Goal: Task Accomplishment & Management: Complete application form

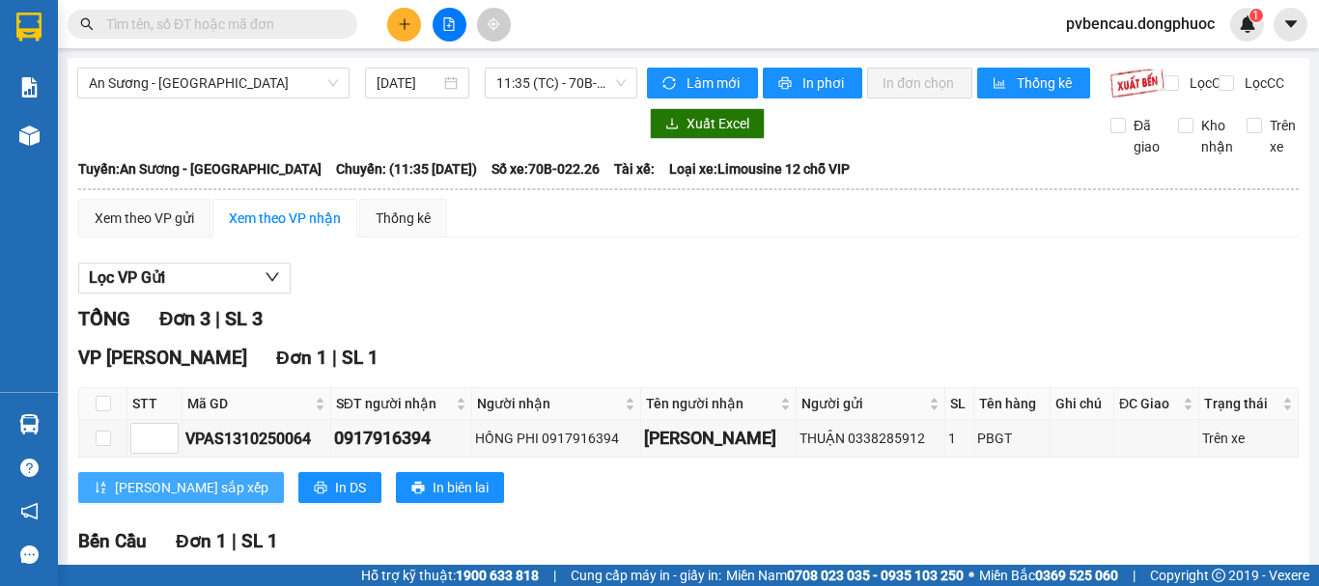
scroll to position [193, 0]
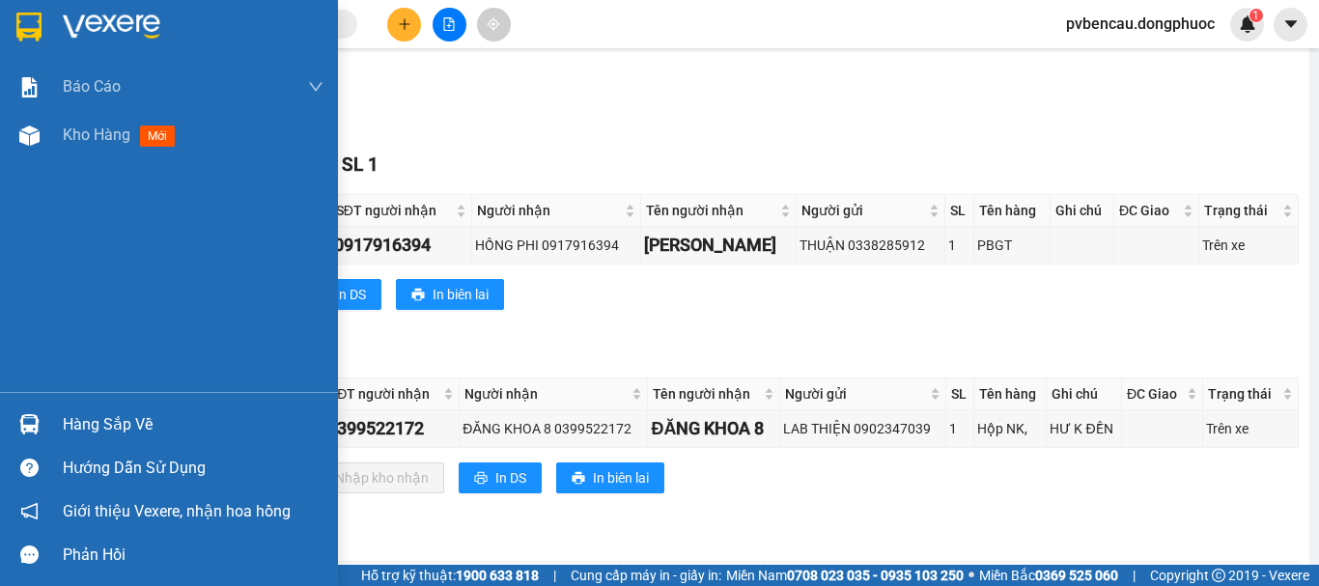
click at [41, 412] on div at bounding box center [30, 424] width 34 height 34
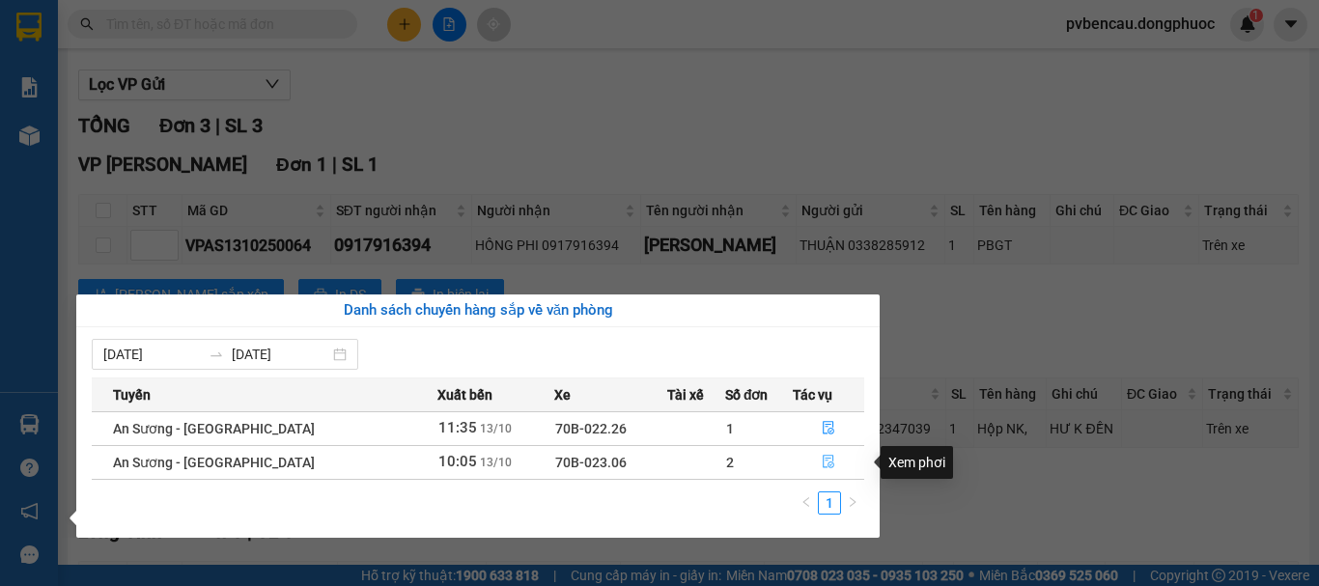
click at [822, 461] on icon "file-done" at bounding box center [829, 462] width 14 height 14
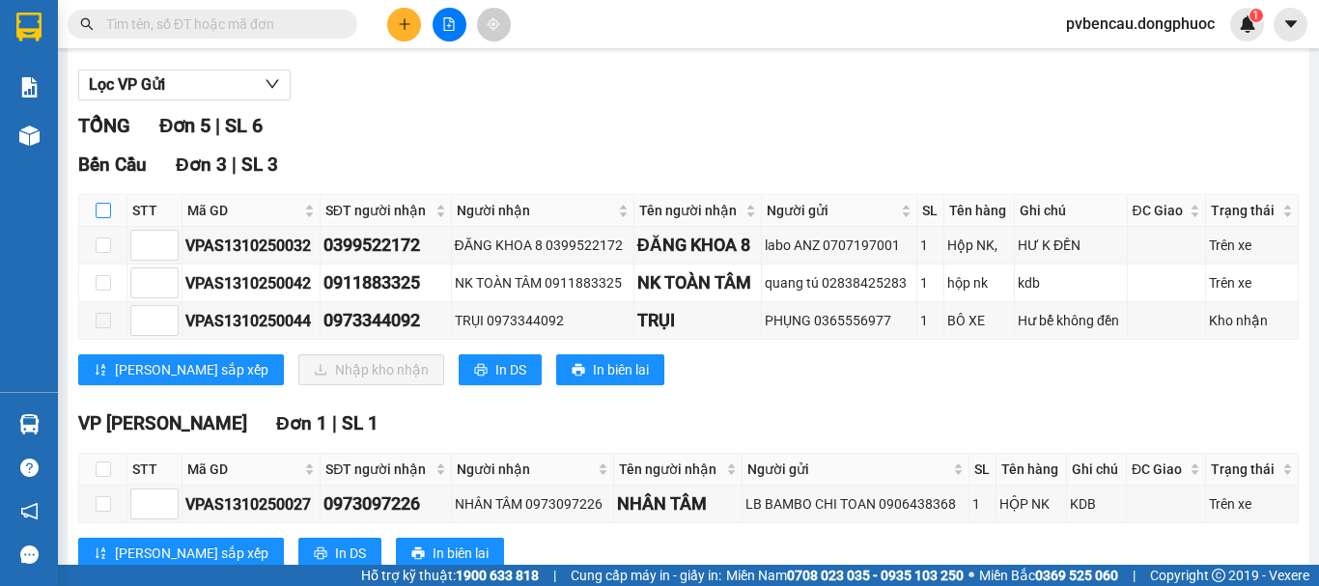
click at [102, 218] on input "checkbox" at bounding box center [103, 210] width 15 height 15
checkbox input "true"
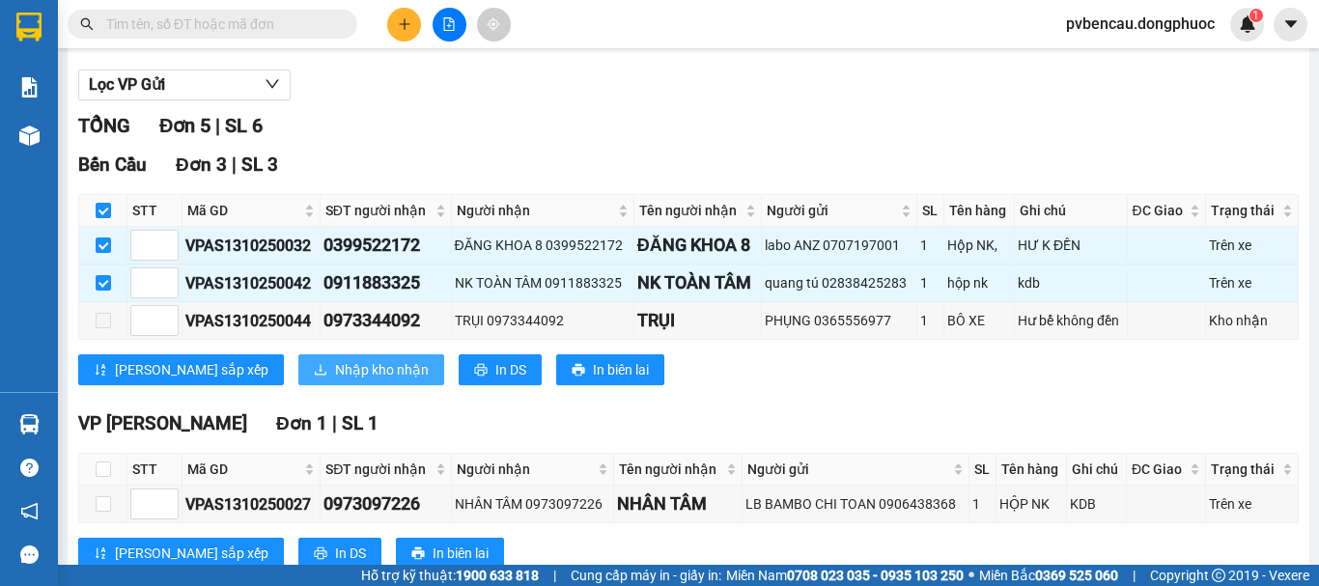
click at [298, 382] on button "Nhập kho nhận" at bounding box center [371, 369] width 146 height 31
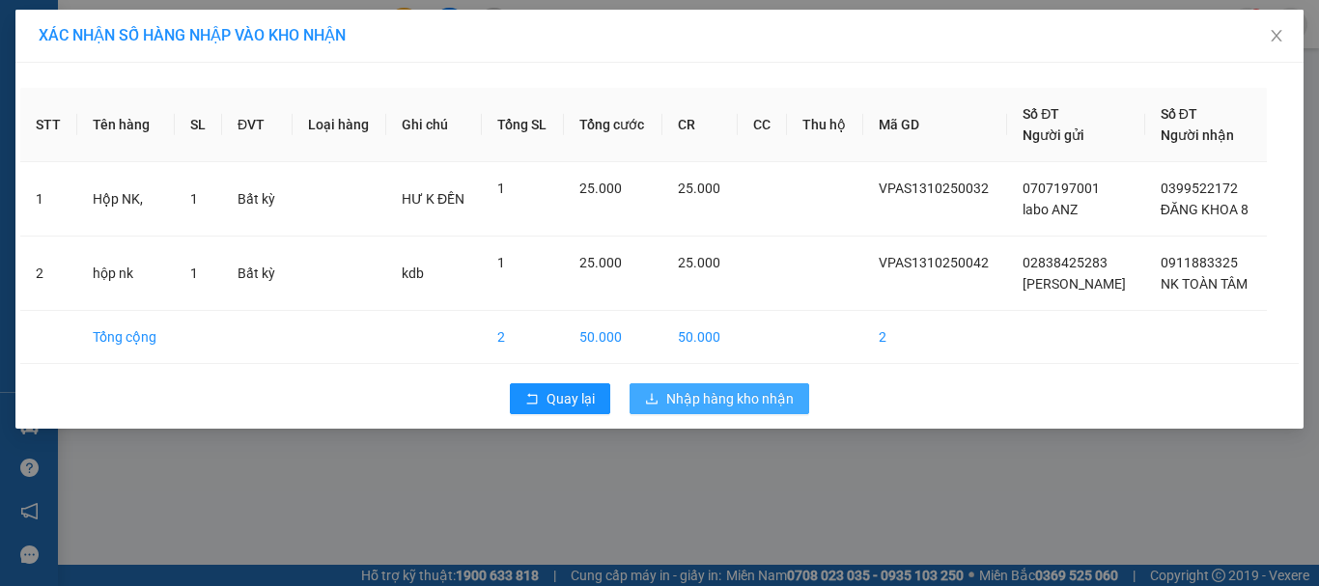
click at [712, 405] on span "Nhập hàng kho nhận" at bounding box center [729, 398] width 127 height 21
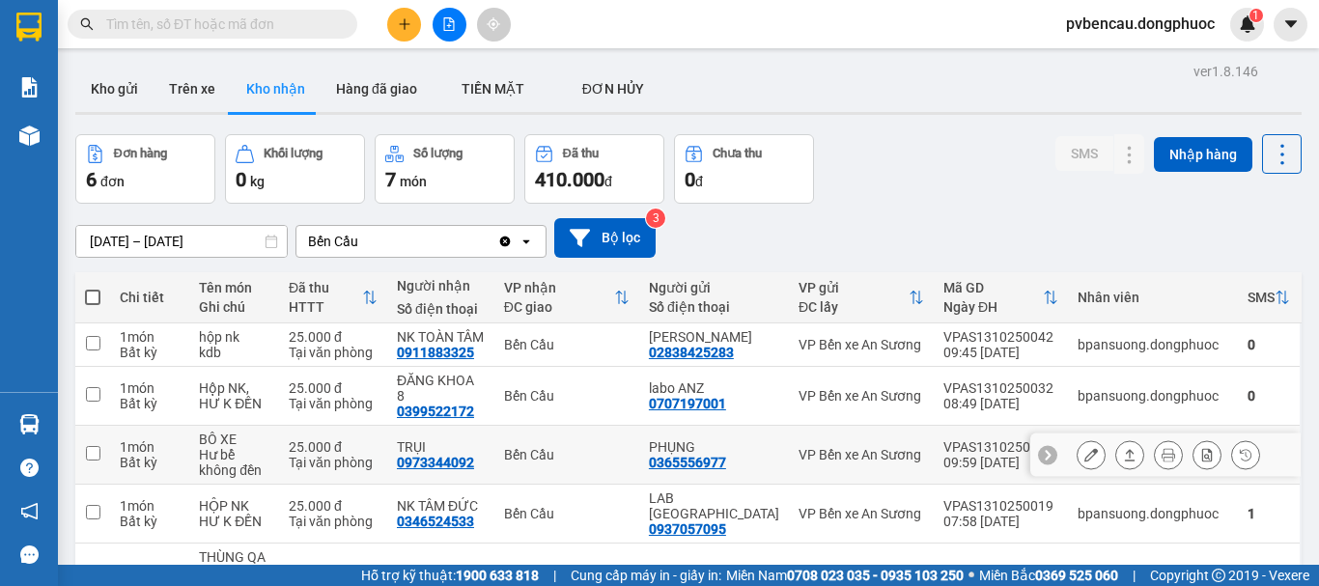
click at [310, 439] on div "25.000 đ" at bounding box center [333, 446] width 89 height 15
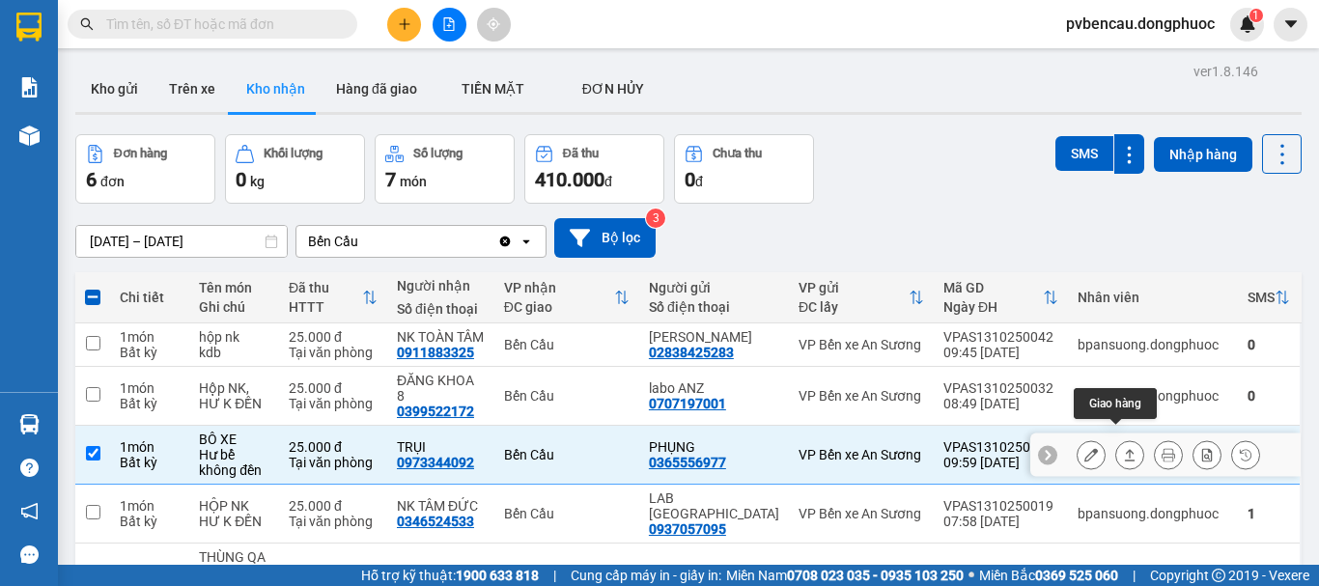
click at [1116, 438] on button at bounding box center [1129, 455] width 27 height 34
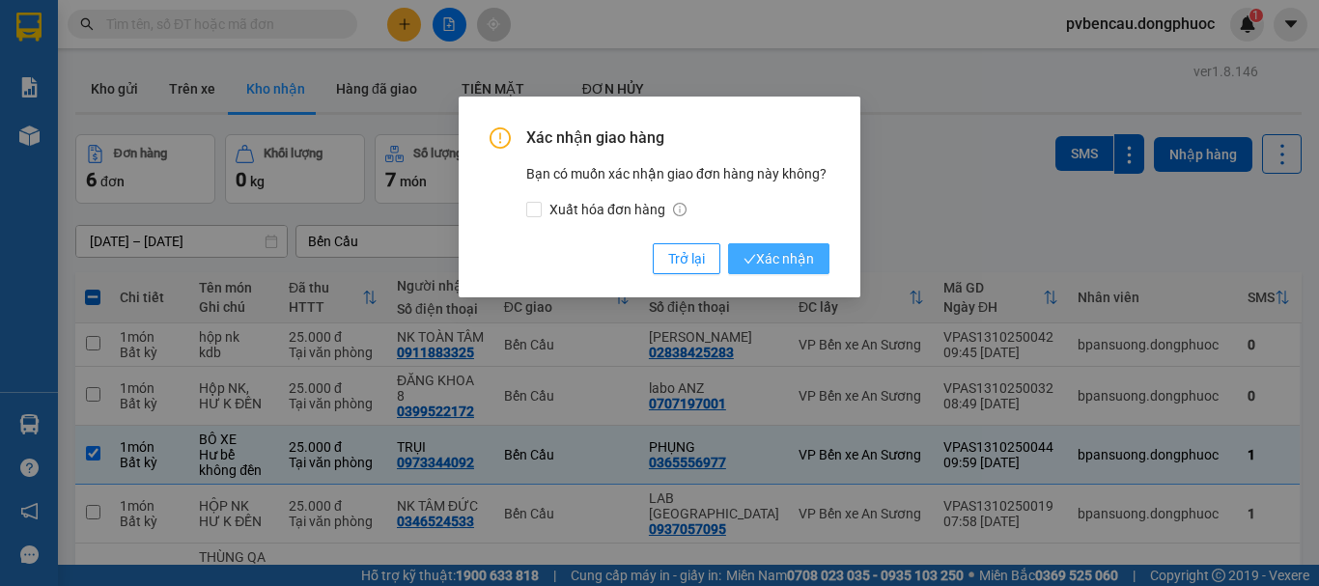
click at [811, 256] on span "Xác nhận" at bounding box center [778, 258] width 70 height 21
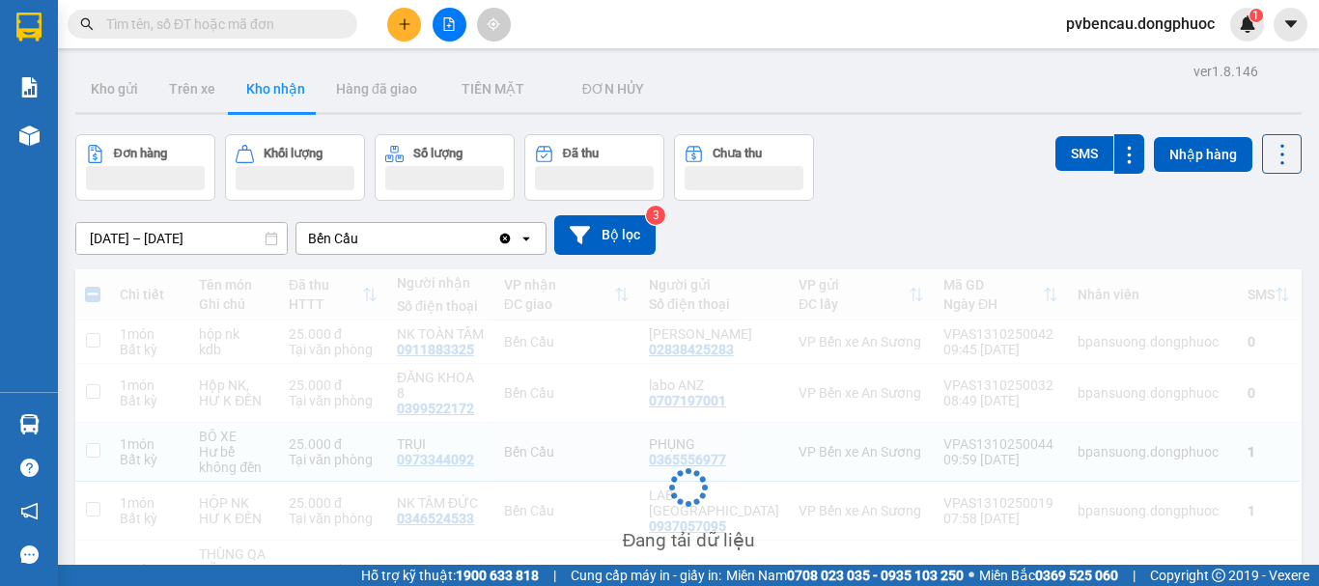
checkbox input "false"
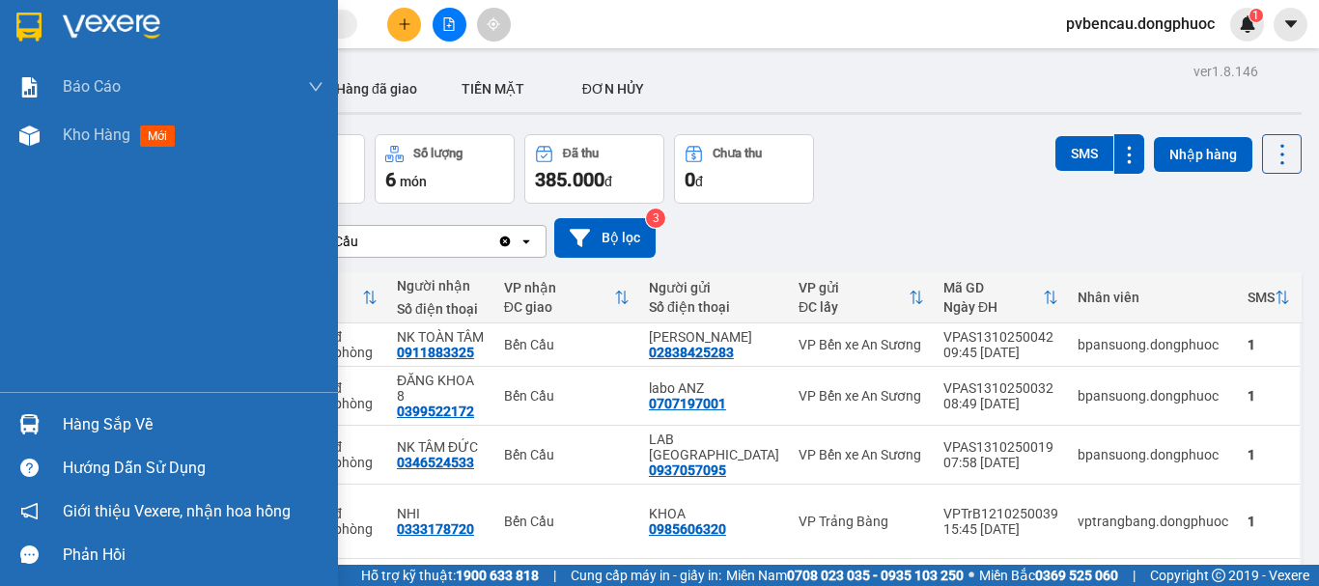
click at [35, 425] on img at bounding box center [29, 424] width 20 height 20
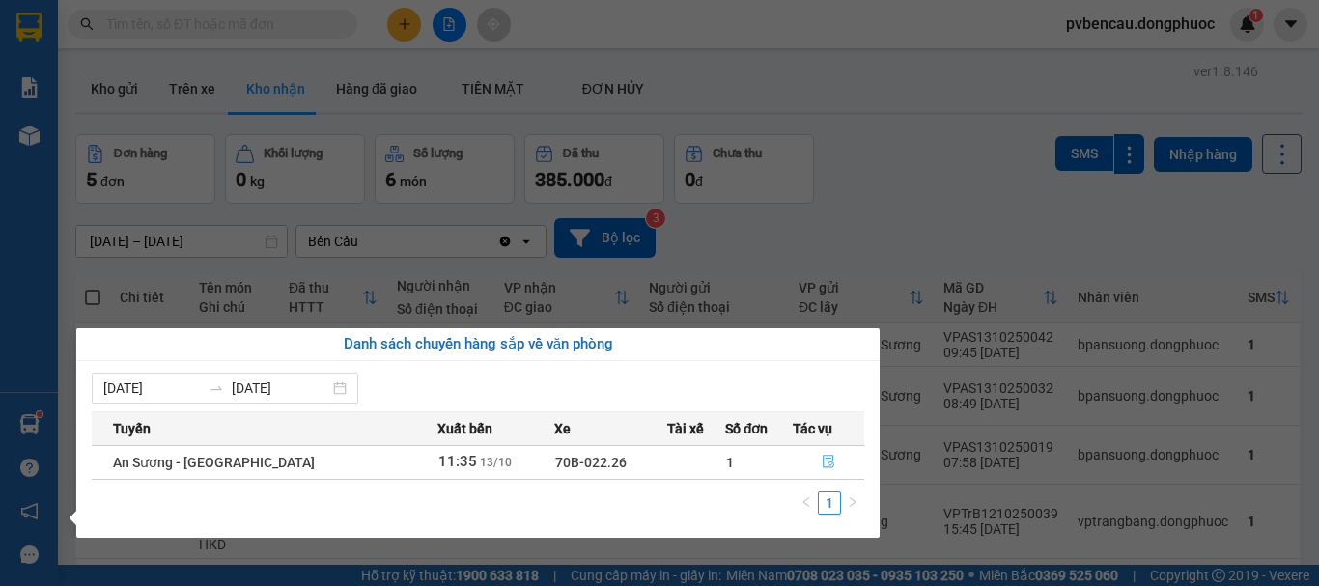
click at [823, 464] on icon "file-done" at bounding box center [829, 463] width 12 height 14
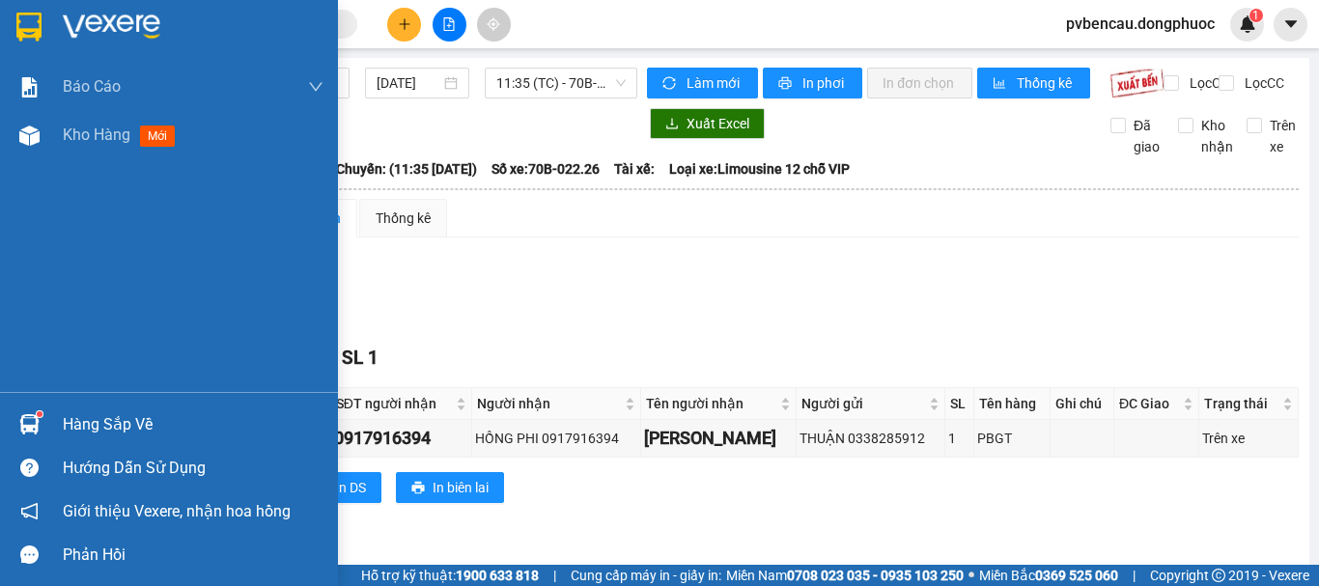
click at [15, 424] on div at bounding box center [30, 424] width 34 height 34
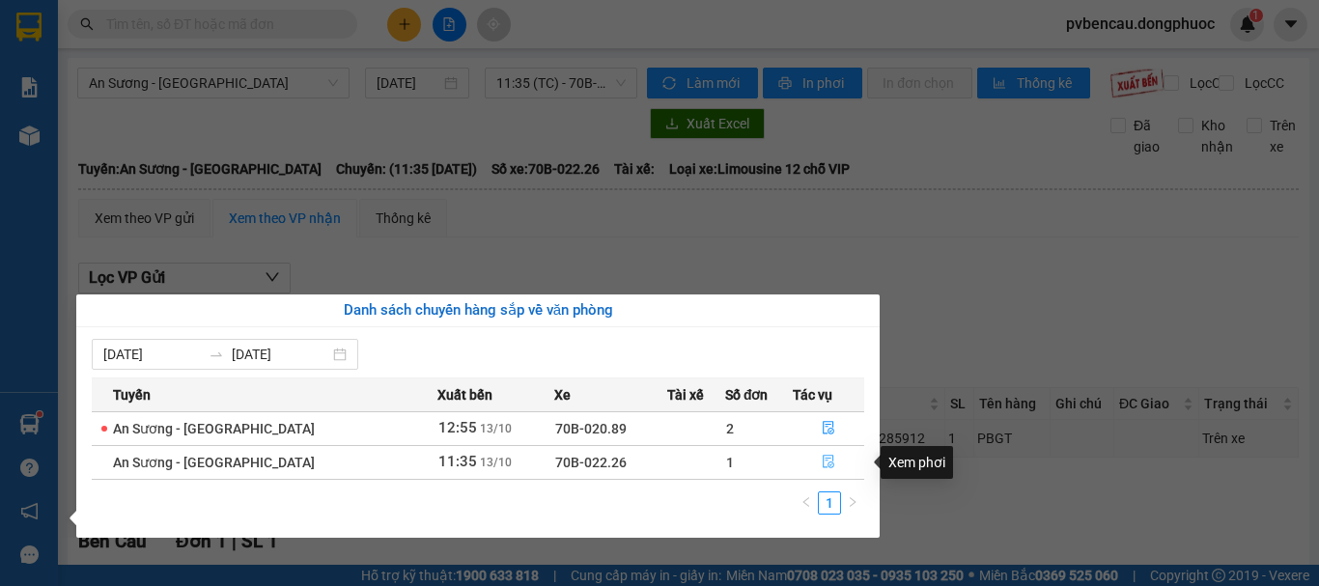
click at [822, 463] on icon "file-done" at bounding box center [829, 462] width 14 height 14
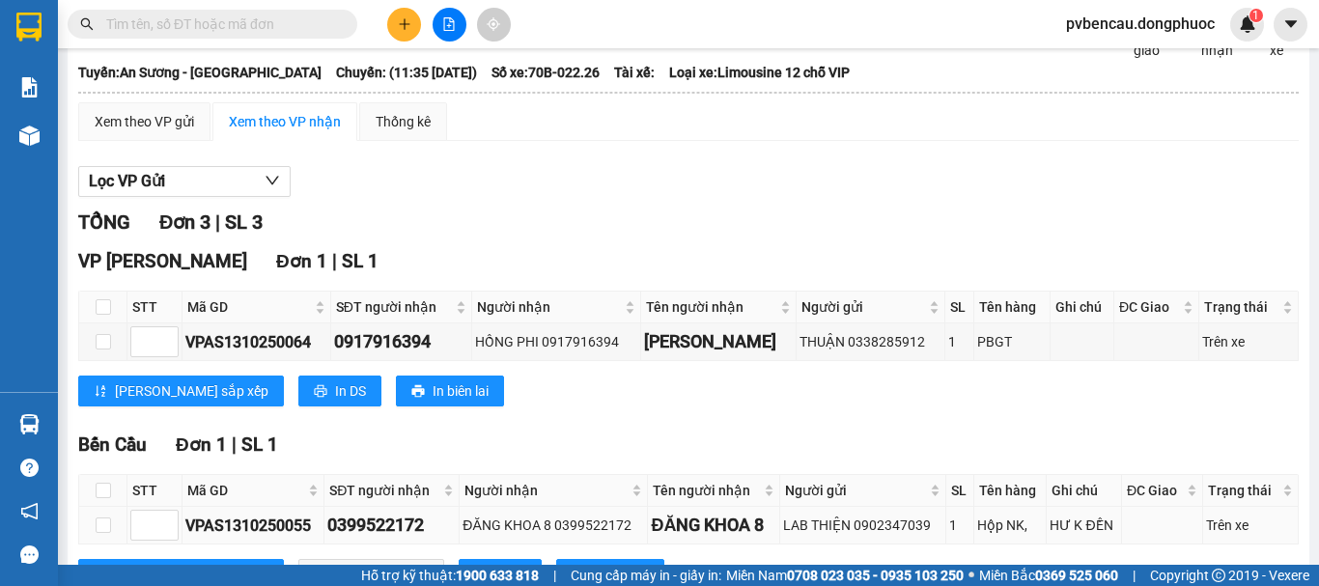
scroll to position [193, 0]
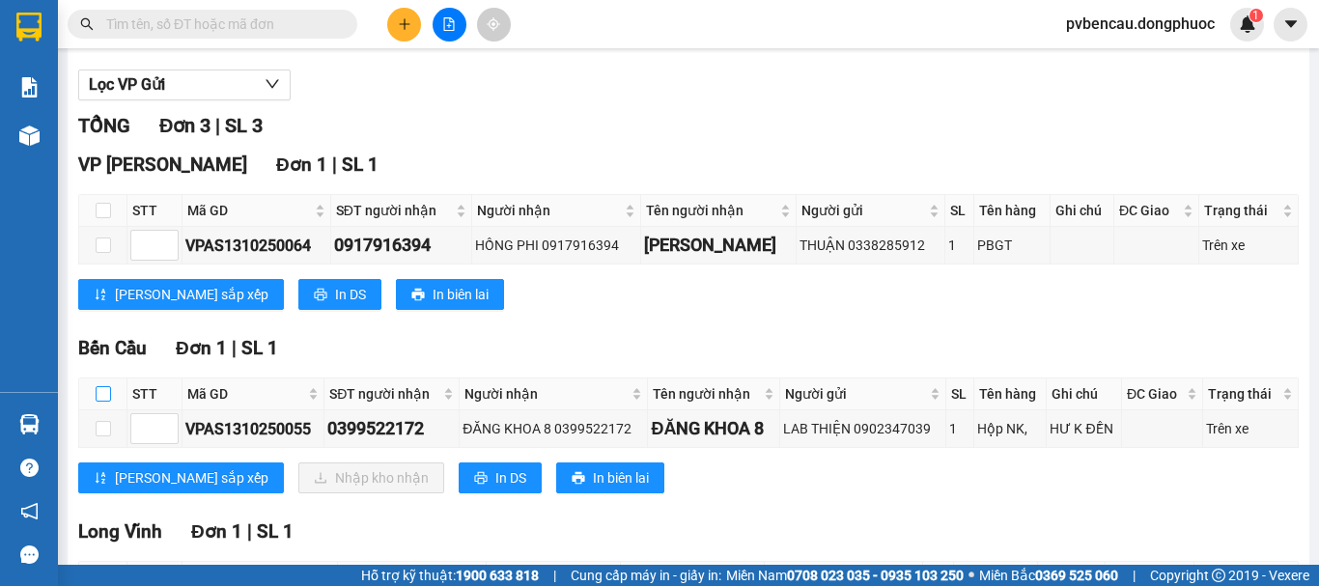
click at [101, 402] on input "checkbox" at bounding box center [103, 393] width 15 height 15
checkbox input "true"
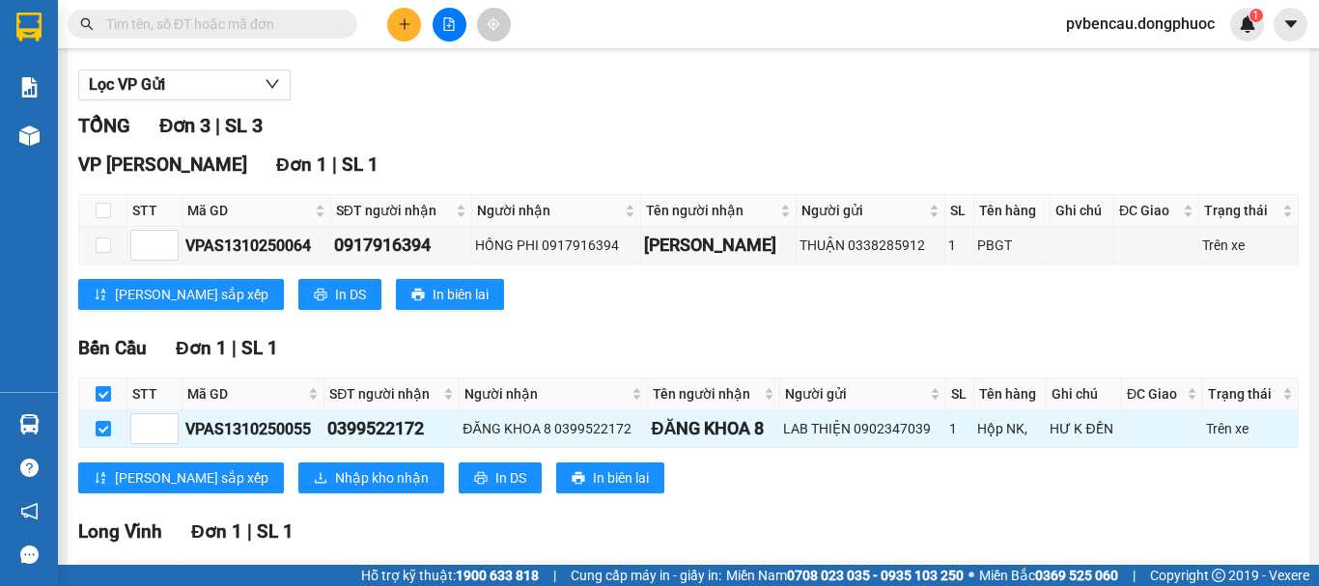
checkbox input "true"
click at [335, 488] on span "Nhập kho nhận" at bounding box center [382, 477] width 94 height 21
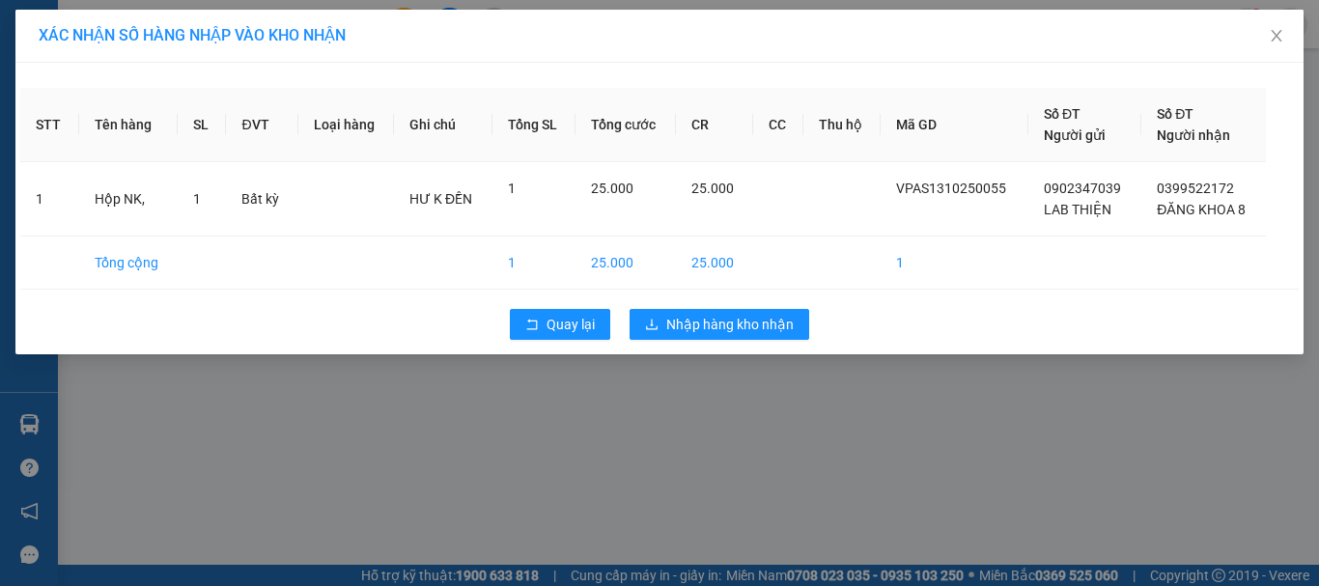
click at [745, 408] on div "XÁC NHẬN SỐ HÀNG NHẬP VÀO KHO NHẬN STT Tên hàng SL ĐVT Loại hàng Ghi chú Tổng S…" at bounding box center [659, 293] width 1319 height 586
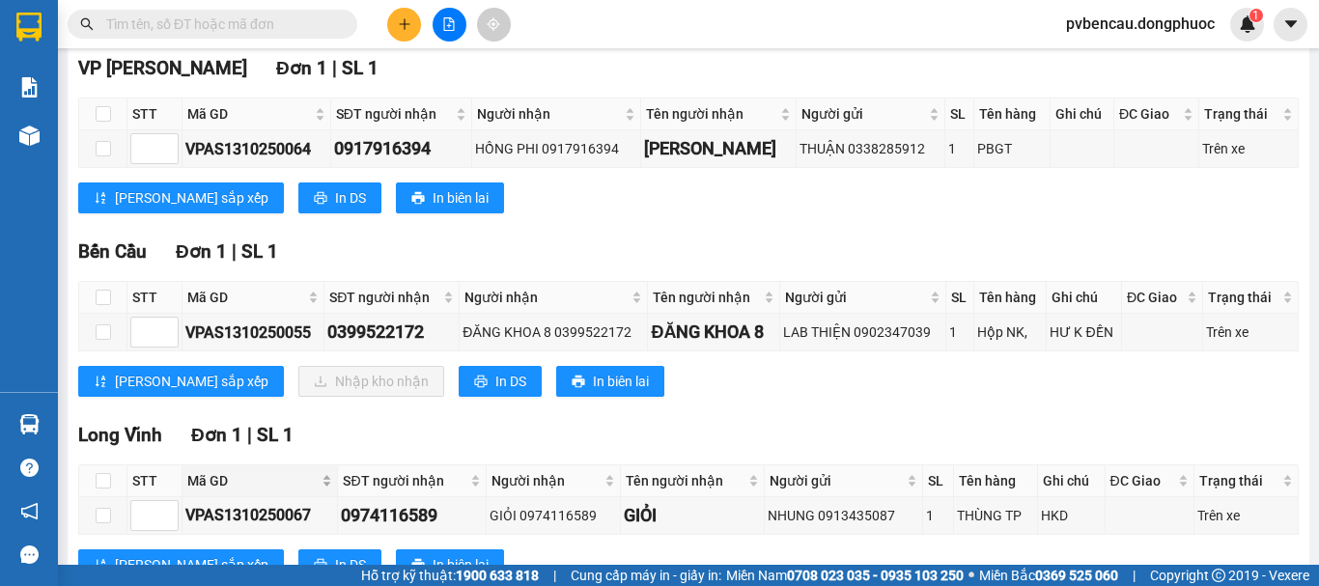
scroll to position [376, 0]
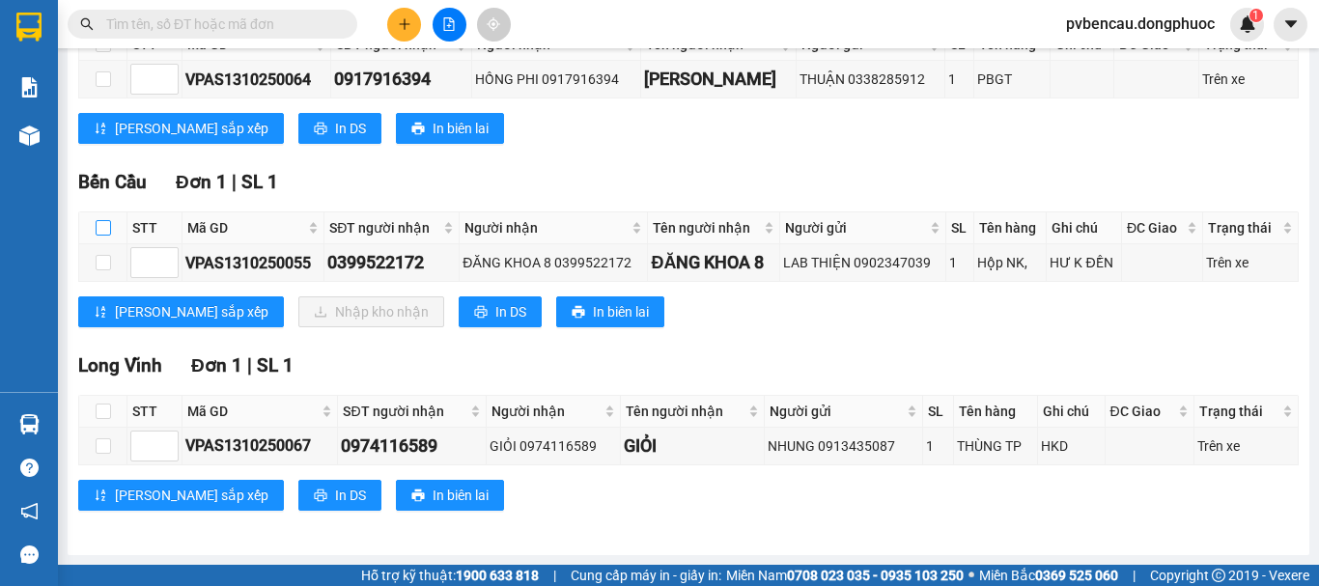
click at [105, 230] on input "checkbox" at bounding box center [103, 227] width 15 height 15
checkbox input "true"
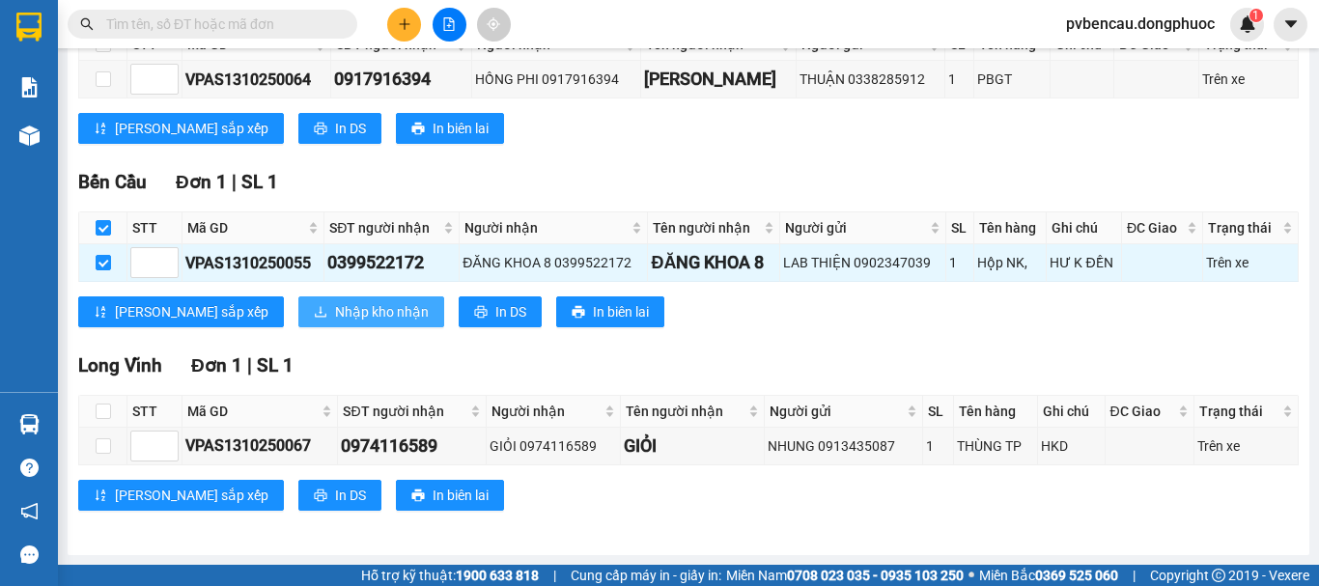
click at [335, 309] on span "Nhập kho nhận" at bounding box center [382, 311] width 94 height 21
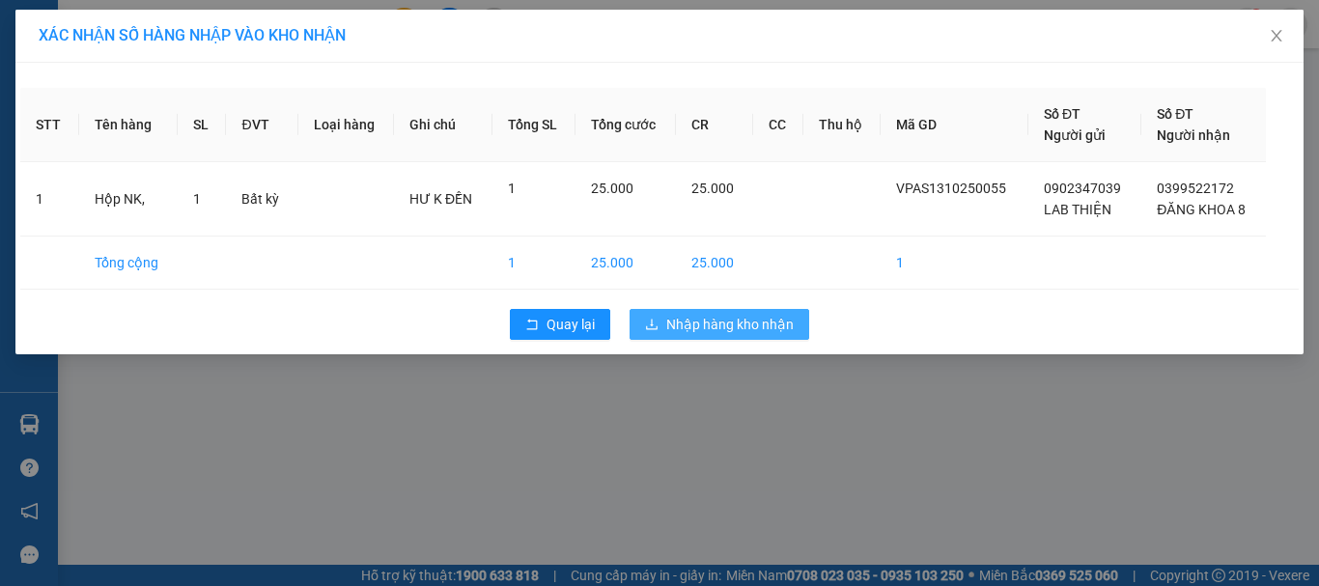
click at [723, 325] on span "Nhập hàng kho nhận" at bounding box center [729, 324] width 127 height 21
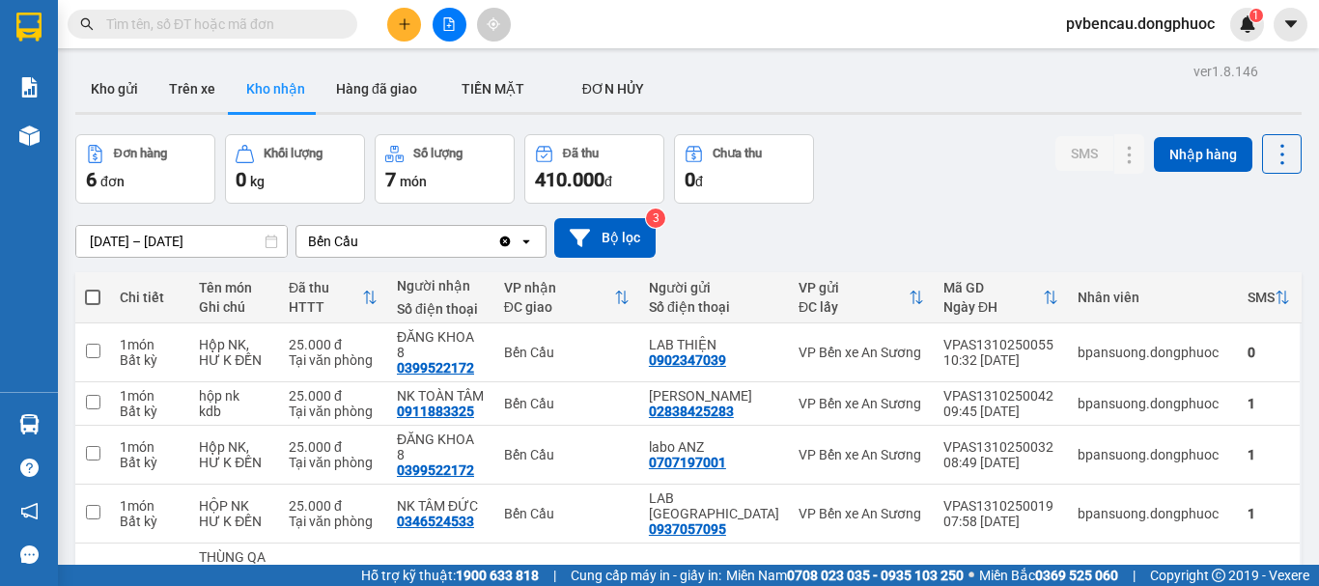
click at [412, 33] on button at bounding box center [404, 25] width 34 height 34
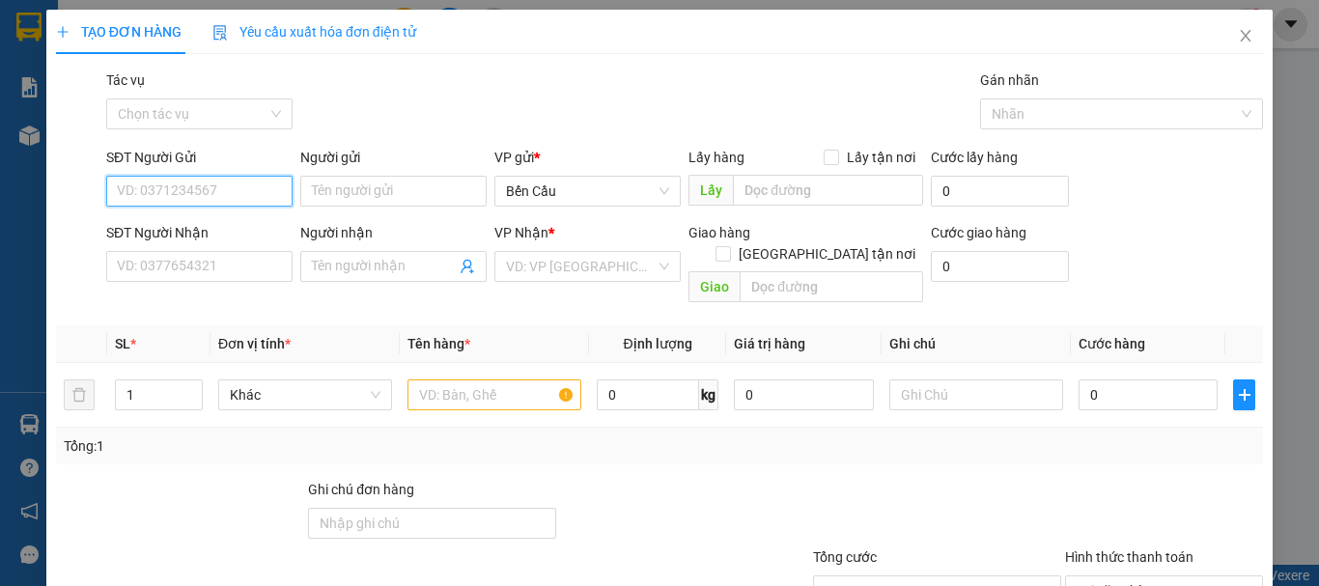
click at [235, 201] on input "SĐT Người Gửi" at bounding box center [199, 191] width 186 height 31
drag, startPoint x: 166, startPoint y: 182, endPoint x: 377, endPoint y: 179, distance: 210.5
click at [168, 182] on input "0977" at bounding box center [199, 191] width 186 height 31
drag, startPoint x: 228, startPoint y: 244, endPoint x: 229, endPoint y: 230, distance: 14.5
click at [226, 237] on div "0977681464 - CHÚ SƠN" at bounding box center [211, 229] width 213 height 31
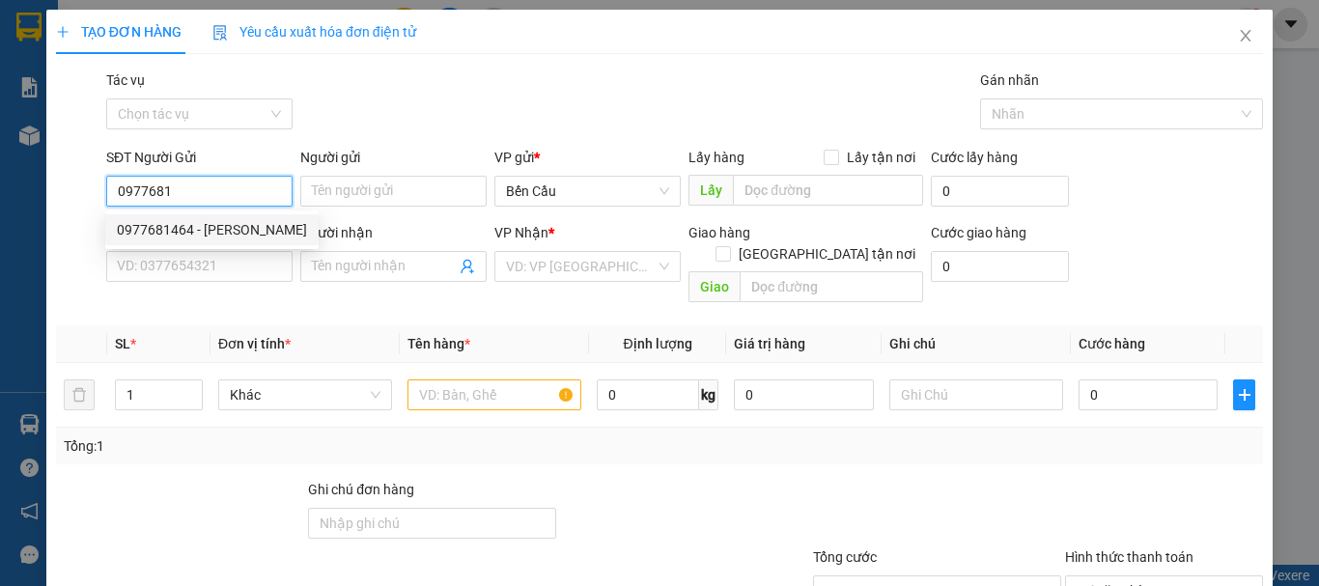
type input "0977681464"
type input "CHÚ SƠN"
type input "0843789718"
type input "VÂN"
type input "40.000"
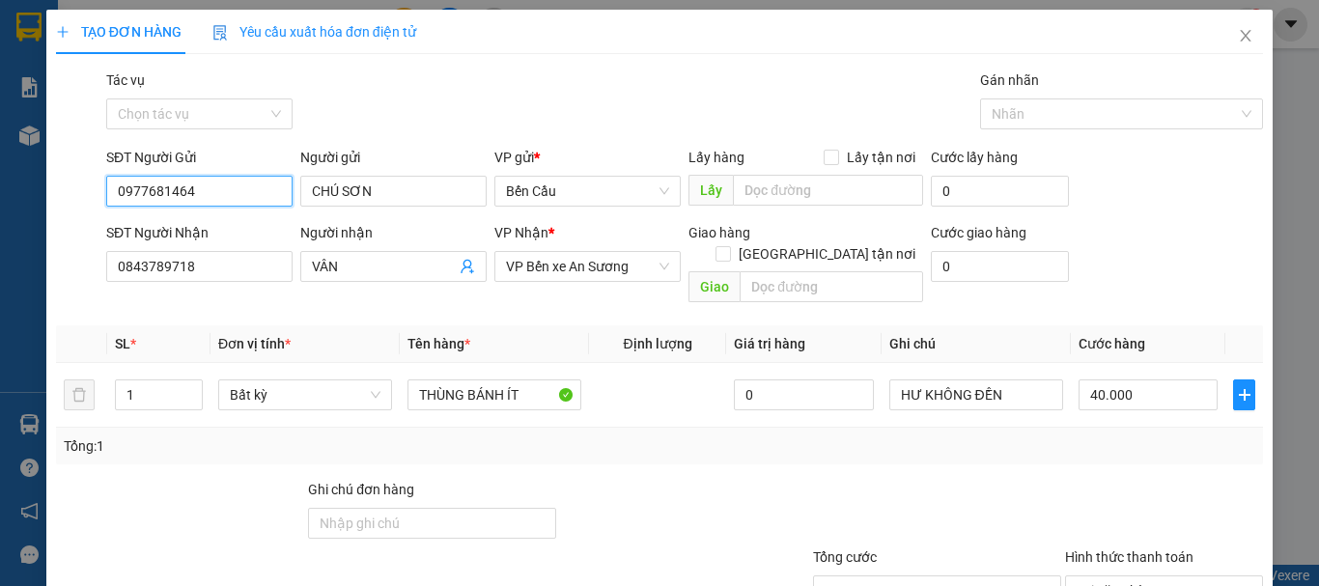
scroll to position [128, 0]
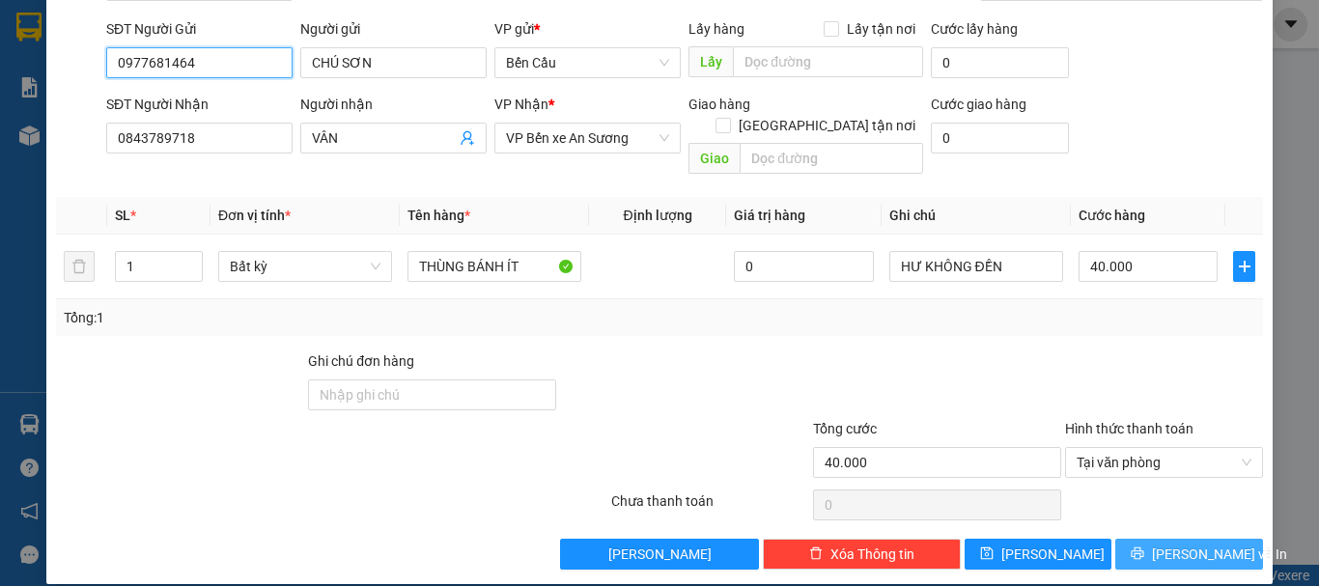
type input "0977681464"
click at [1201, 544] on span "[PERSON_NAME] và In" at bounding box center [1219, 554] width 135 height 21
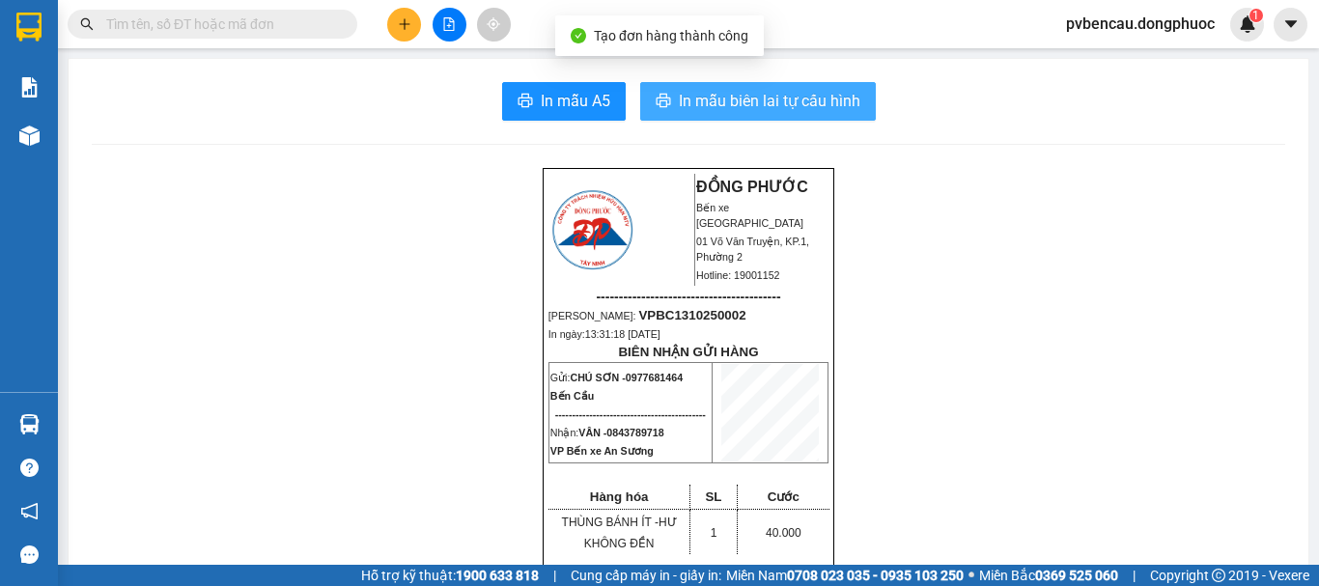
click at [778, 103] on span "In mẫu biên lai tự cấu hình" at bounding box center [769, 101] width 181 height 24
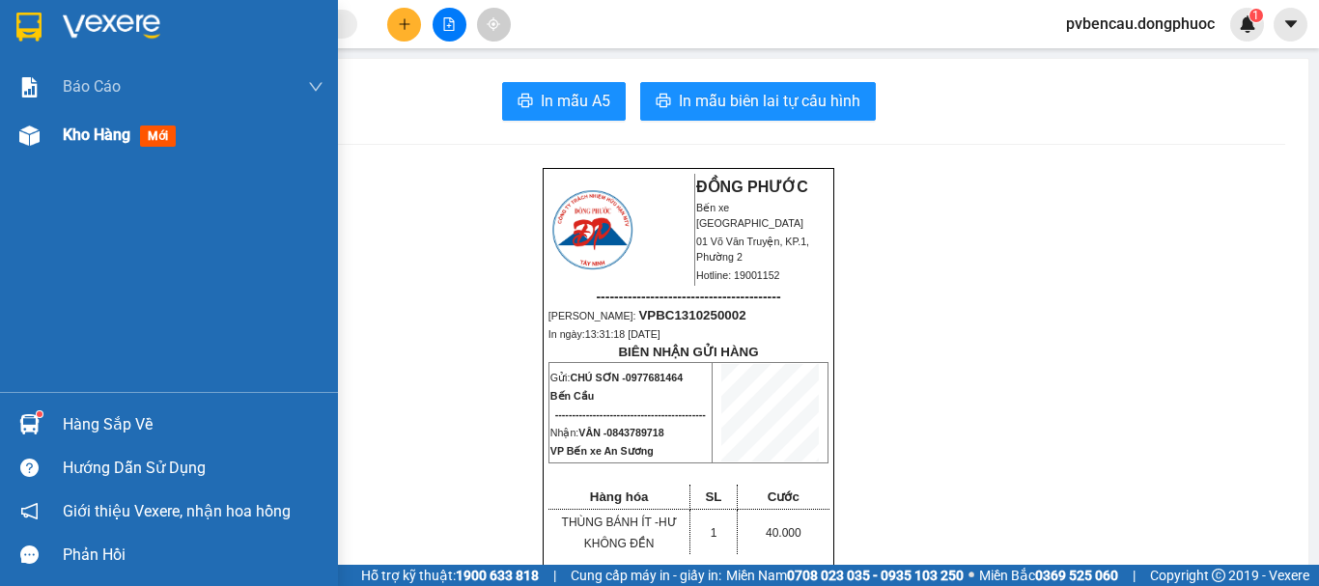
click at [30, 134] on img at bounding box center [29, 136] width 20 height 20
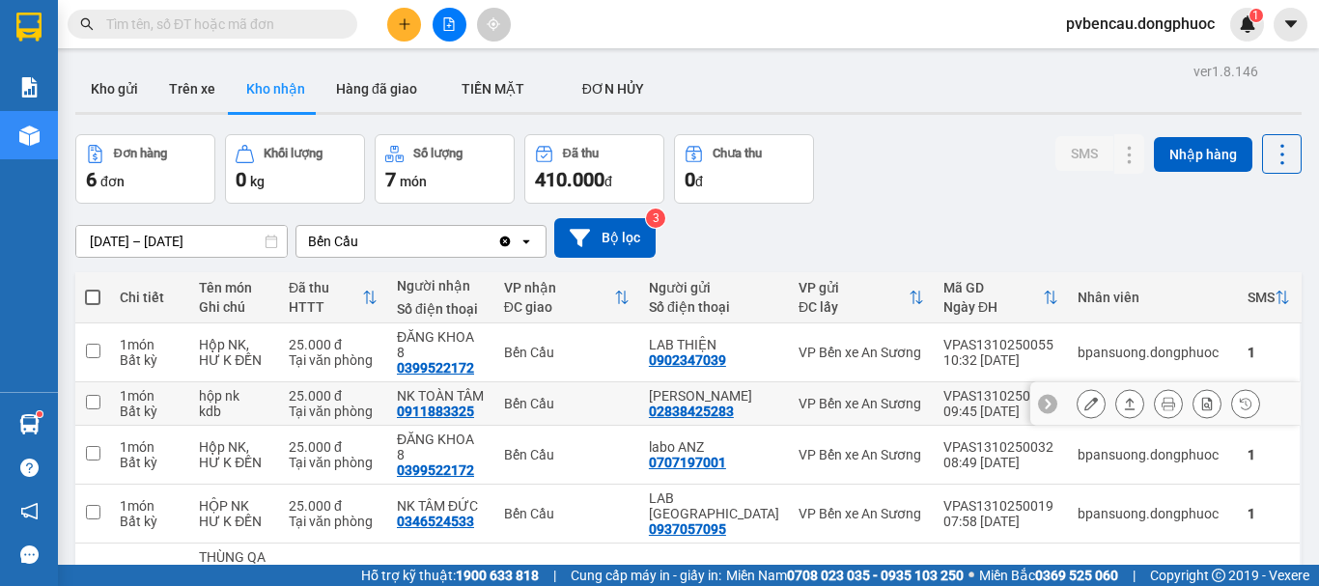
click at [236, 388] on div "hộp nk" at bounding box center [234, 395] width 70 height 15
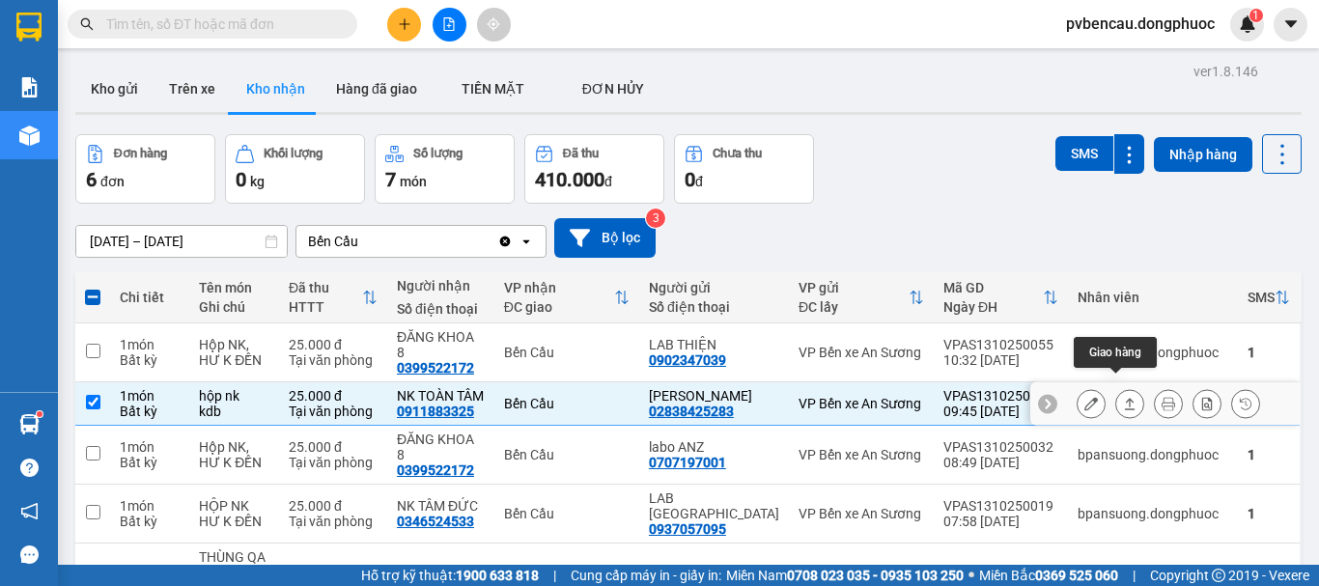
click at [1123, 397] on icon at bounding box center [1130, 404] width 14 height 14
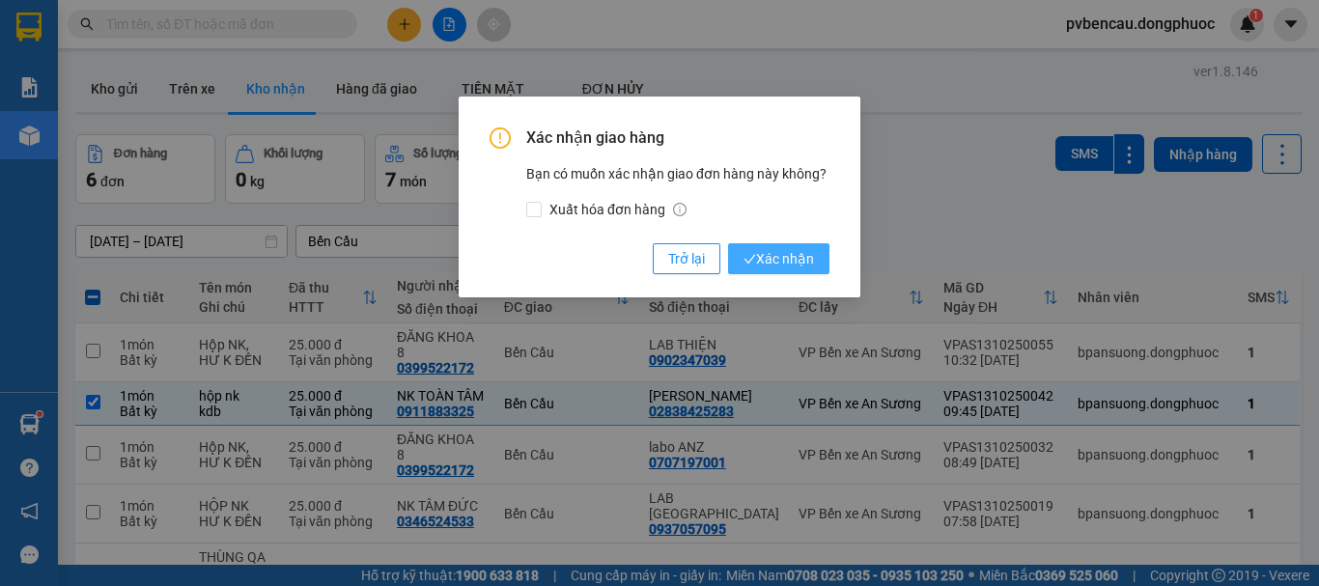
click at [783, 259] on span "Xác nhận" at bounding box center [778, 258] width 70 height 21
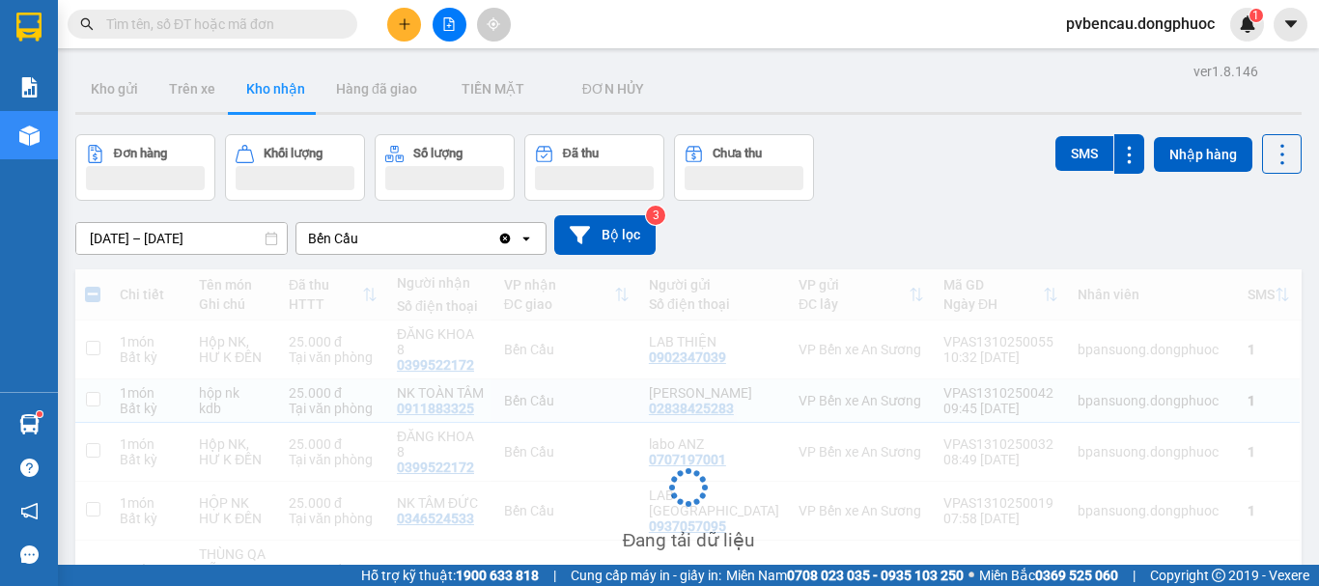
checkbox input "false"
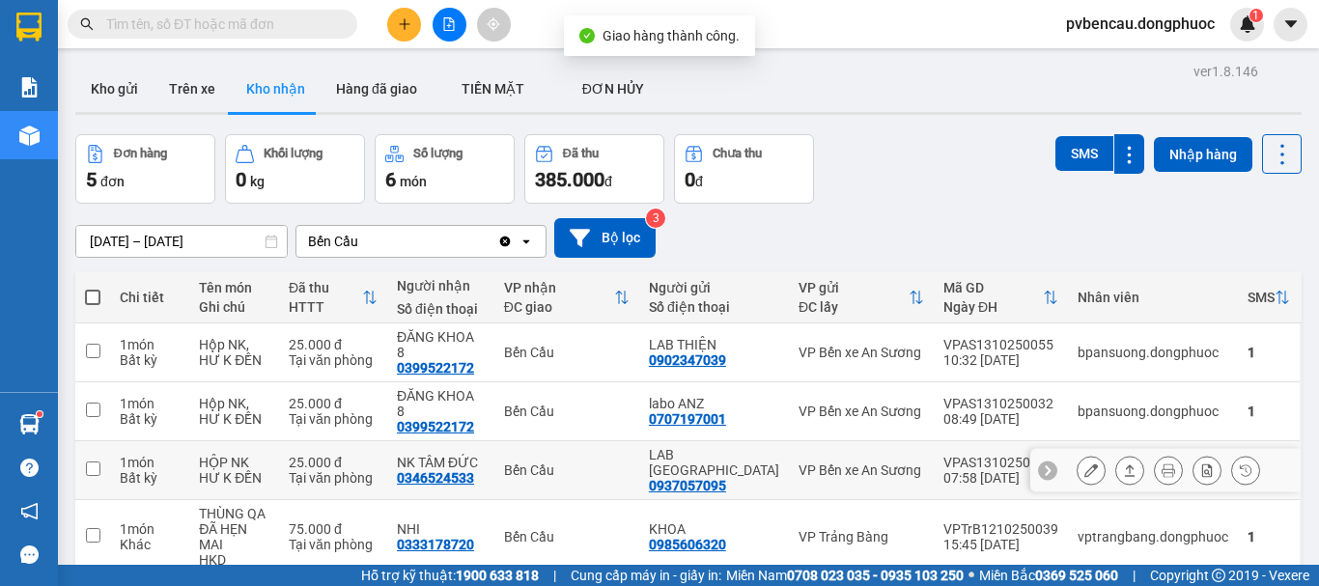
click at [269, 455] on div "HỘP NK" at bounding box center [234, 462] width 70 height 15
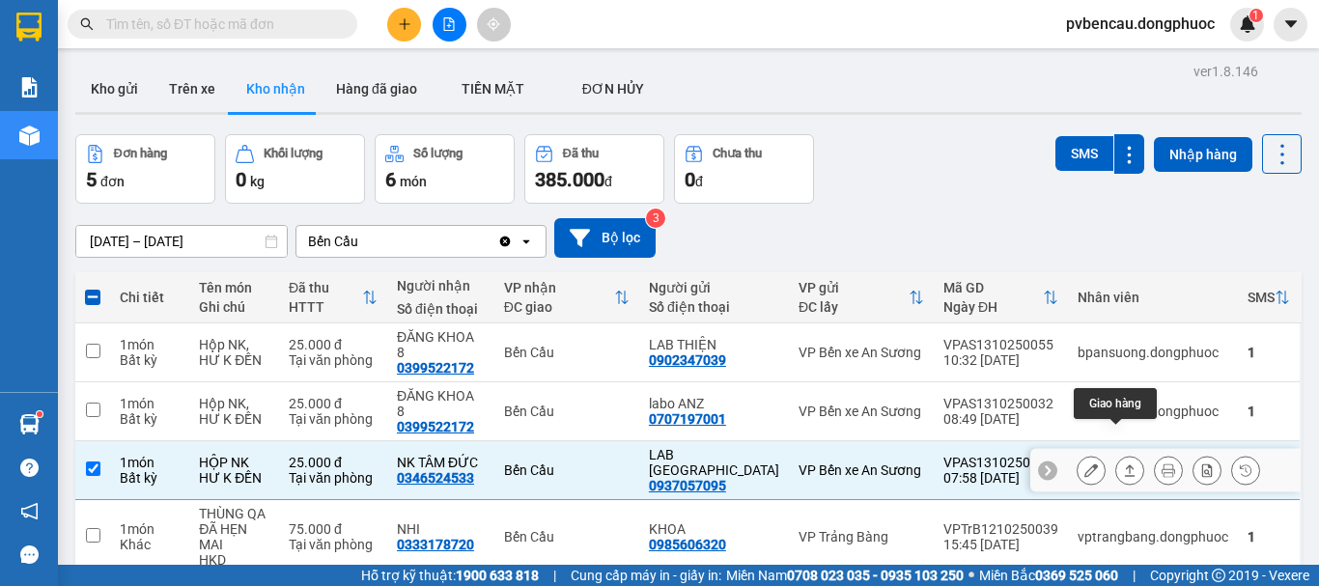
click at [1123, 463] on icon at bounding box center [1130, 470] width 14 height 14
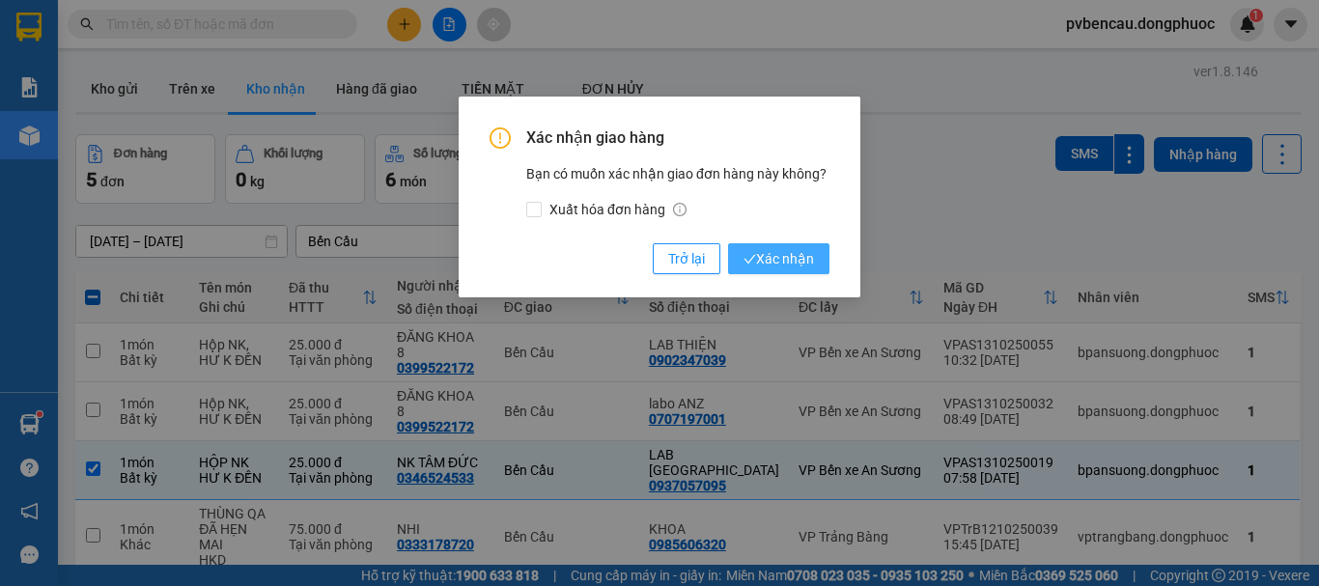
click at [782, 254] on span "Xác nhận" at bounding box center [778, 258] width 70 height 21
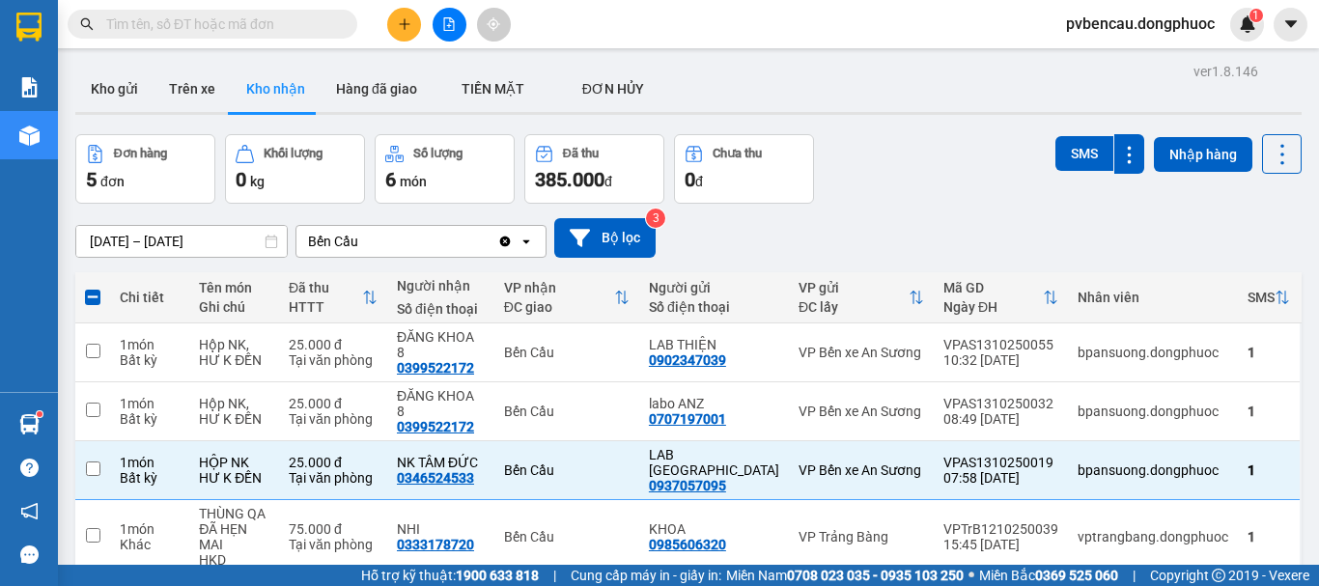
checkbox input "false"
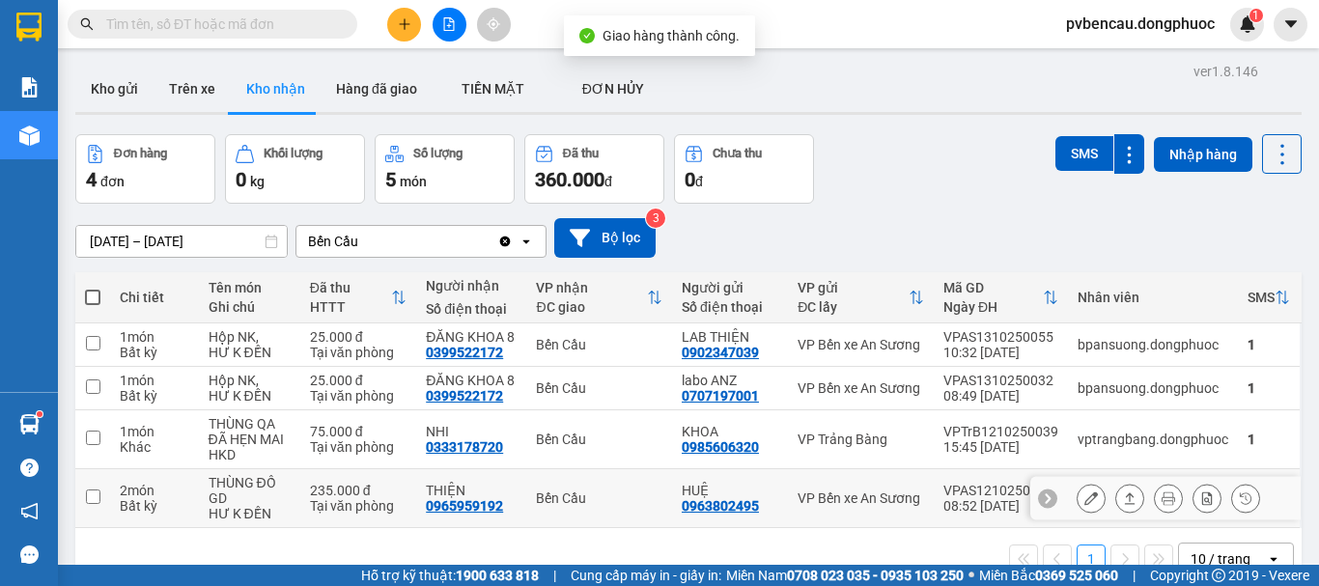
drag, startPoint x: 301, startPoint y: 487, endPoint x: 504, endPoint y: 480, distance: 202.8
click at [301, 486] on td "235.000 đ Tại văn phòng" at bounding box center [358, 498] width 116 height 59
checkbox input "true"
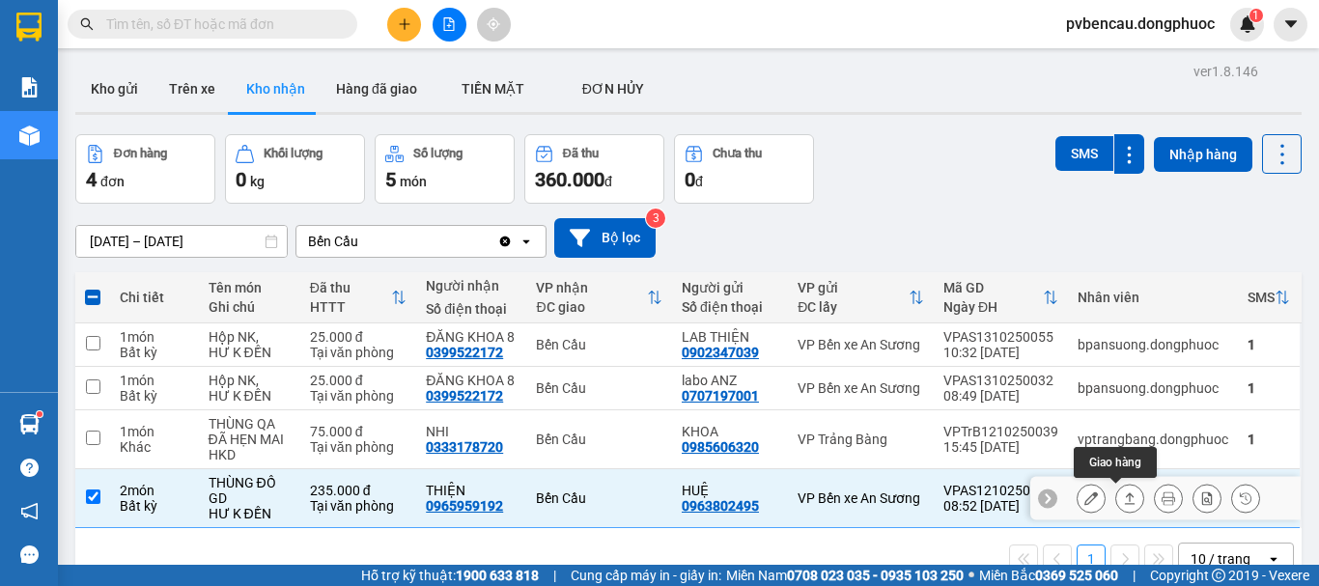
click at [1116, 495] on button at bounding box center [1129, 499] width 27 height 34
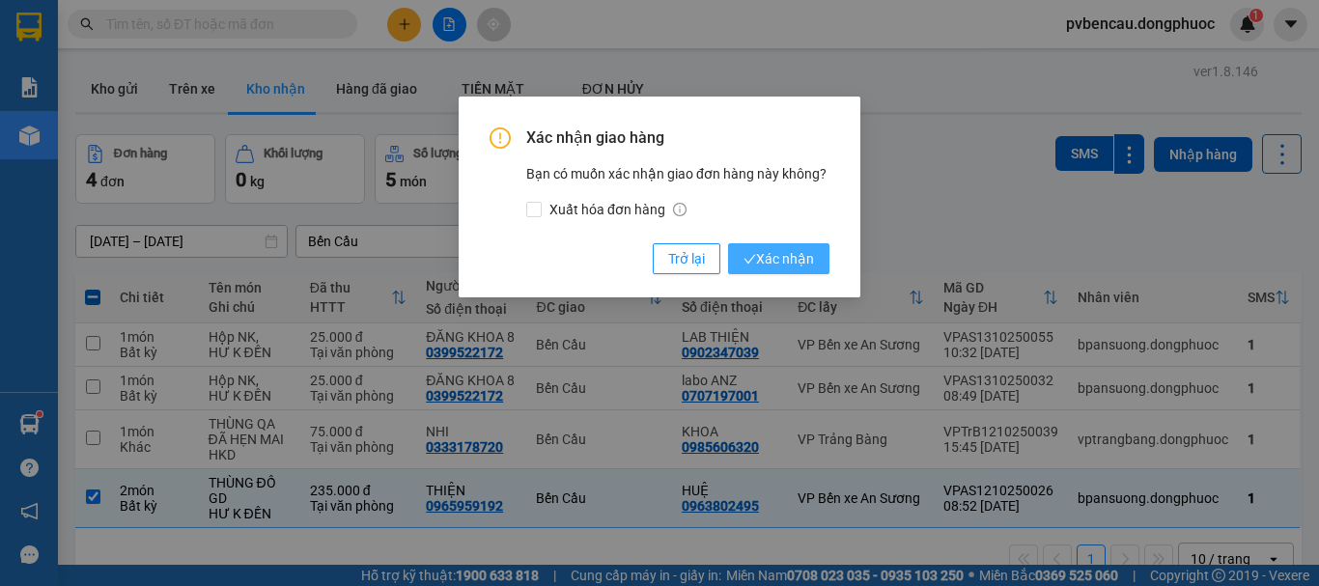
click at [781, 251] on span "Xác nhận" at bounding box center [778, 258] width 70 height 21
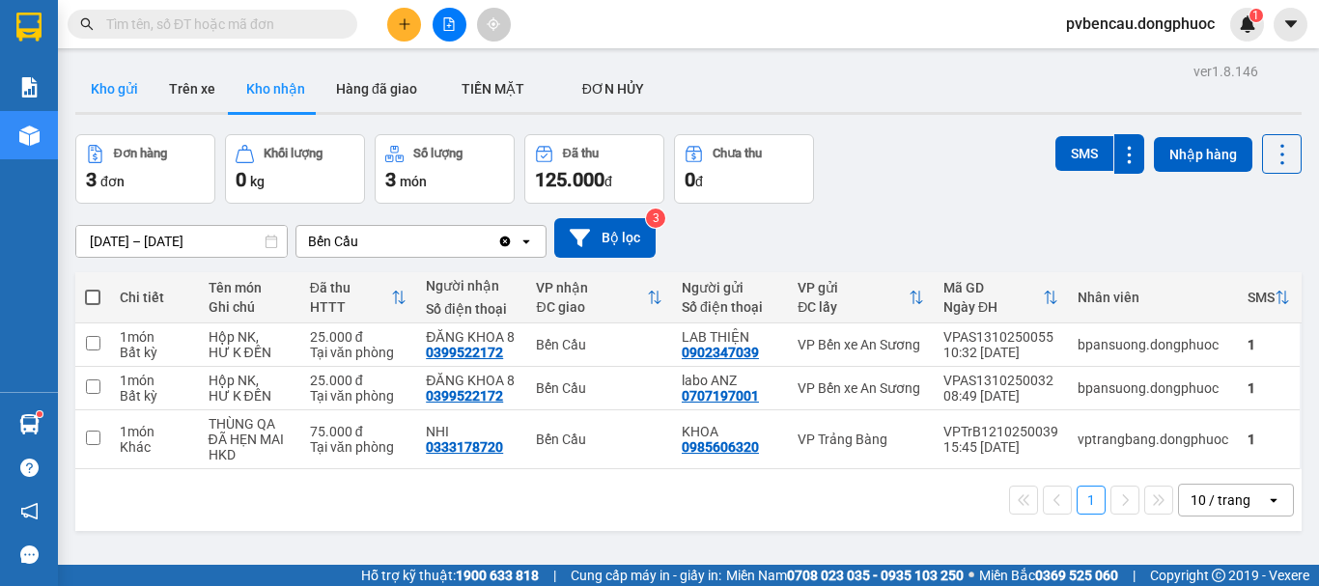
click at [120, 85] on button "Kho gửi" at bounding box center [114, 89] width 78 height 46
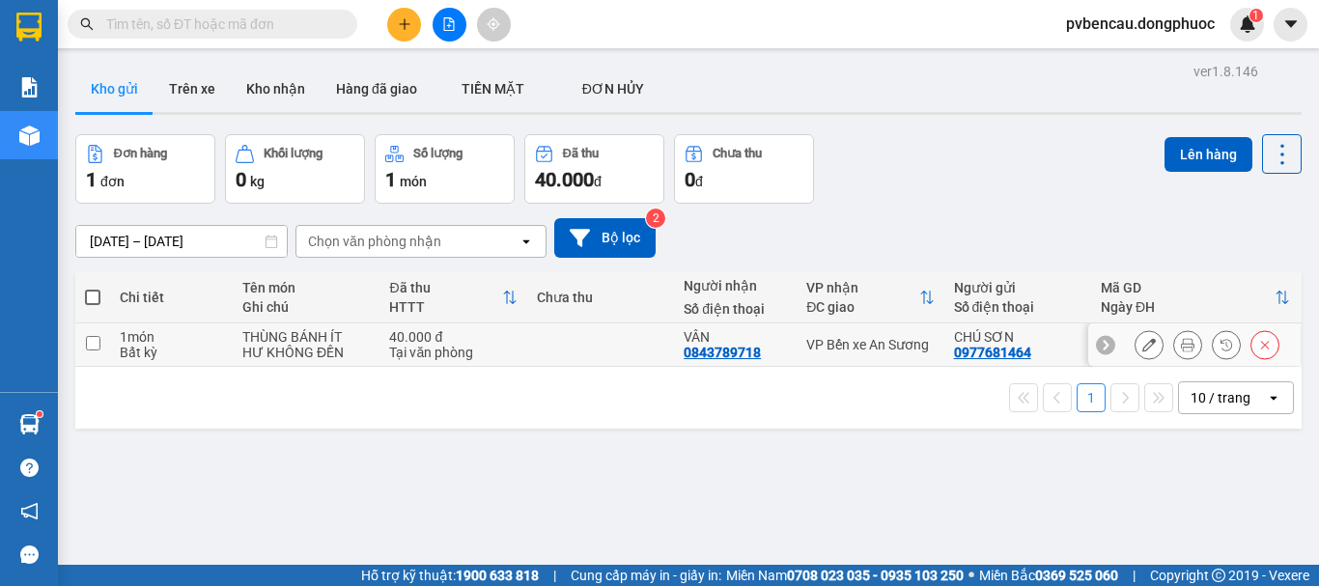
click at [256, 331] on div "THÙNG BÁNH ÍT" at bounding box center [305, 336] width 127 height 15
checkbox input "true"
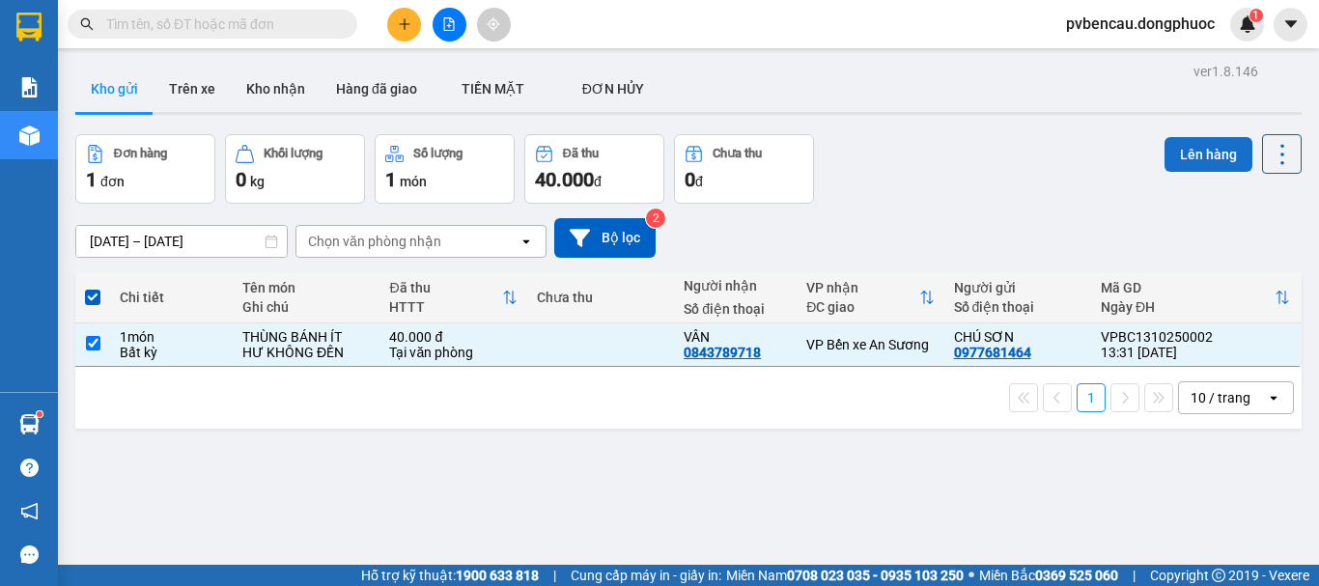
click at [1193, 158] on button "Lên hàng" at bounding box center [1208, 154] width 88 height 35
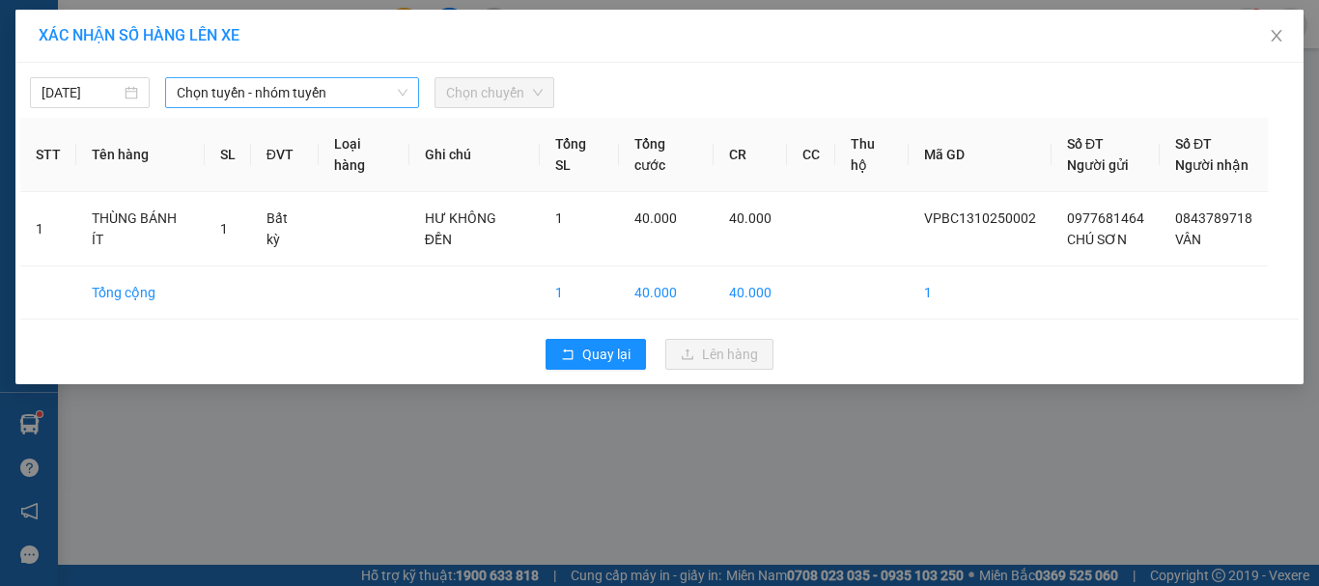
click at [222, 89] on span "Chọn tuyến - nhóm tuyến" at bounding box center [292, 92] width 231 height 29
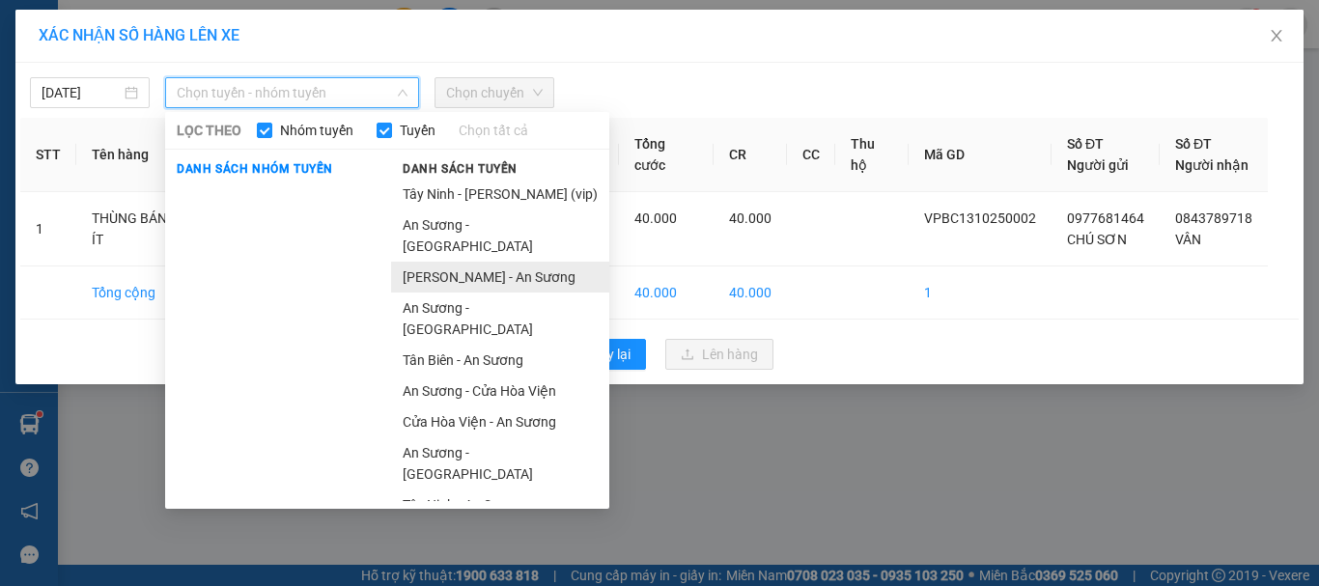
click at [449, 262] on li "[PERSON_NAME] - An Sương" at bounding box center [500, 277] width 218 height 31
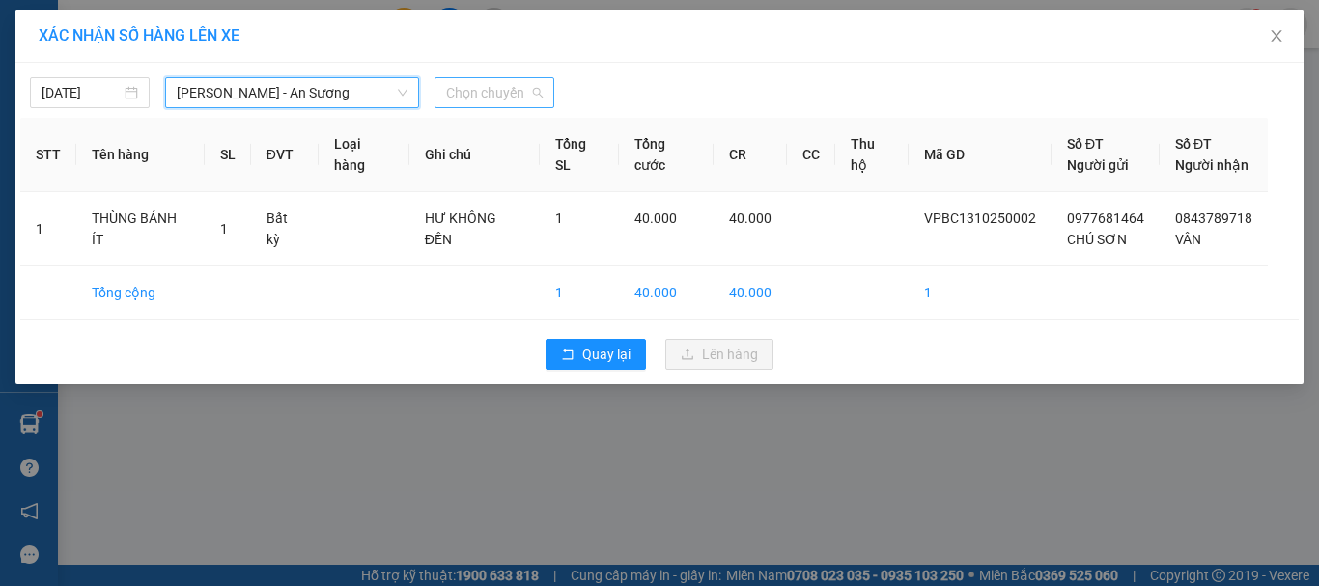
click at [469, 94] on span "Chọn chuyến" at bounding box center [494, 92] width 97 height 29
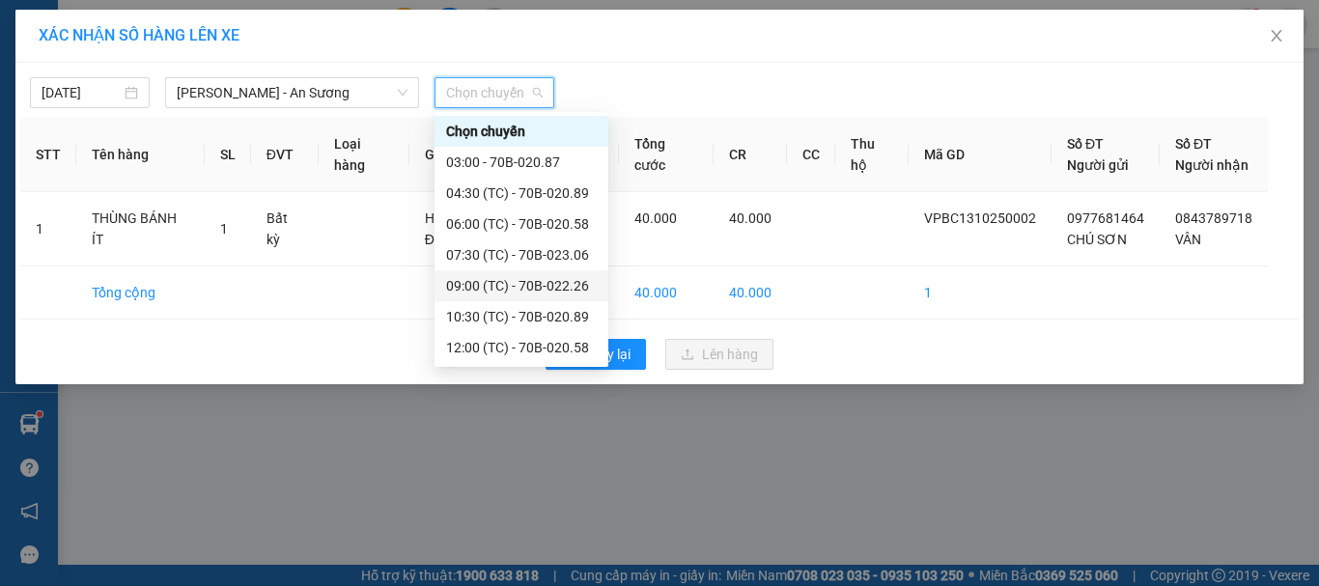
scroll to position [93, 0]
click at [508, 288] on div "13:30 (TC) - 70B-023.06" at bounding box center [521, 285] width 151 height 21
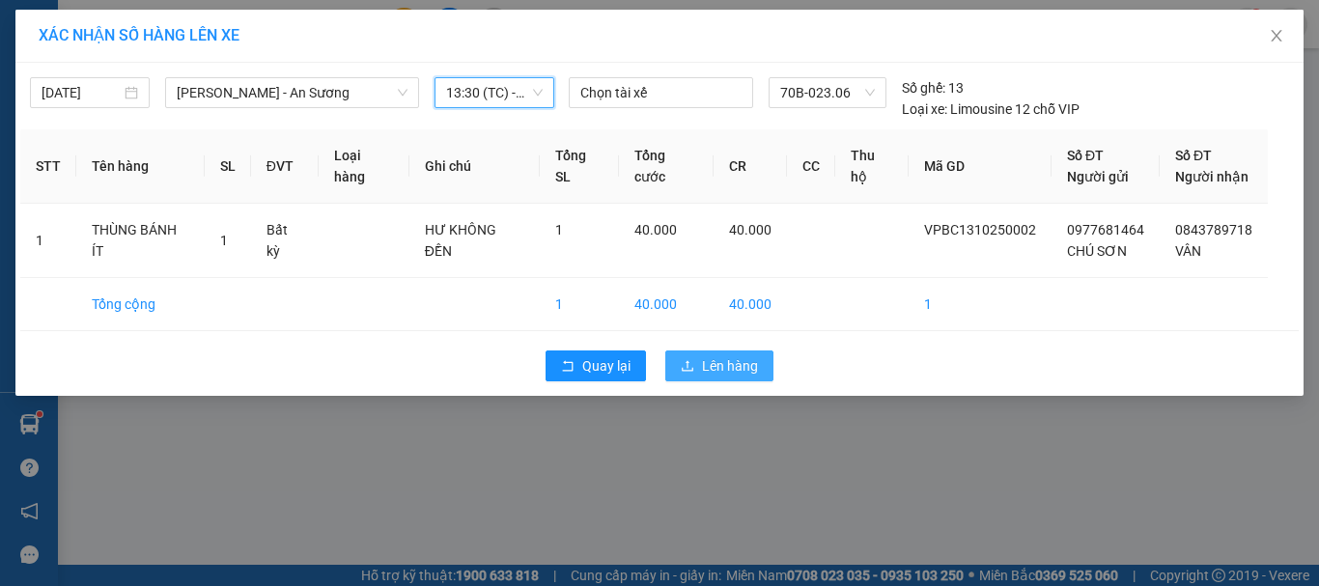
click at [714, 378] on button "Lên hàng" at bounding box center [719, 365] width 108 height 31
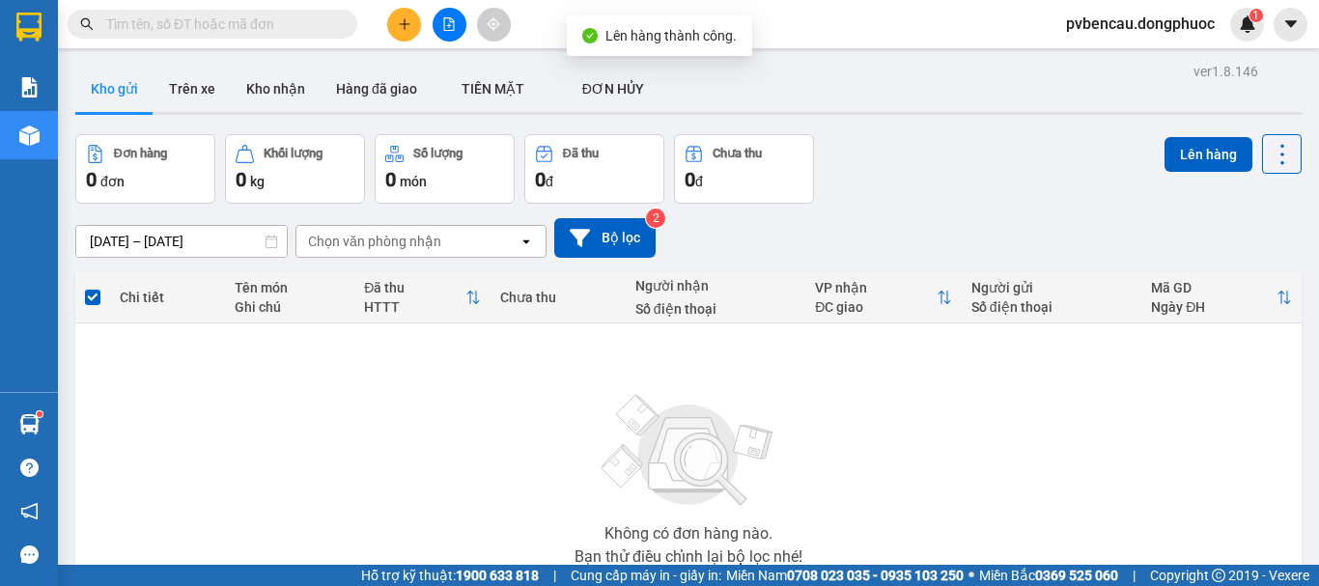
drag, startPoint x: 292, startPoint y: 90, endPoint x: 313, endPoint y: 132, distance: 47.5
click at [292, 95] on button "Kho nhận" at bounding box center [276, 89] width 90 height 46
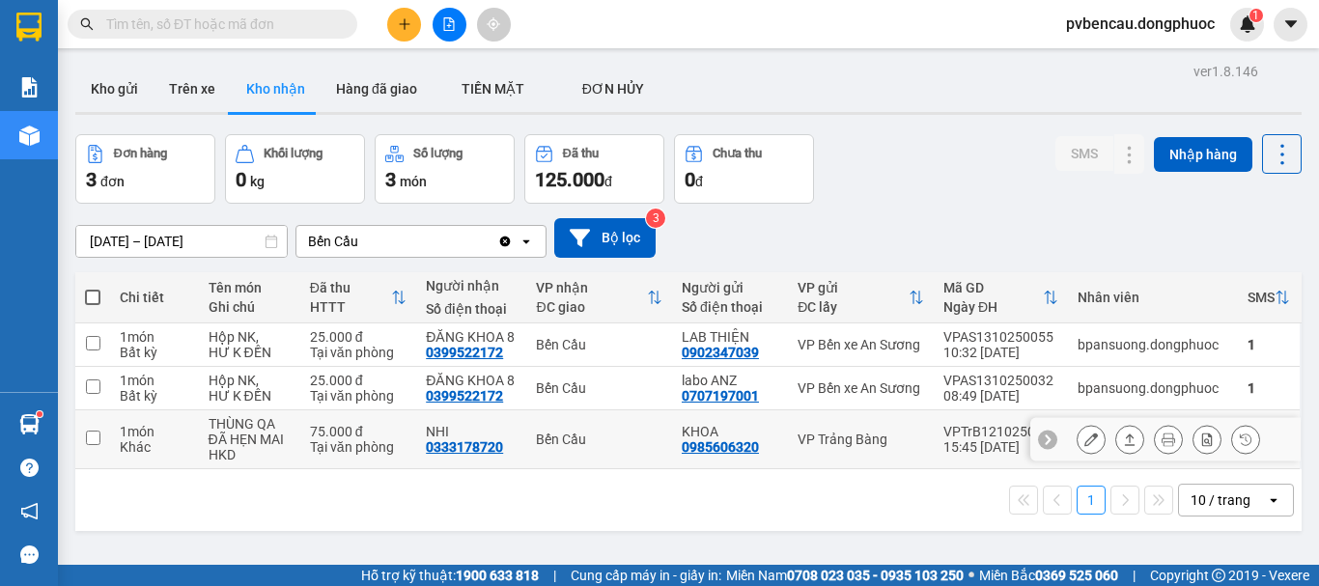
click at [248, 429] on div "THÙNG QA ĐÃ HẸN MAI" at bounding box center [250, 431] width 82 height 31
checkbox input "true"
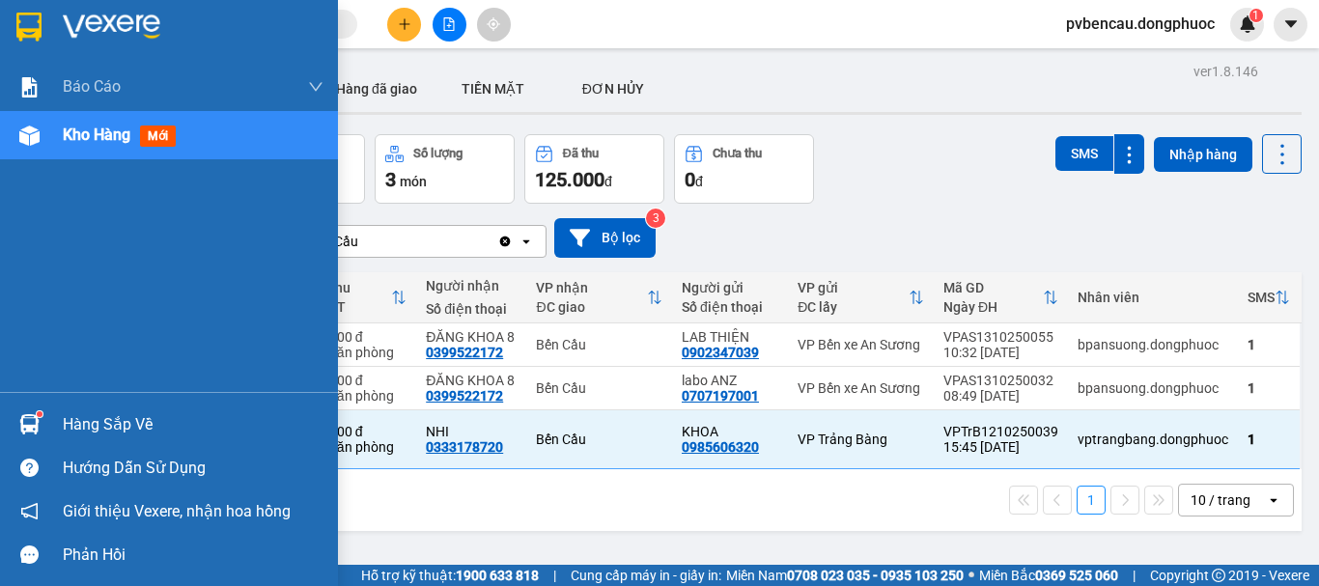
click at [96, 422] on div "Hàng sắp về" at bounding box center [193, 424] width 261 height 29
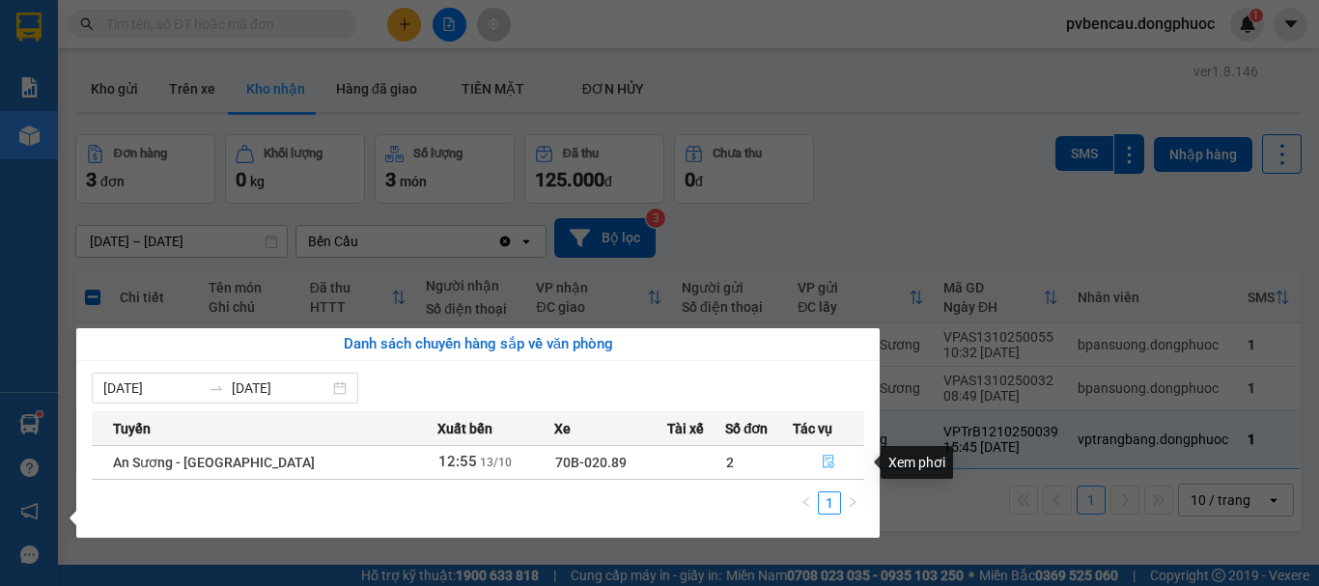
click at [827, 457] on icon "file-done" at bounding box center [829, 462] width 14 height 14
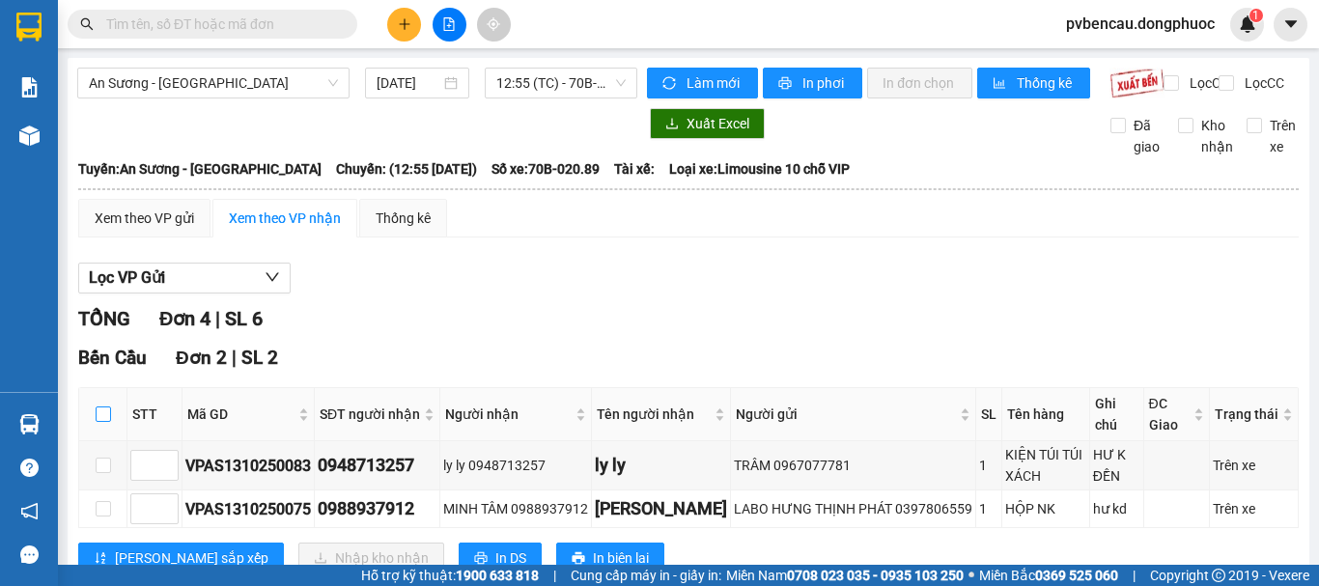
click at [100, 422] on label at bounding box center [103, 414] width 15 height 21
click at [100, 422] on input "checkbox" at bounding box center [103, 413] width 15 height 15
checkbox input "true"
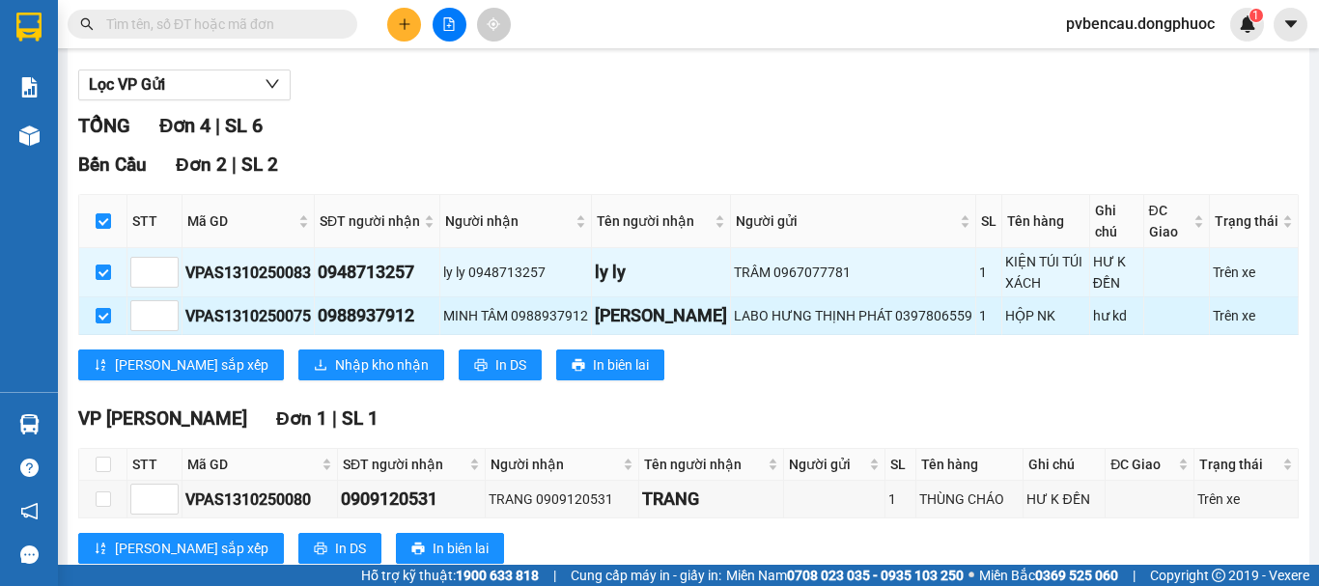
scroll to position [97, 0]
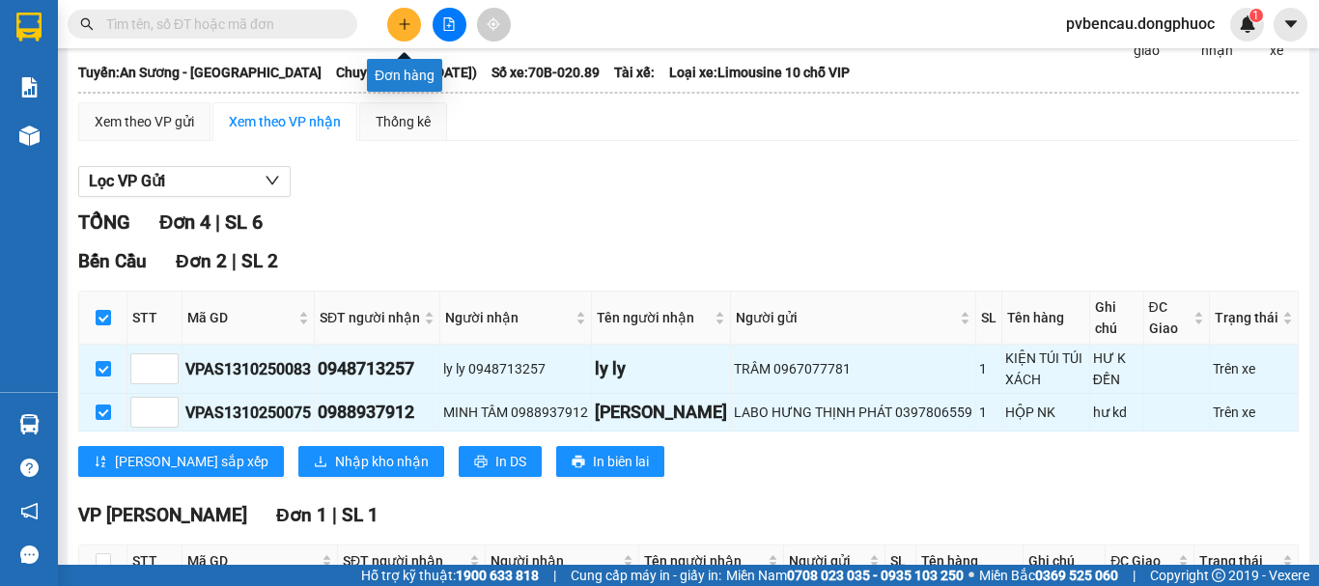
click at [407, 20] on icon "plus" at bounding box center [405, 24] width 14 height 14
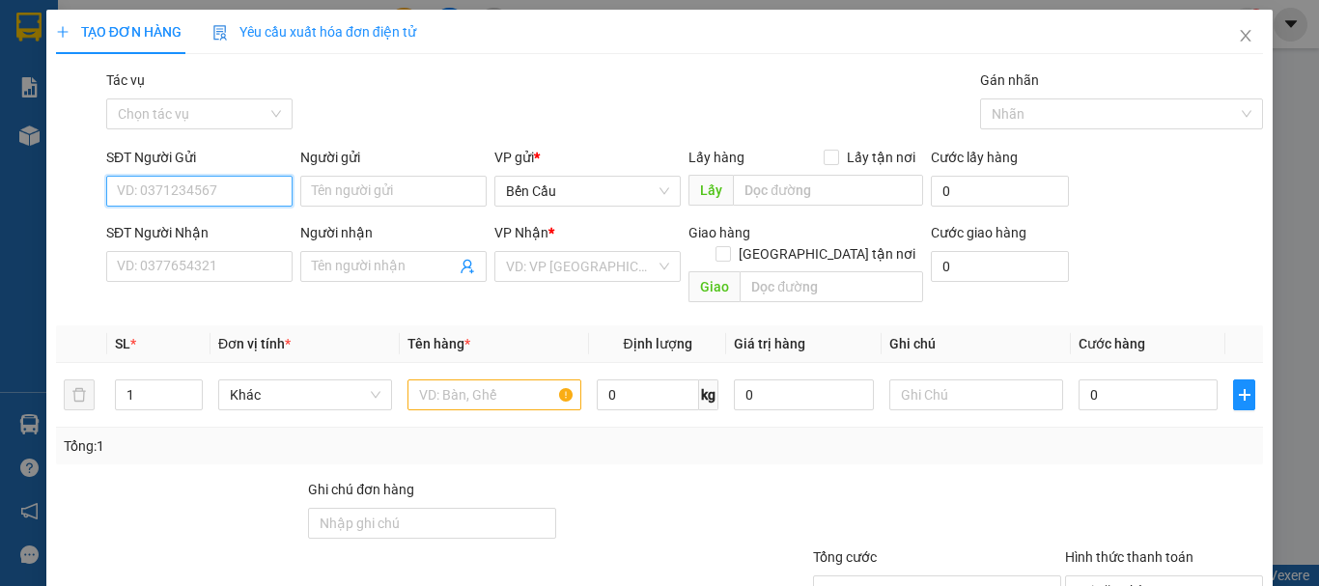
click at [196, 189] on input "SĐT Người Gửi" at bounding box center [199, 191] width 186 height 31
click at [264, 222] on div "0399522172 - ĐĂNG KHOA 8" at bounding box center [204, 229] width 175 height 21
type input "0399522172"
type input "ĐĂNG KHOA 8"
type input "0707197001"
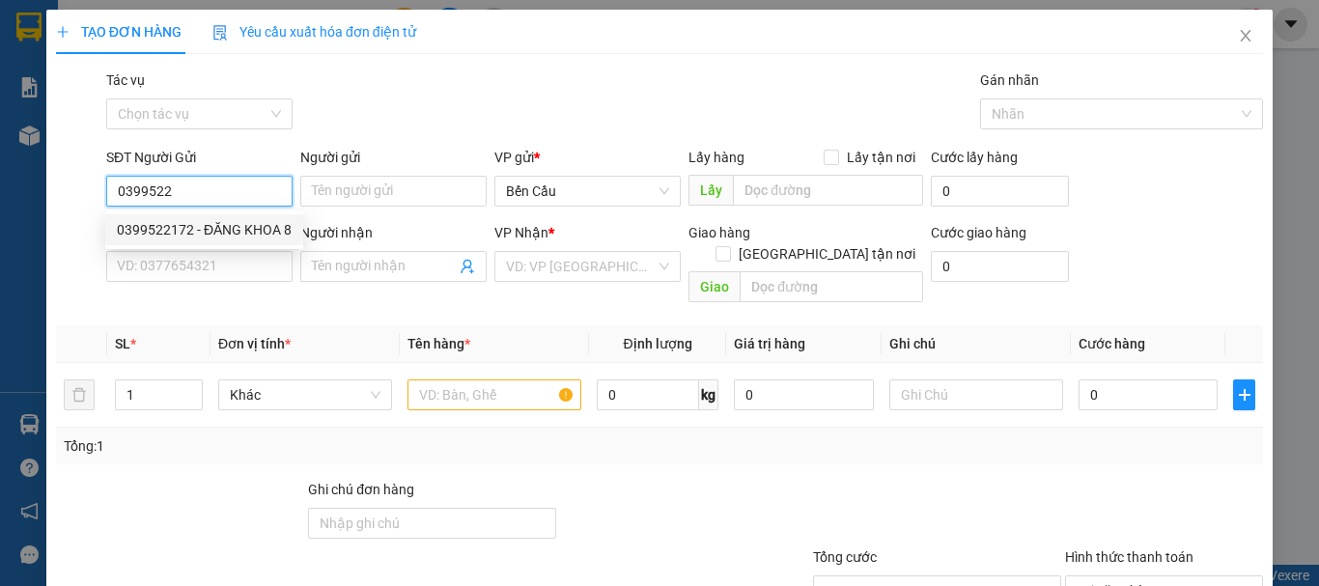
type input "labo ANZ"
type input "Kdb"
type input "30.000"
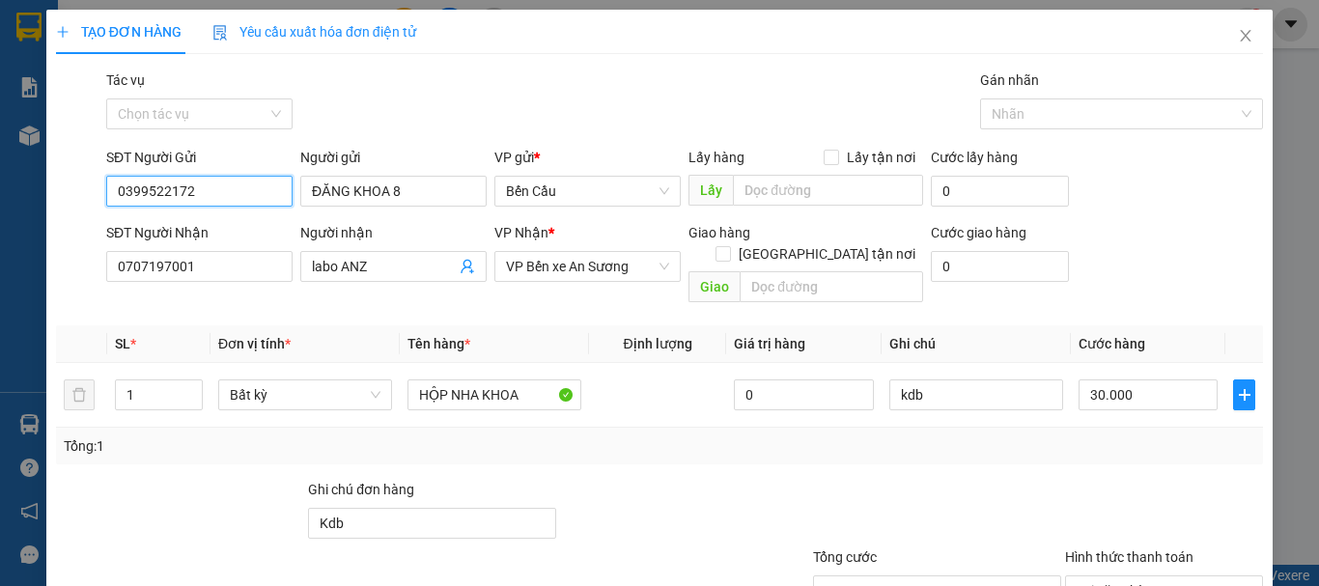
scroll to position [128, 0]
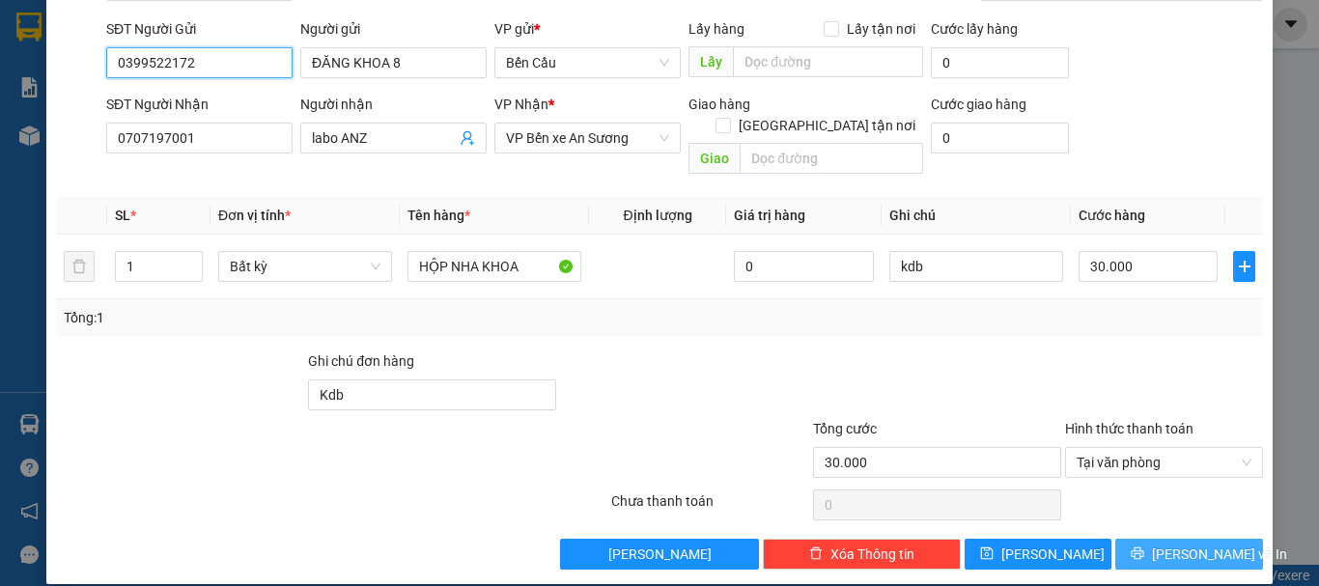
type input "0399522172"
click at [1175, 544] on span "[PERSON_NAME] và In" at bounding box center [1219, 554] width 135 height 21
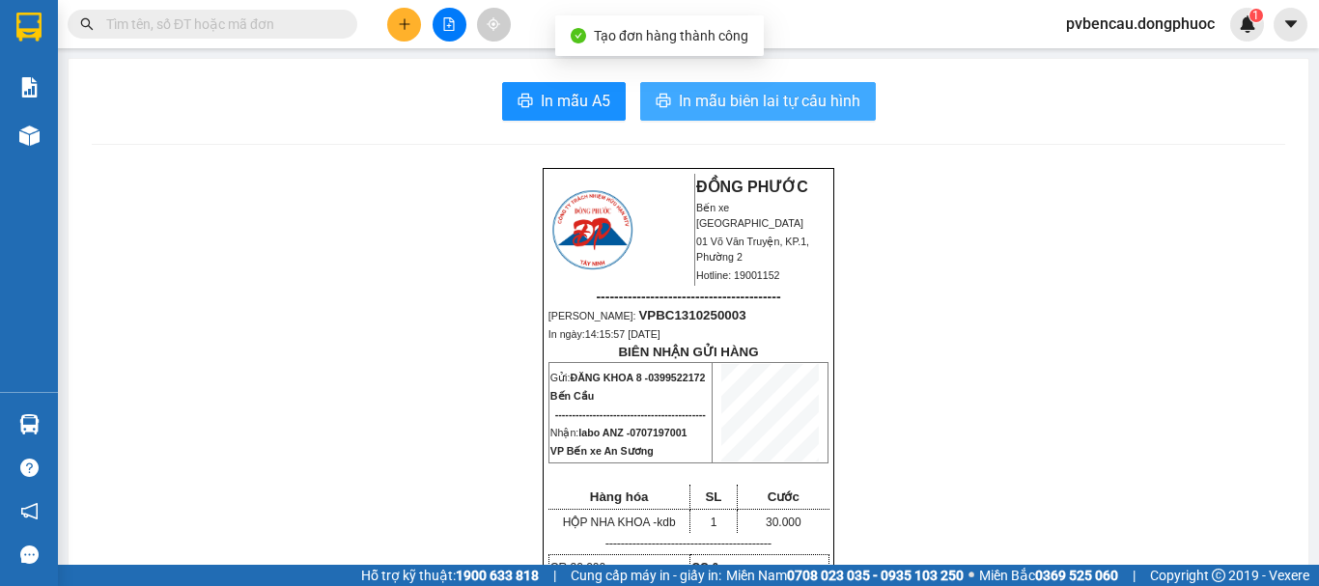
click at [739, 92] on span "In mẫu biên lai tự cấu hình" at bounding box center [769, 101] width 181 height 24
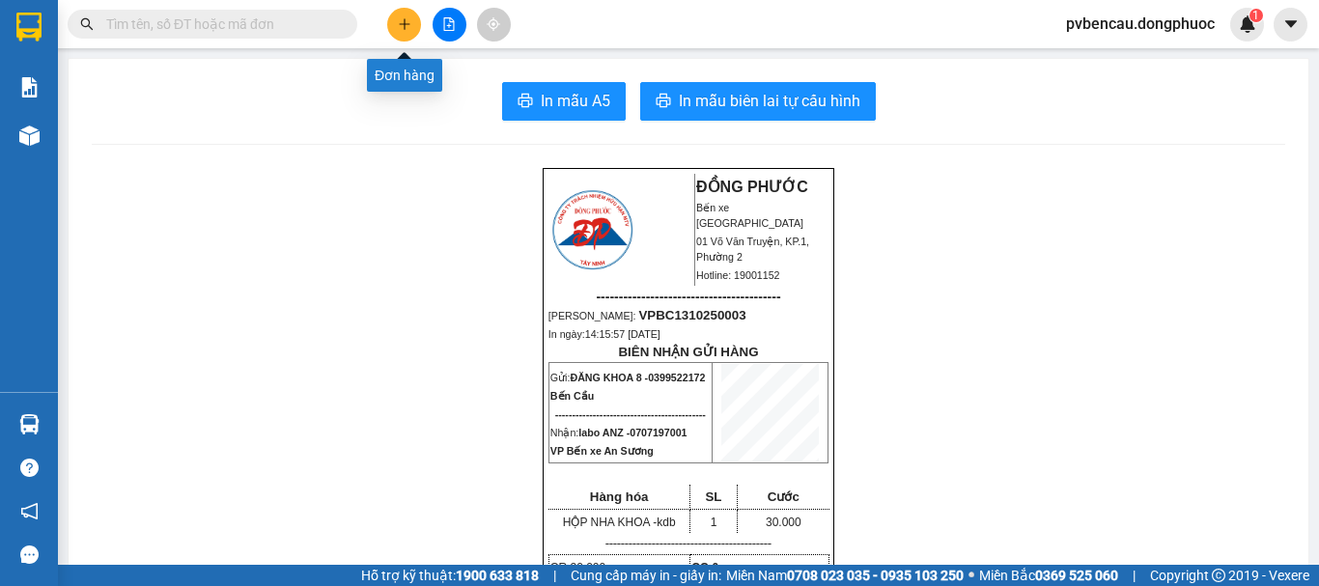
click at [401, 19] on icon "plus" at bounding box center [405, 24] width 14 height 14
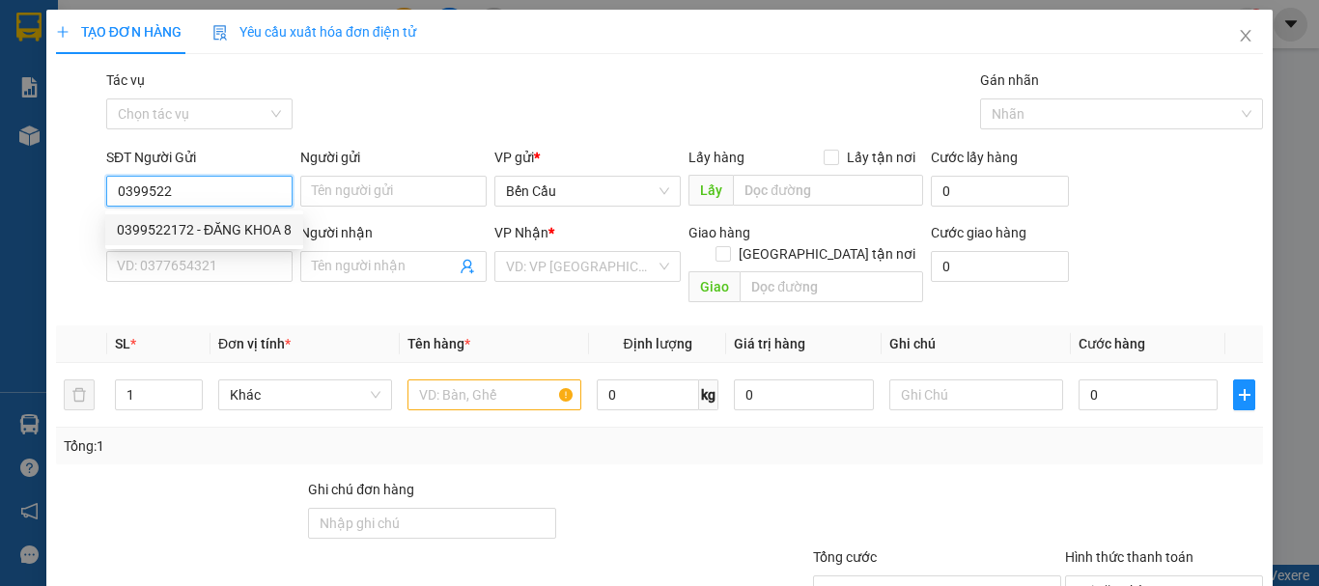
click at [283, 228] on div "0399522172 - ĐĂNG KHOA 8" at bounding box center [204, 229] width 175 height 21
type input "0399522172"
type input "ĐĂNG KHOA 8"
type input "0707197001"
type input "labo ANZ"
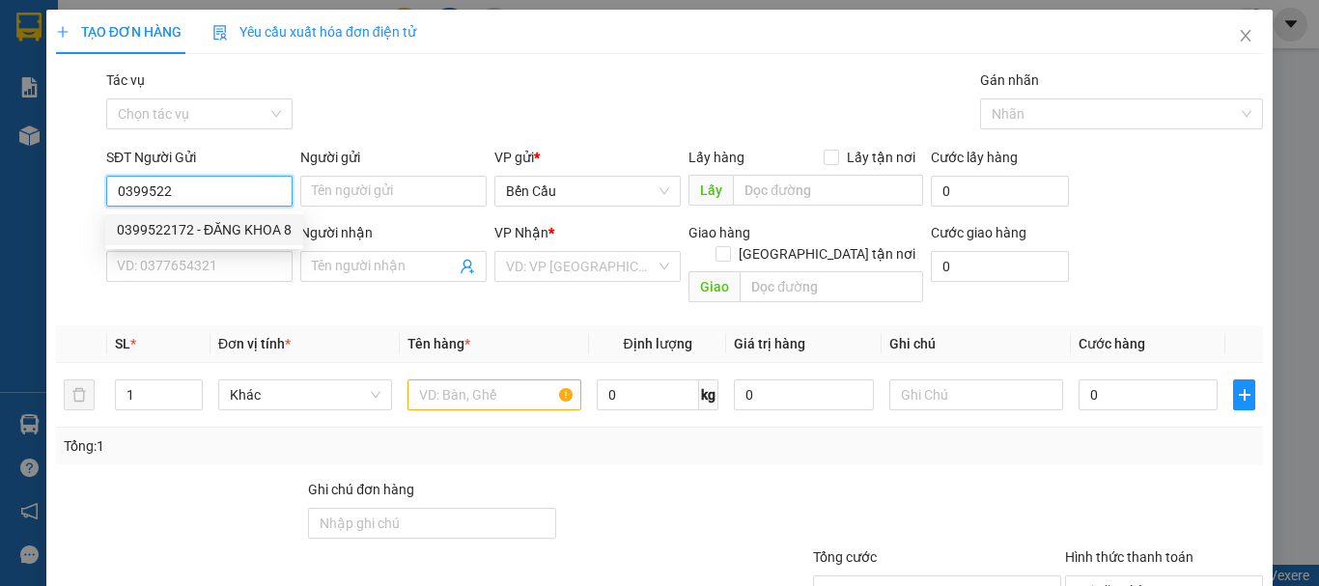
type input "Kdb"
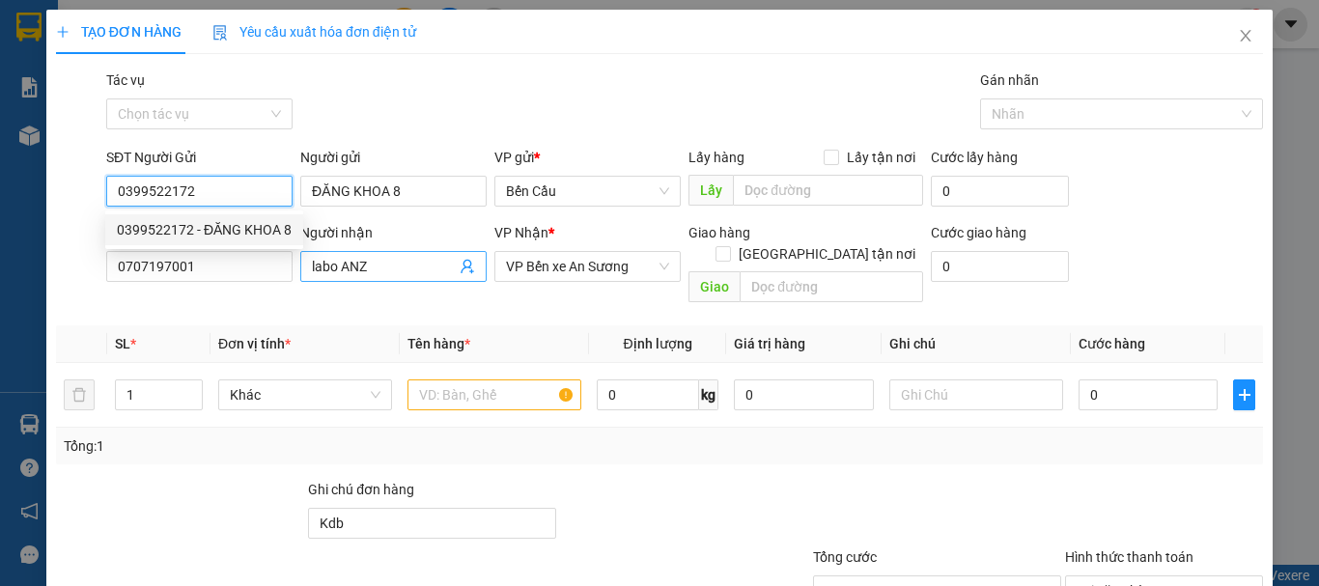
type input "30.000"
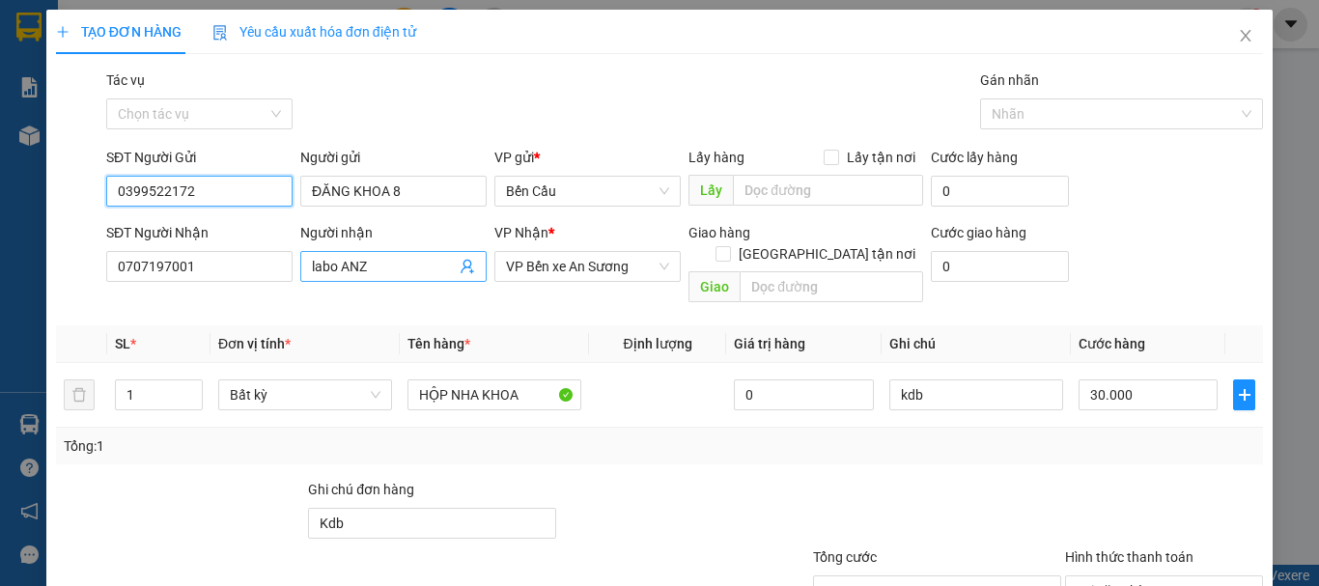
type input "0399522172"
click at [461, 265] on icon "user-add" at bounding box center [467, 267] width 13 height 14
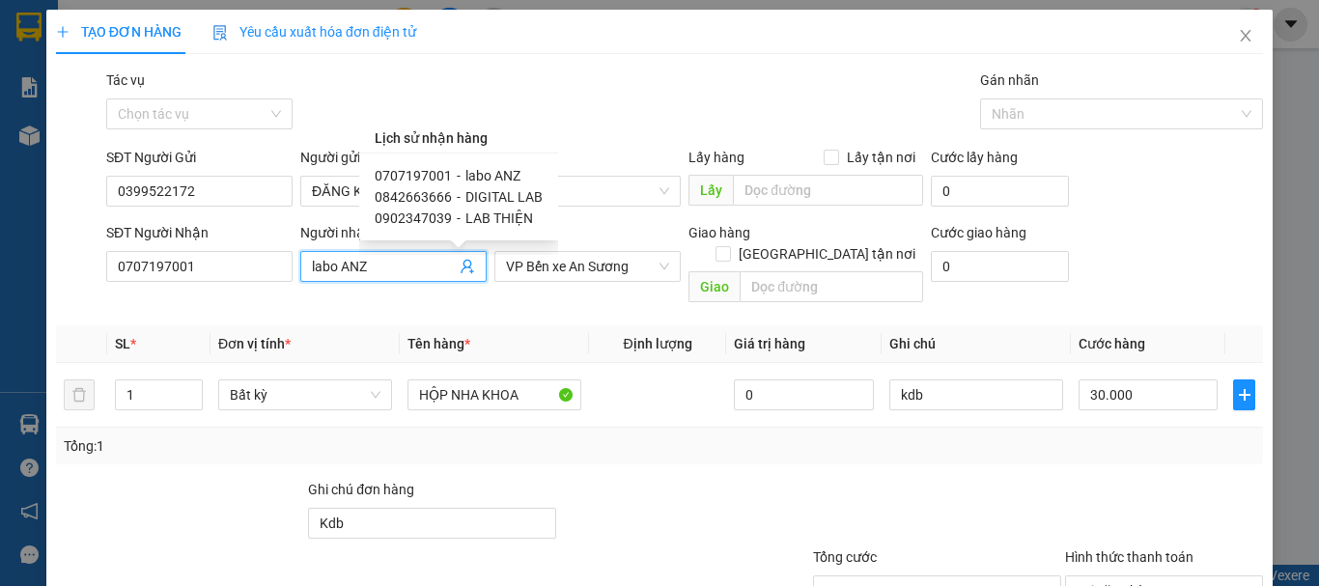
click at [450, 194] on div "0842663666 - DIGITAL LAB" at bounding box center [459, 196] width 168 height 21
type input "0842663666"
type input "DIGITAL LAB"
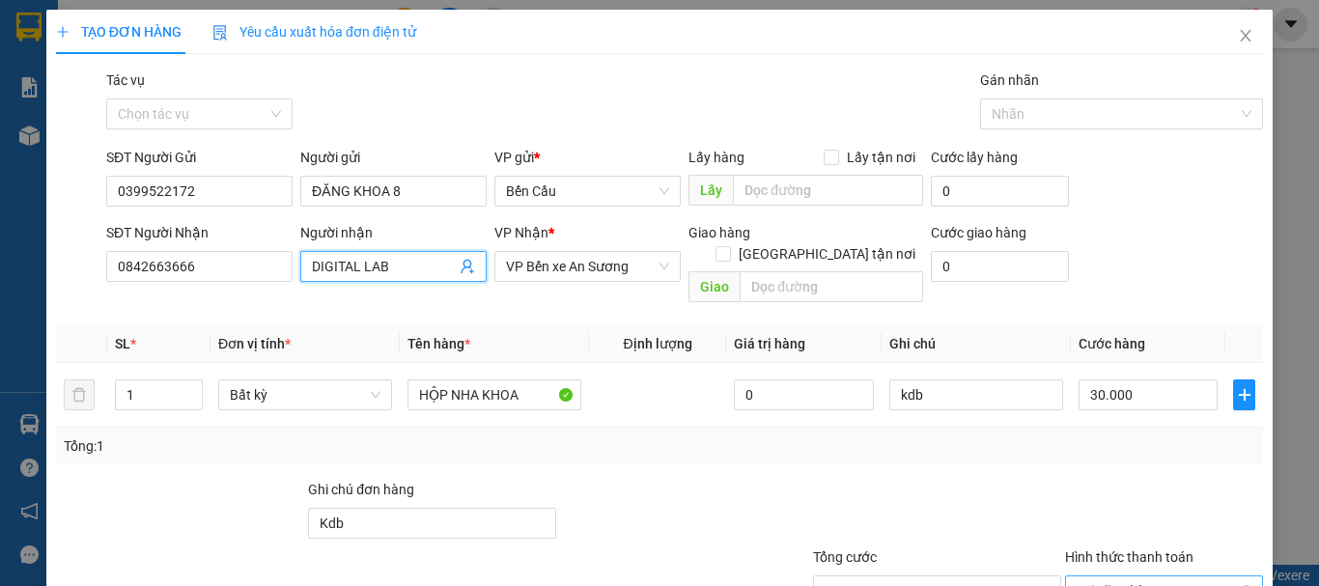
scroll to position [128, 0]
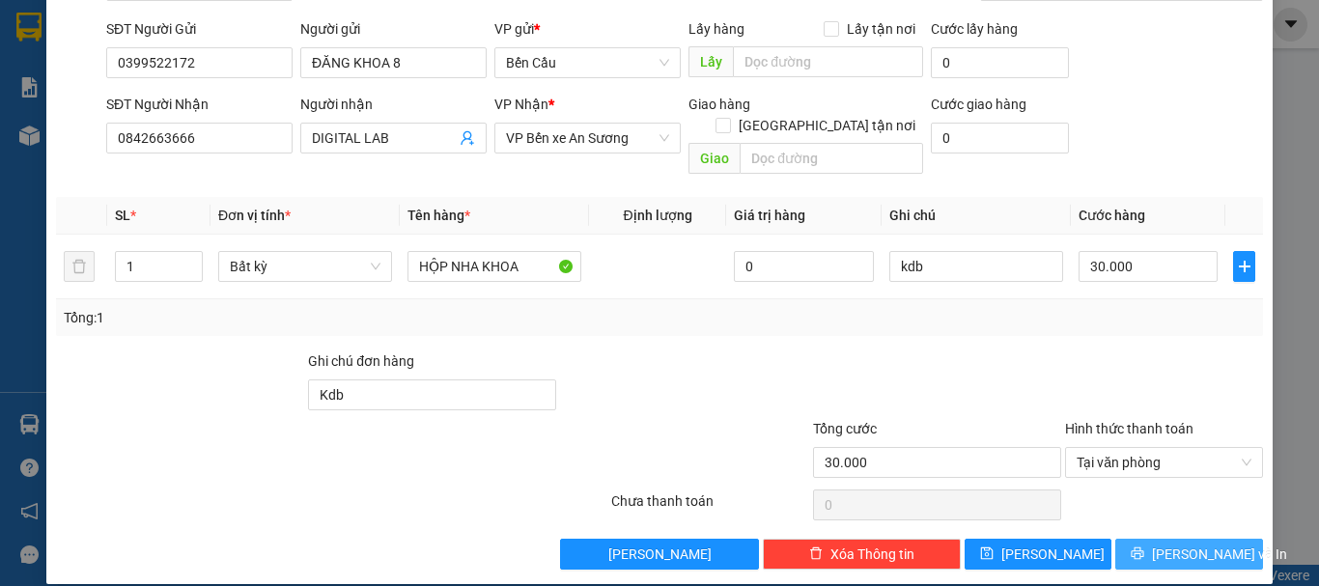
click at [1148, 539] on button "[PERSON_NAME] và In" at bounding box center [1189, 554] width 148 height 31
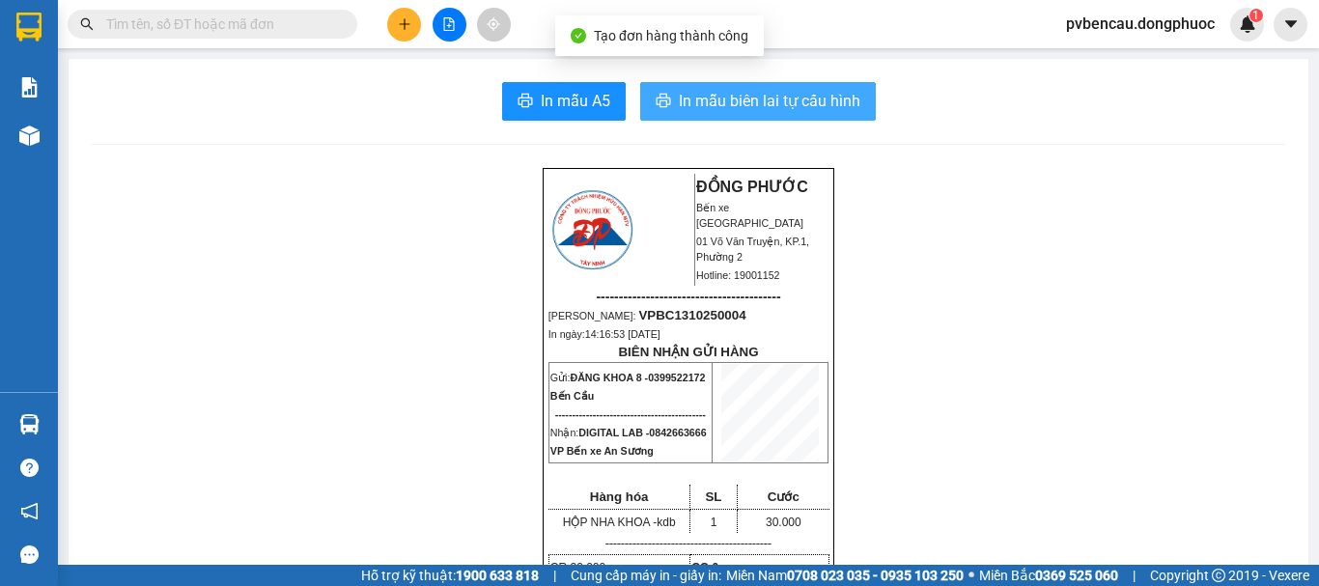
click at [828, 92] on span "In mẫu biên lai tự cấu hình" at bounding box center [769, 101] width 181 height 24
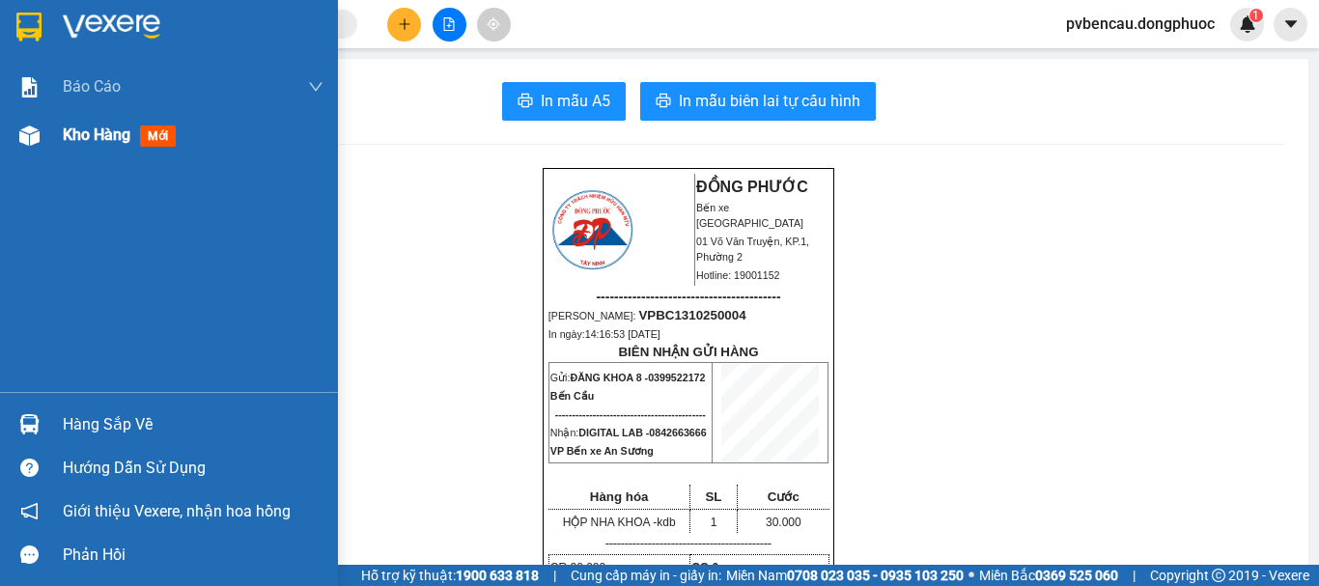
click at [51, 140] on div "Kho hàng mới" at bounding box center [169, 135] width 338 height 48
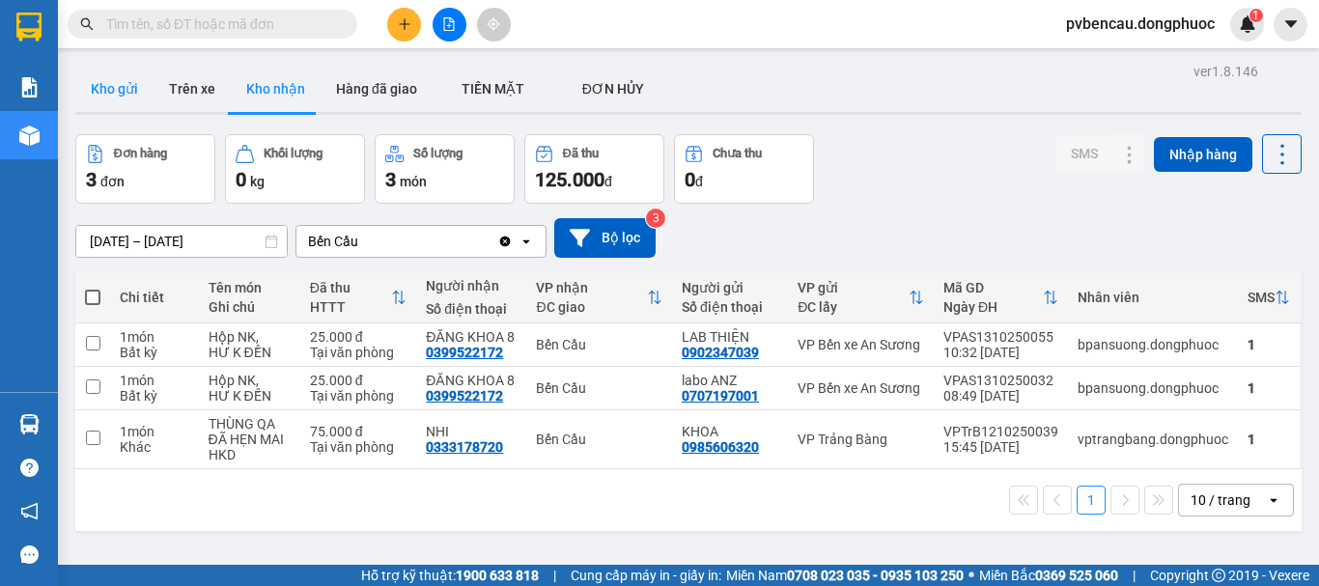
click at [138, 89] on button "Kho gửi" at bounding box center [114, 89] width 78 height 46
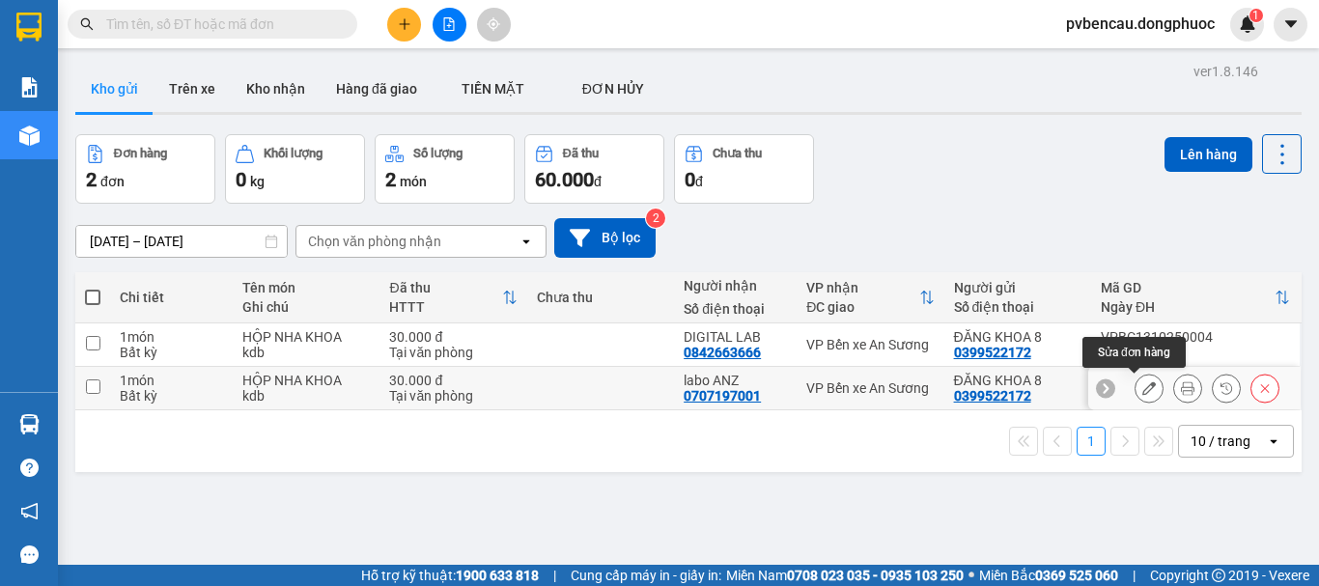
click at [1142, 392] on button at bounding box center [1148, 389] width 27 height 34
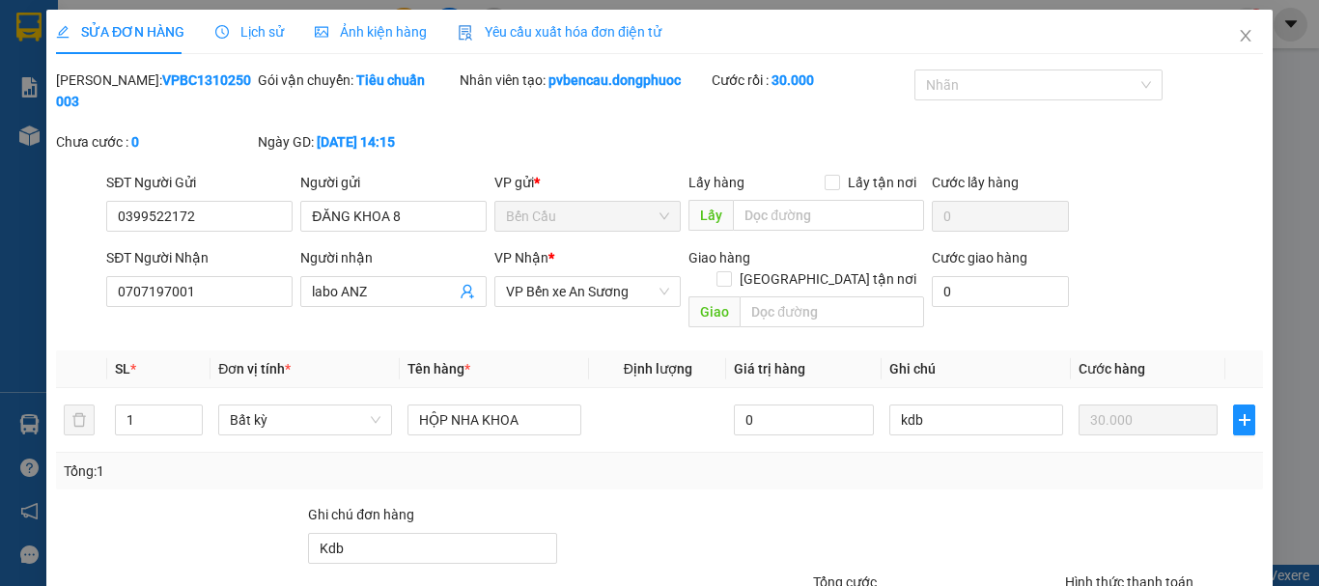
type input "0399522172"
type input "0707197001"
type input "Kdb"
type input "30.000"
click at [461, 285] on icon "user-add" at bounding box center [467, 292] width 13 height 14
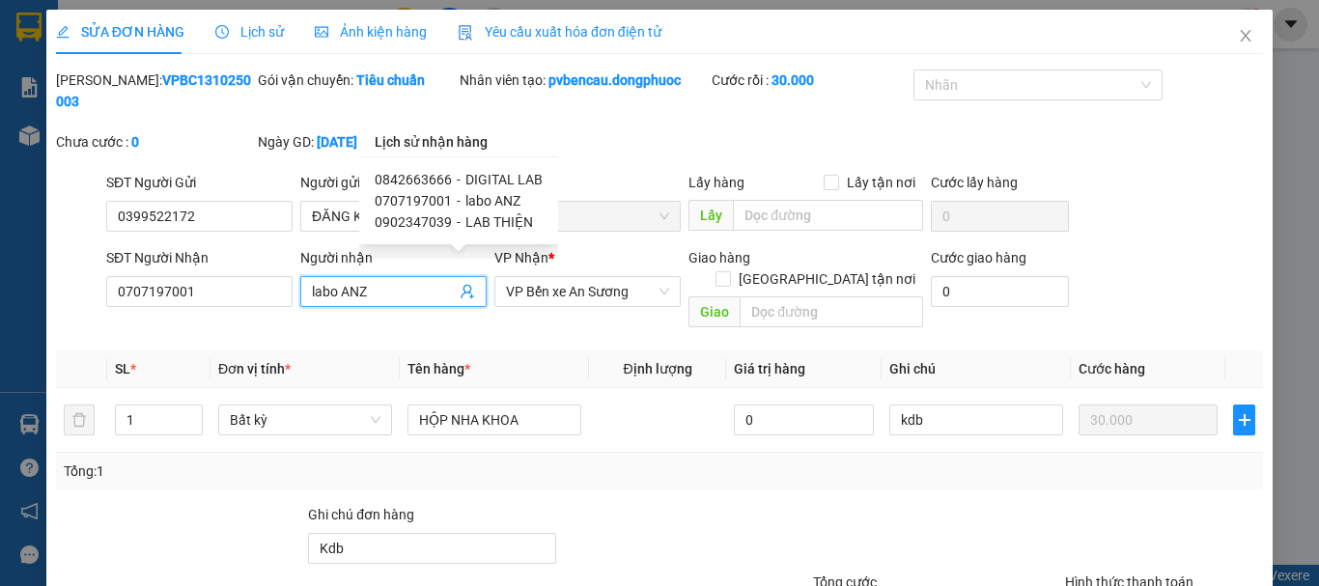
click at [465, 224] on span "LAB THIỆN" at bounding box center [499, 221] width 68 height 15
type input "0902347039"
type input "LAB THIỆN"
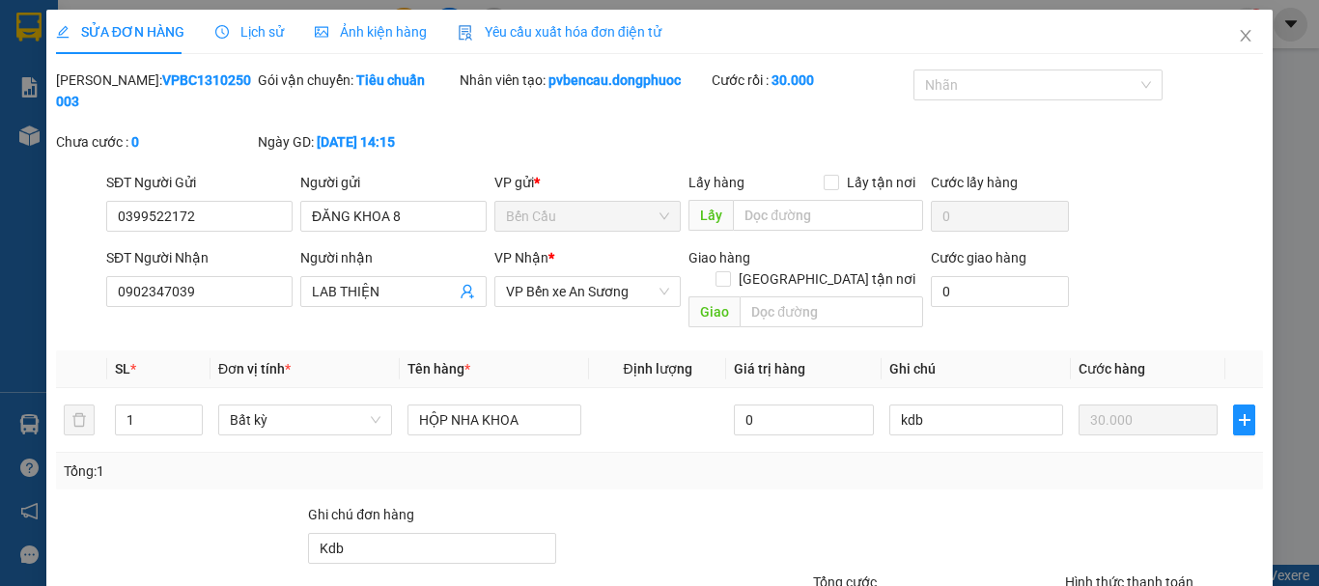
click at [290, 453] on div "Tổng: 1" at bounding box center [659, 471] width 1207 height 37
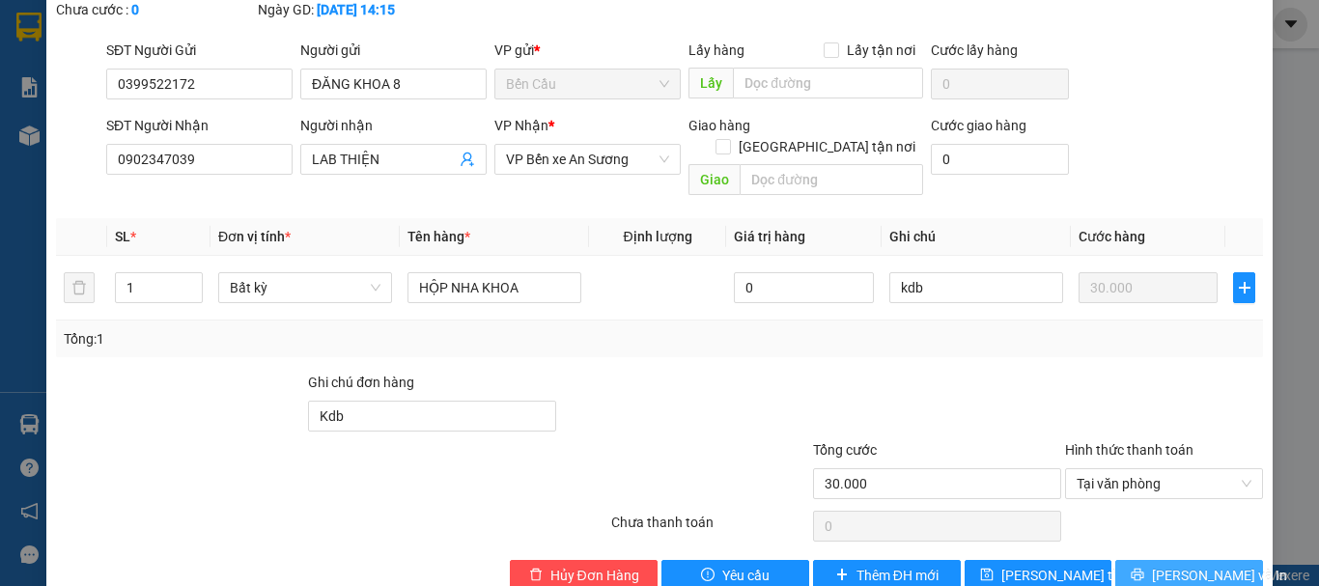
click at [1165, 565] on span "[PERSON_NAME] và In" at bounding box center [1219, 575] width 135 height 21
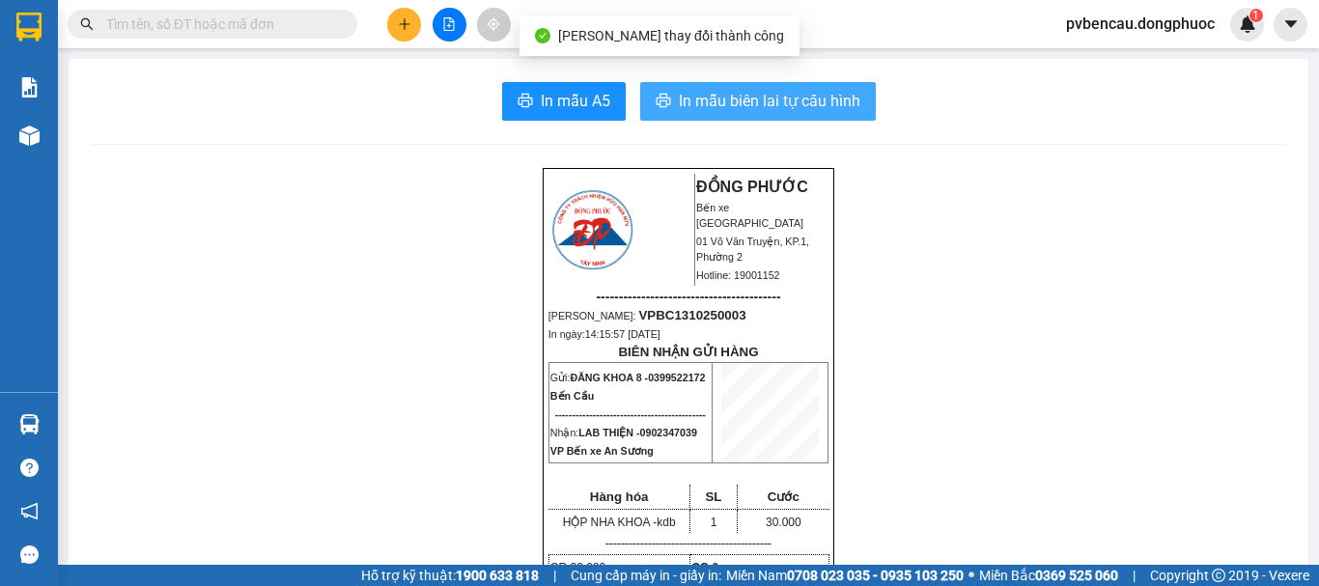
click at [739, 95] on span "In mẫu biên lai tự cấu hình" at bounding box center [769, 101] width 181 height 24
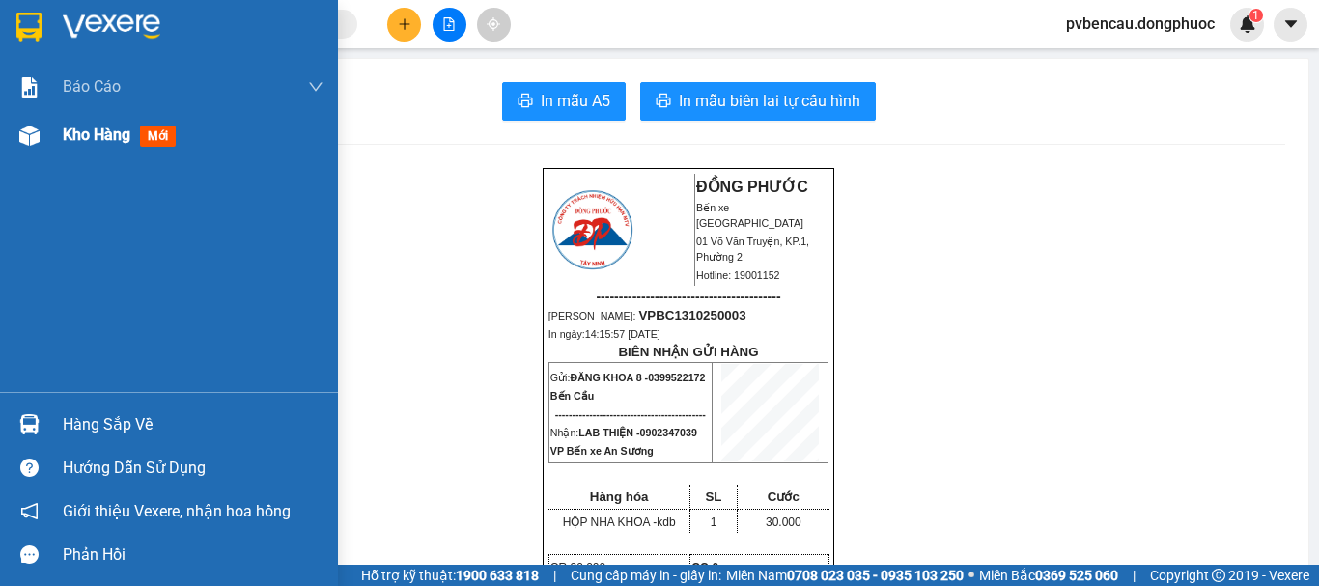
click at [26, 131] on img at bounding box center [29, 136] width 20 height 20
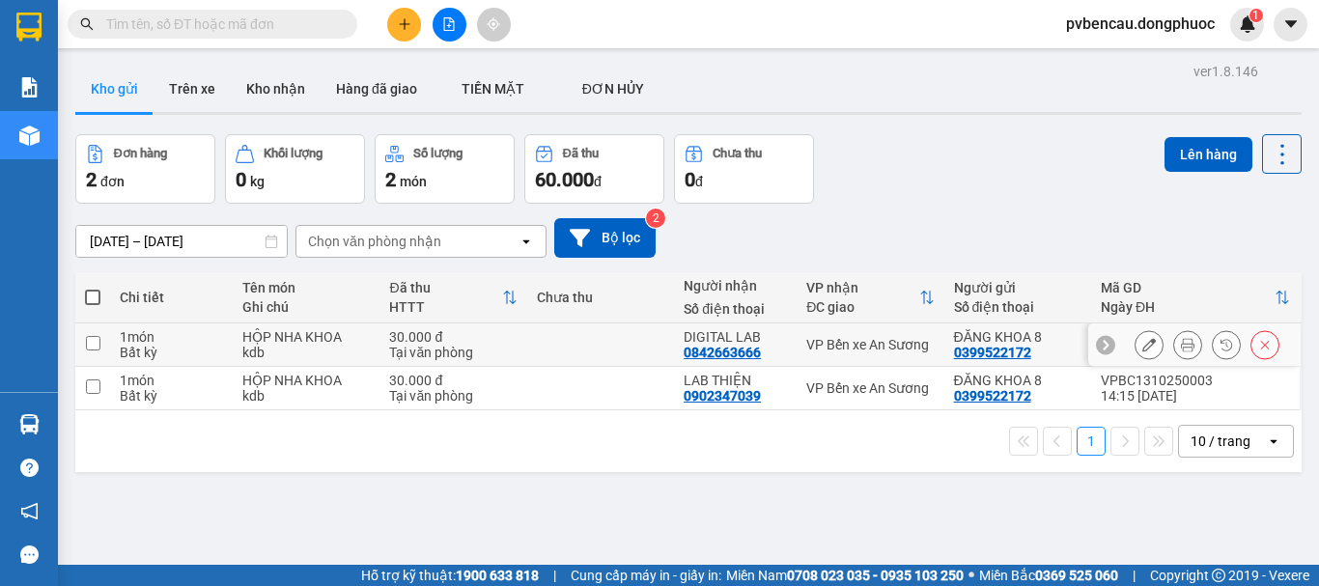
drag, startPoint x: 344, startPoint y: 344, endPoint x: 342, endPoint y: 388, distance: 44.5
click at [343, 345] on div "kdb" at bounding box center [305, 352] width 127 height 15
checkbox input "true"
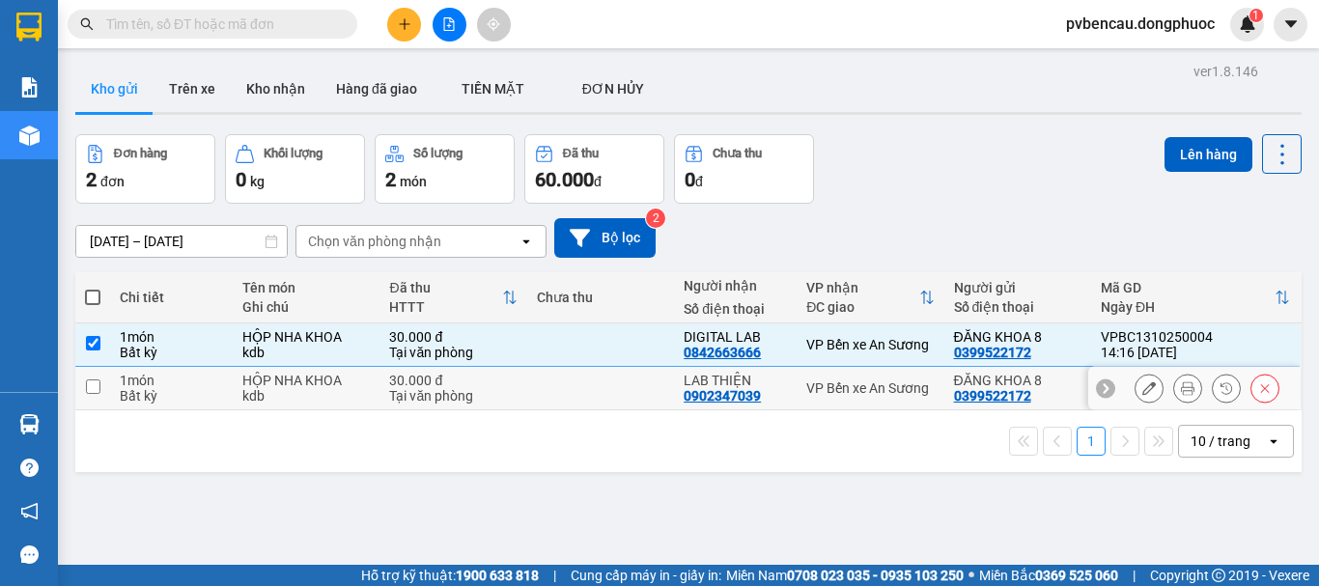
click at [342, 388] on div "kdb" at bounding box center [305, 395] width 127 height 15
checkbox input "true"
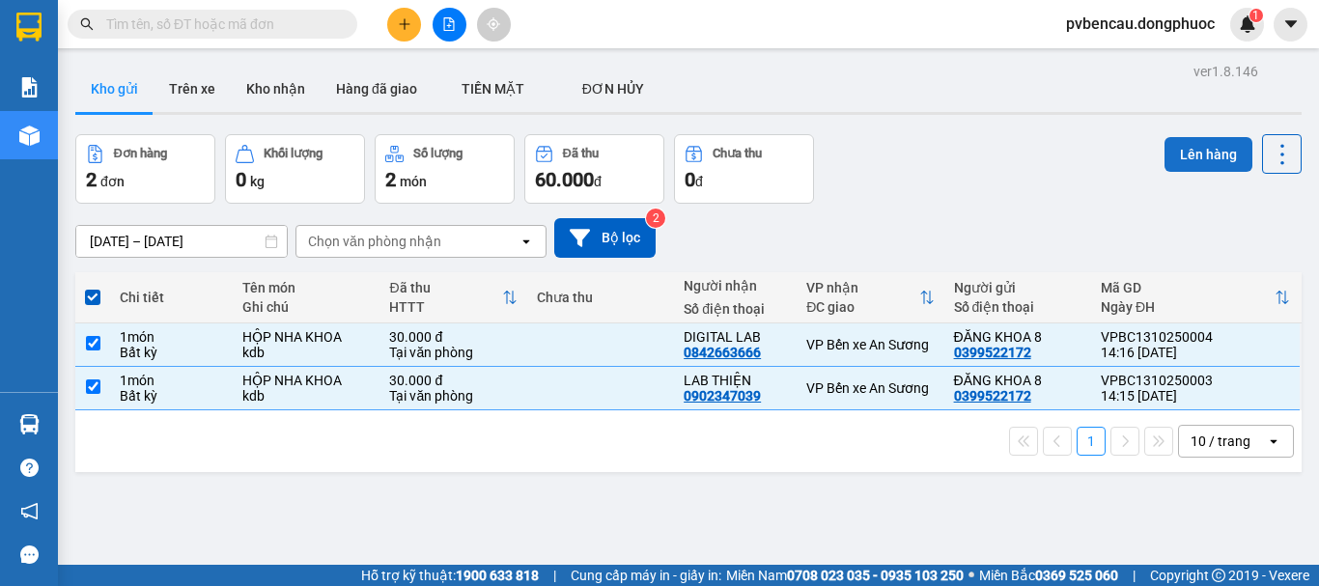
click at [1176, 156] on button "Lên hàng" at bounding box center [1208, 154] width 88 height 35
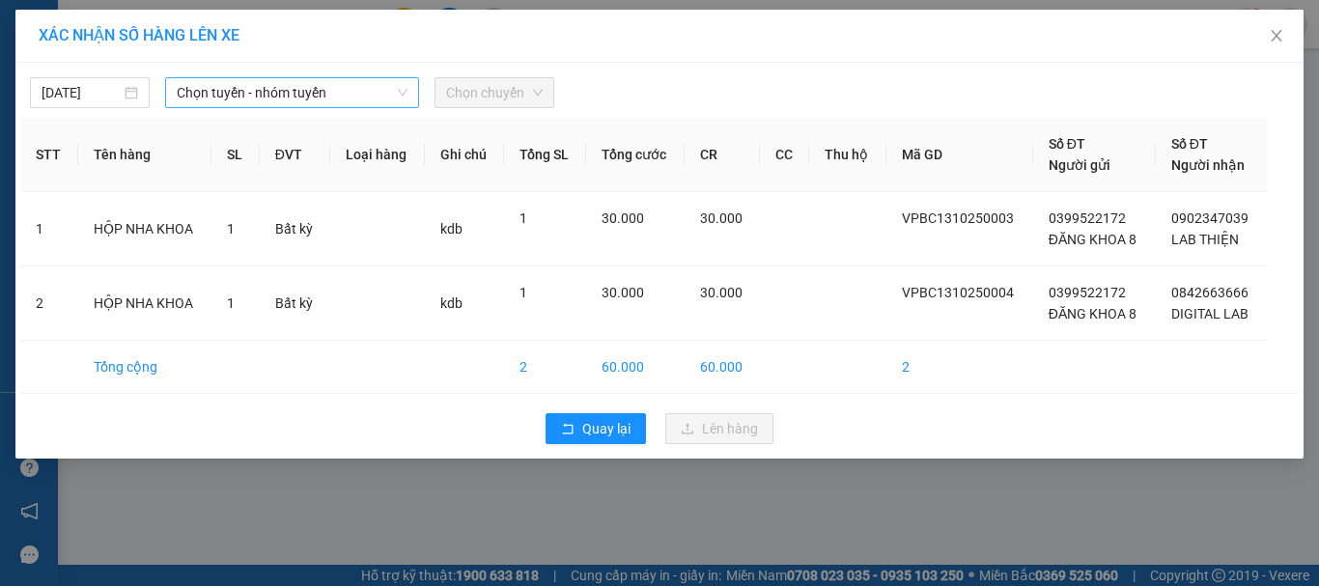
click at [299, 96] on span "Chọn tuyến - nhóm tuyến" at bounding box center [292, 92] width 231 height 29
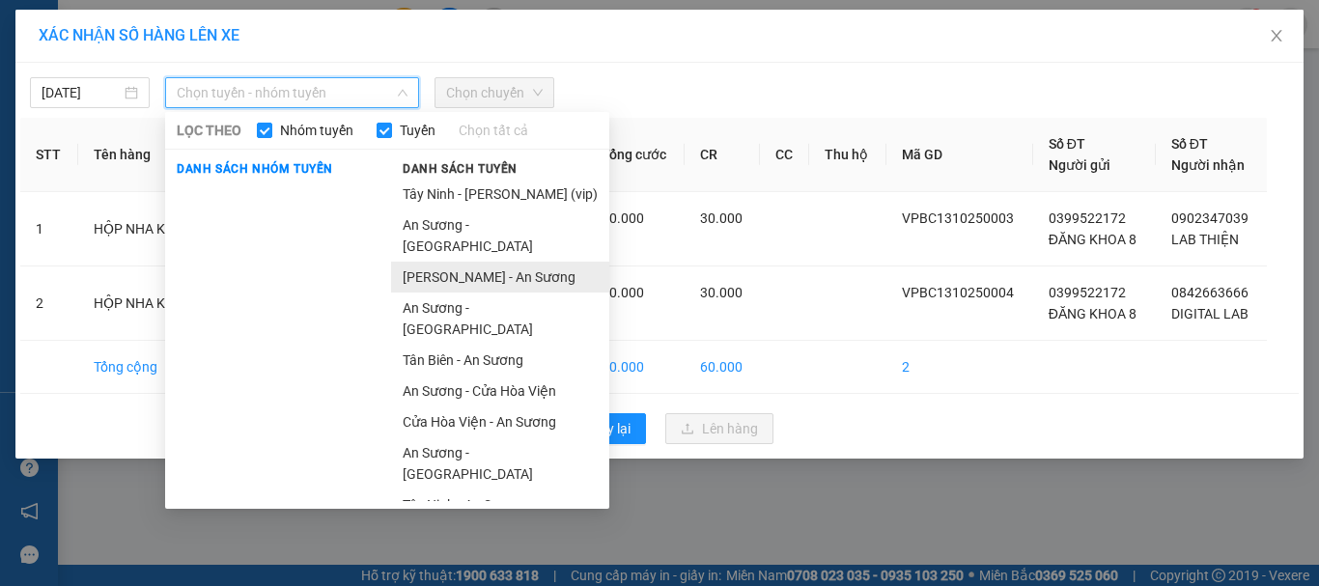
click at [488, 262] on li "[PERSON_NAME] - An Sương" at bounding box center [500, 277] width 218 height 31
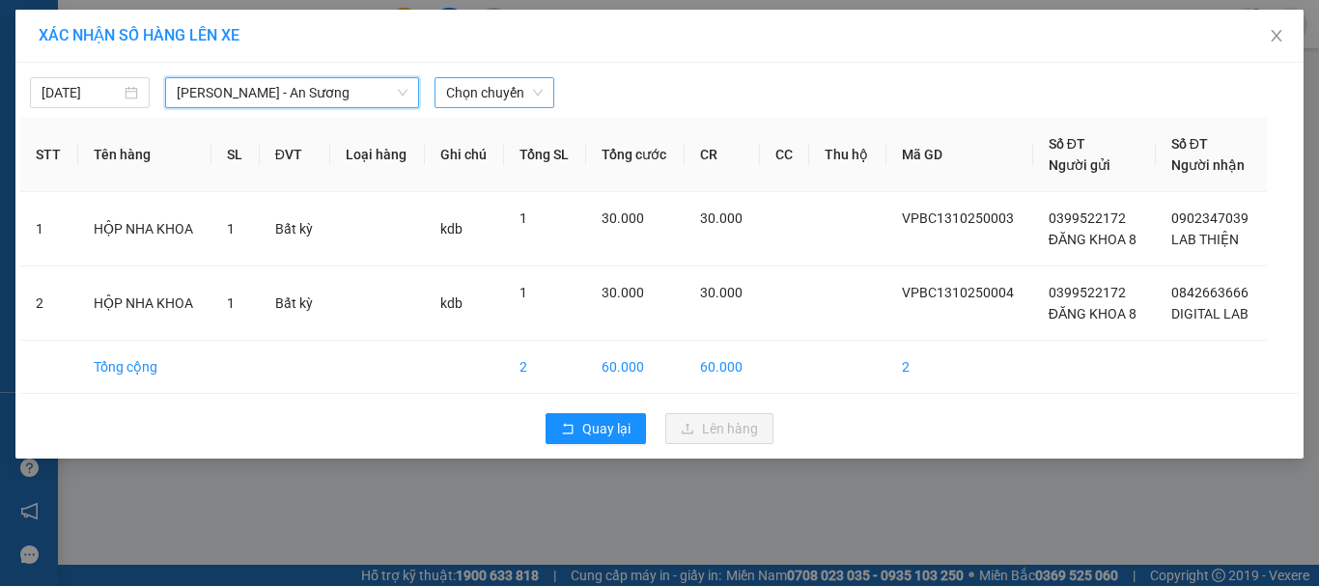
click at [469, 104] on span "Chọn chuyến" at bounding box center [494, 92] width 97 height 29
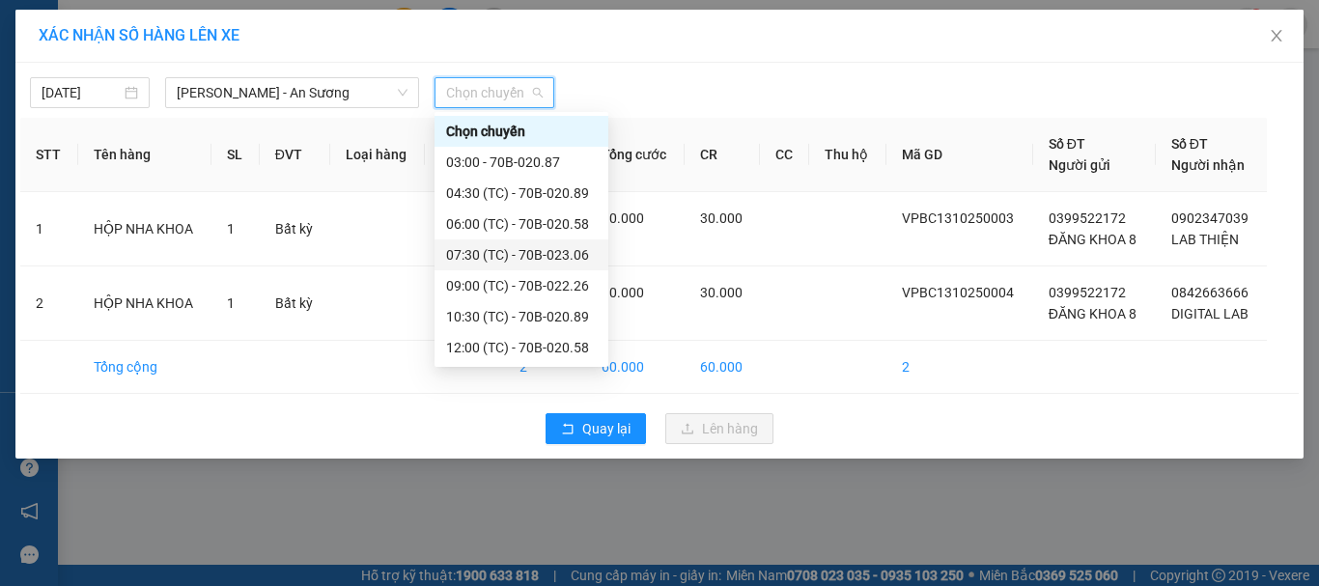
scroll to position [93, 0]
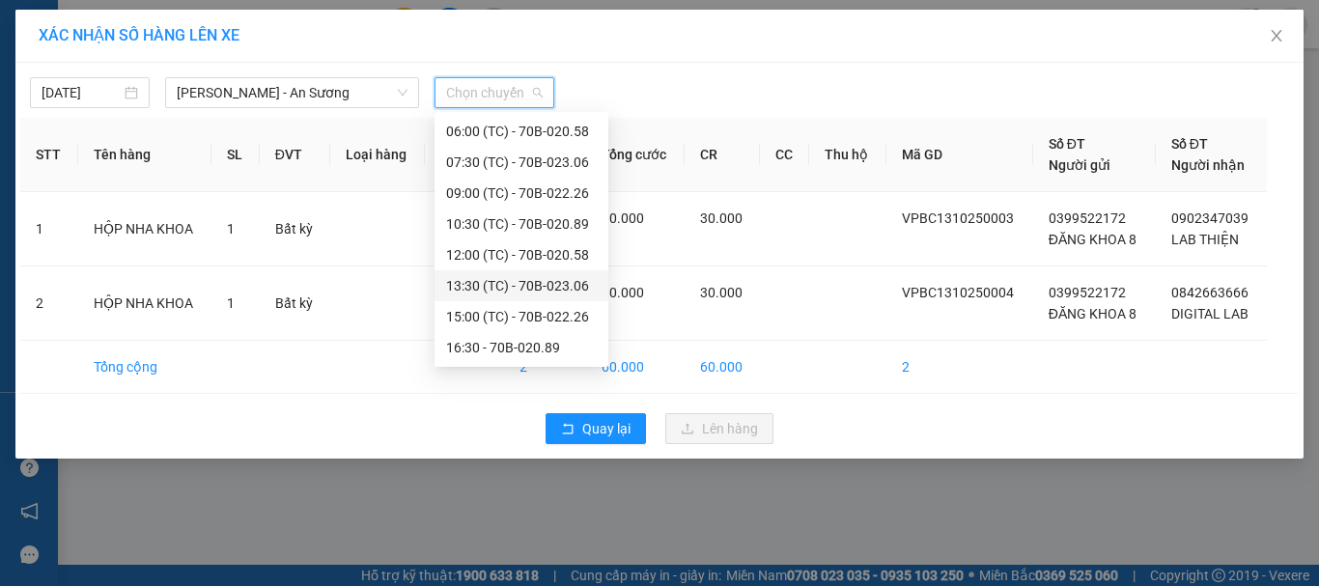
click at [504, 274] on div "13:30 (TC) - 70B-023.06" at bounding box center [521, 285] width 174 height 31
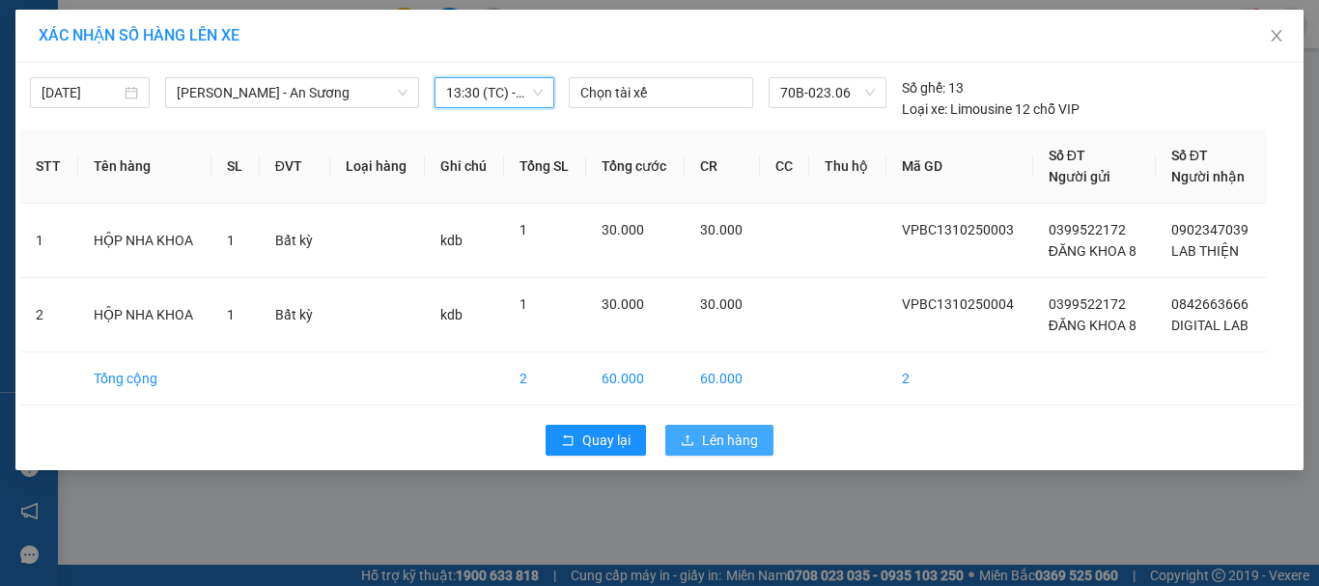
click at [712, 441] on span "Lên hàng" at bounding box center [730, 440] width 56 height 21
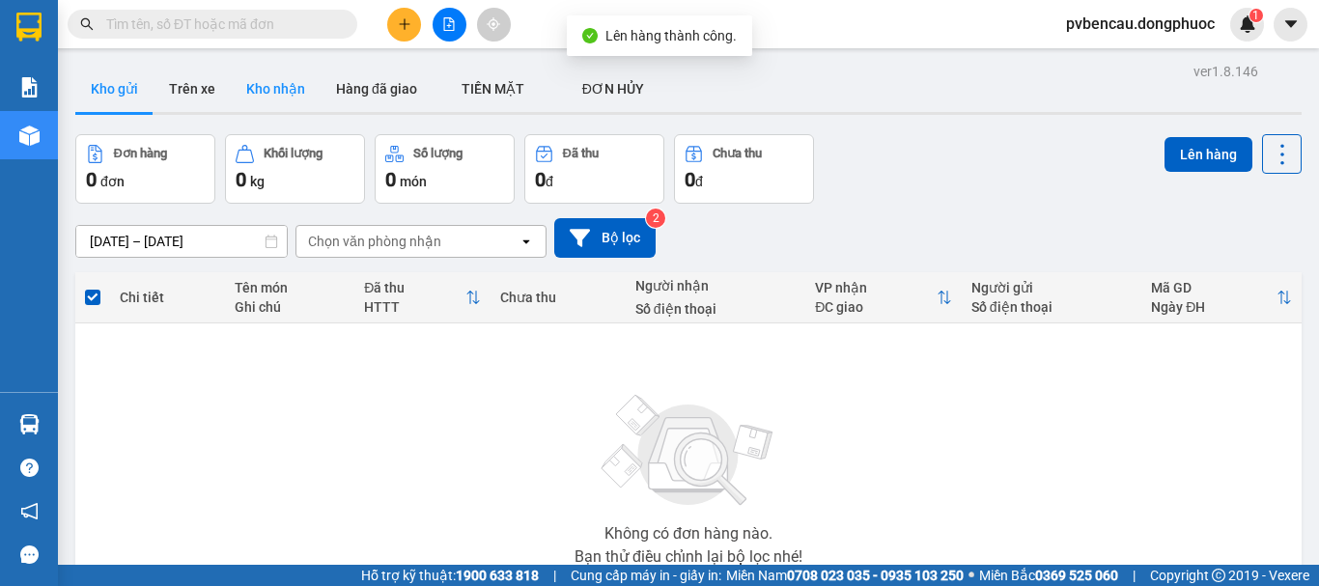
click at [287, 98] on button "Kho nhận" at bounding box center [276, 89] width 90 height 46
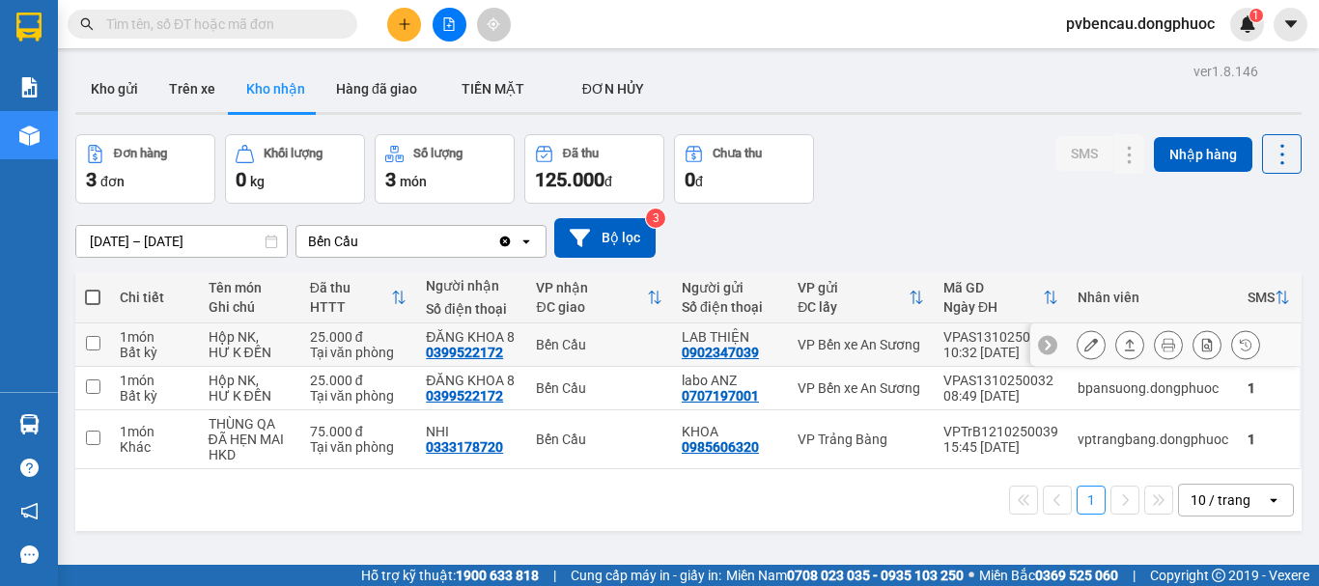
click at [306, 343] on td "25.000 đ Tại văn phòng" at bounding box center [358, 344] width 116 height 43
checkbox input "true"
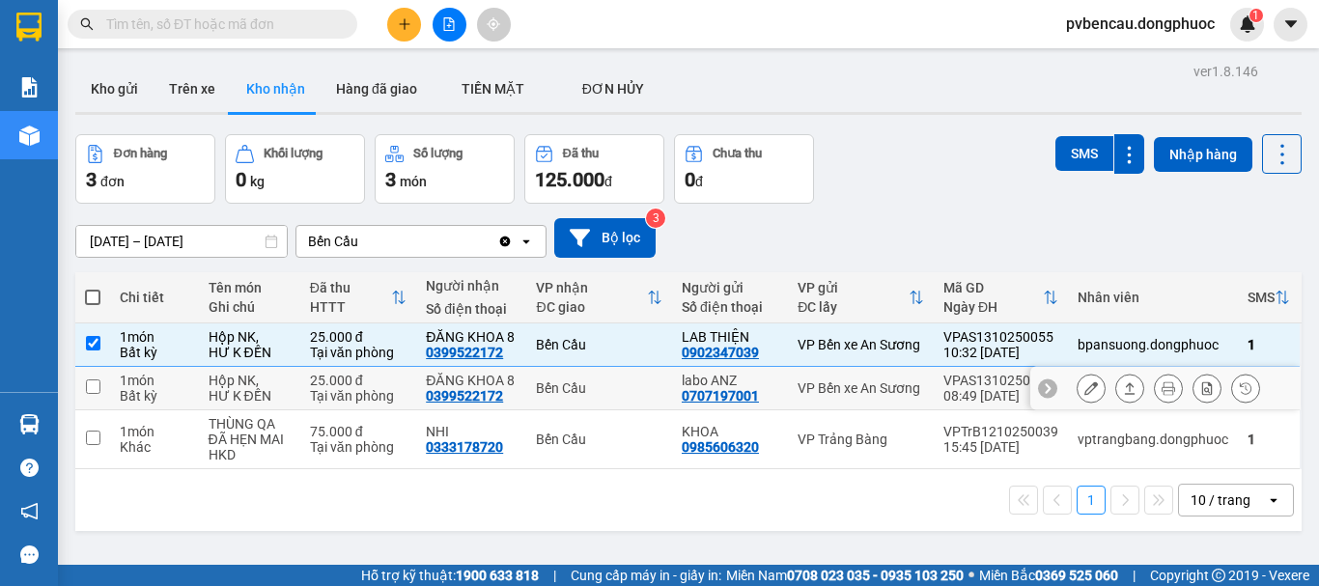
click at [313, 388] on div "Tại văn phòng" at bounding box center [358, 395] width 97 height 15
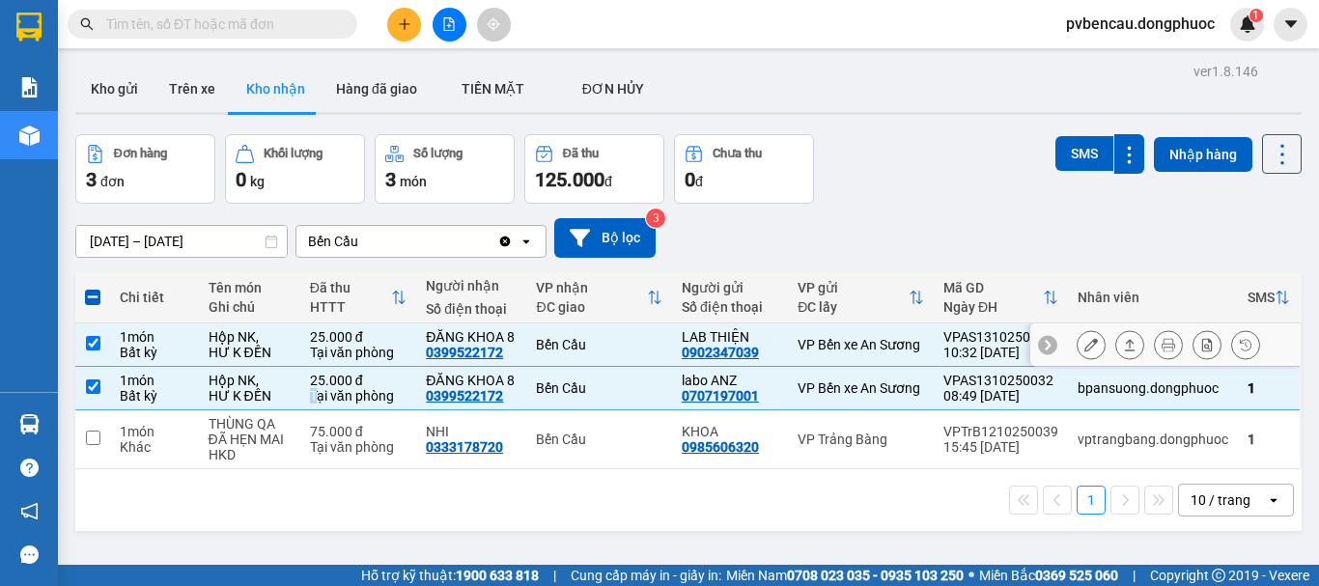
click at [1116, 342] on button at bounding box center [1129, 345] width 27 height 34
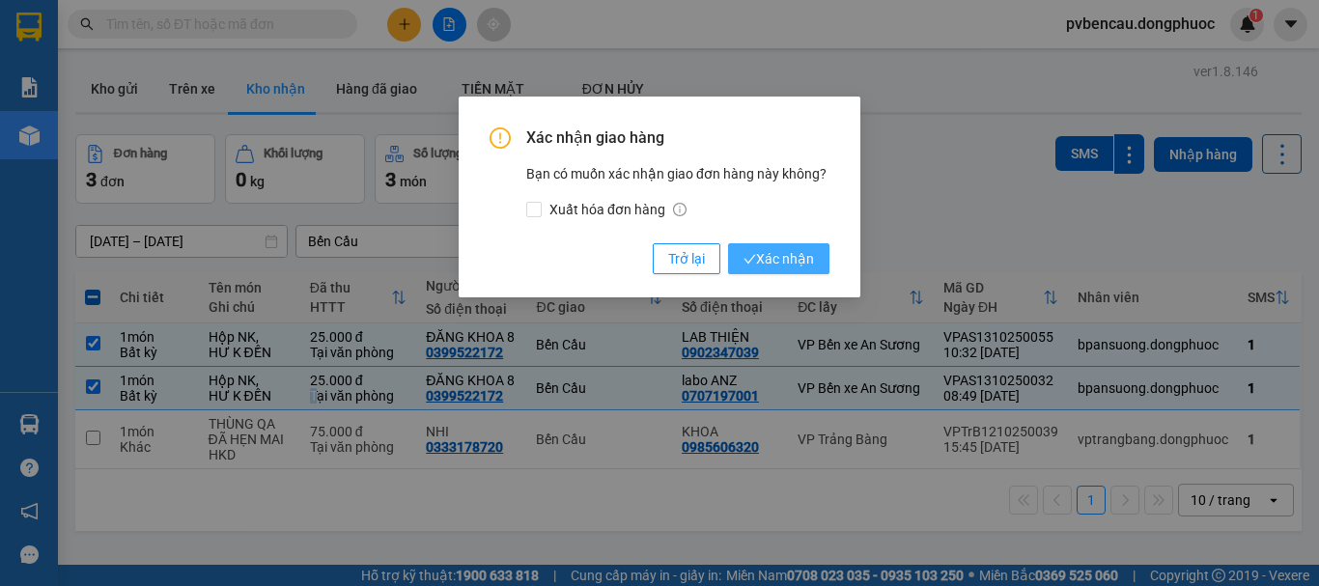
click at [769, 256] on span "Xác nhận" at bounding box center [778, 258] width 70 height 21
checkbox input "false"
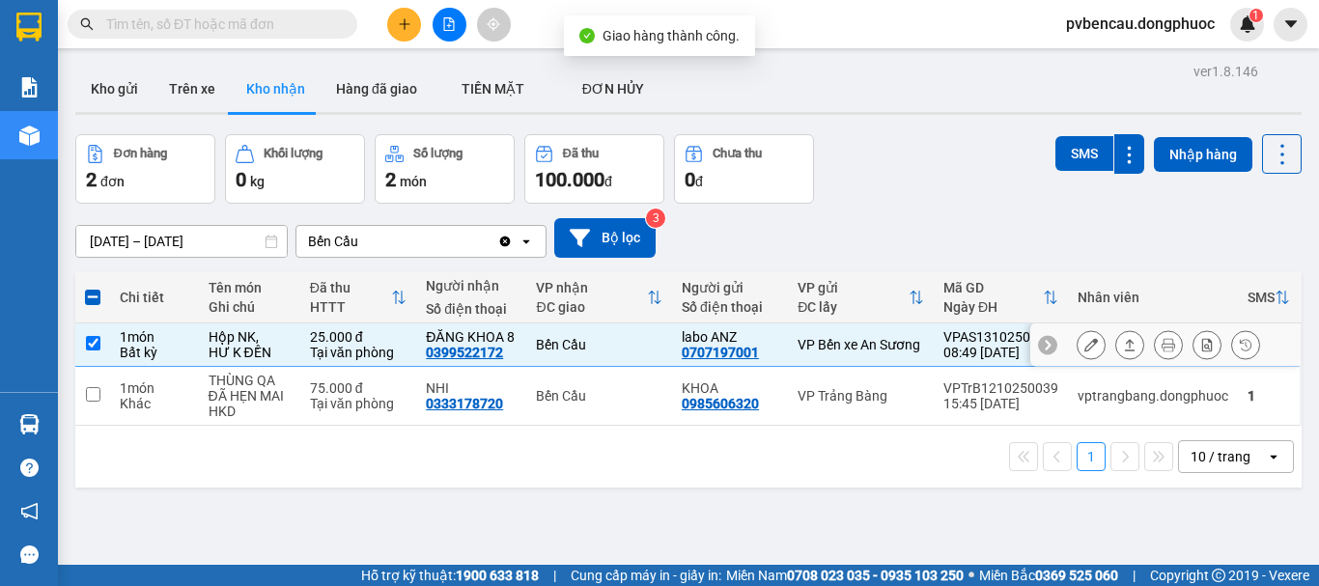
click at [1116, 347] on button at bounding box center [1129, 345] width 27 height 34
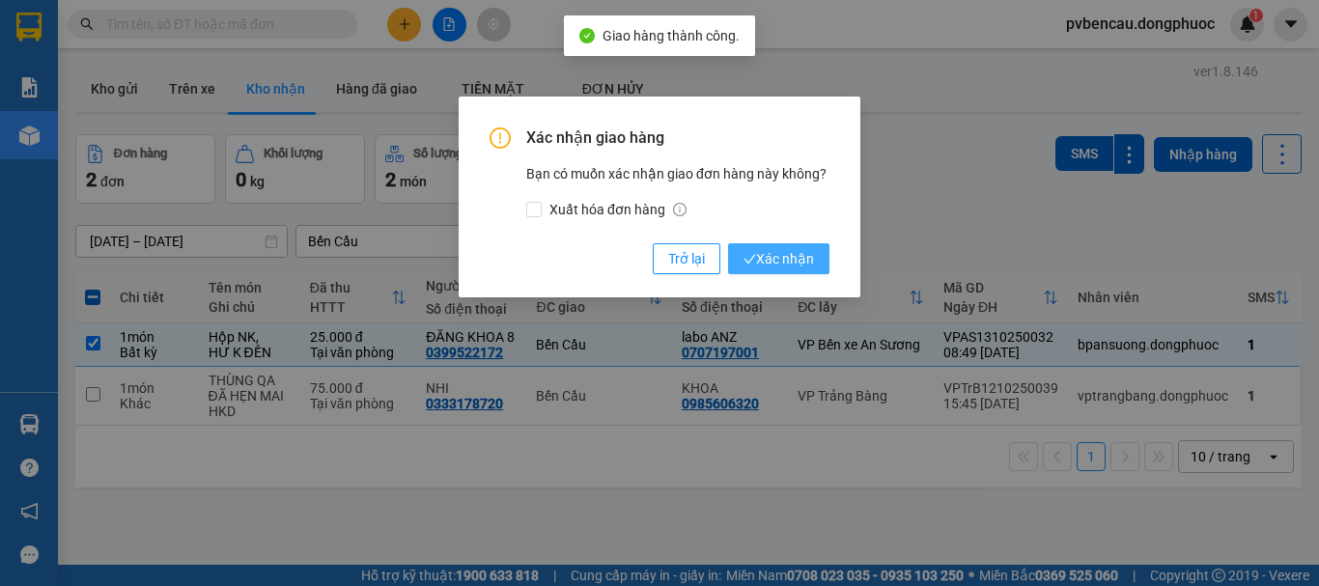
click at [778, 259] on span "Xác nhận" at bounding box center [778, 258] width 70 height 21
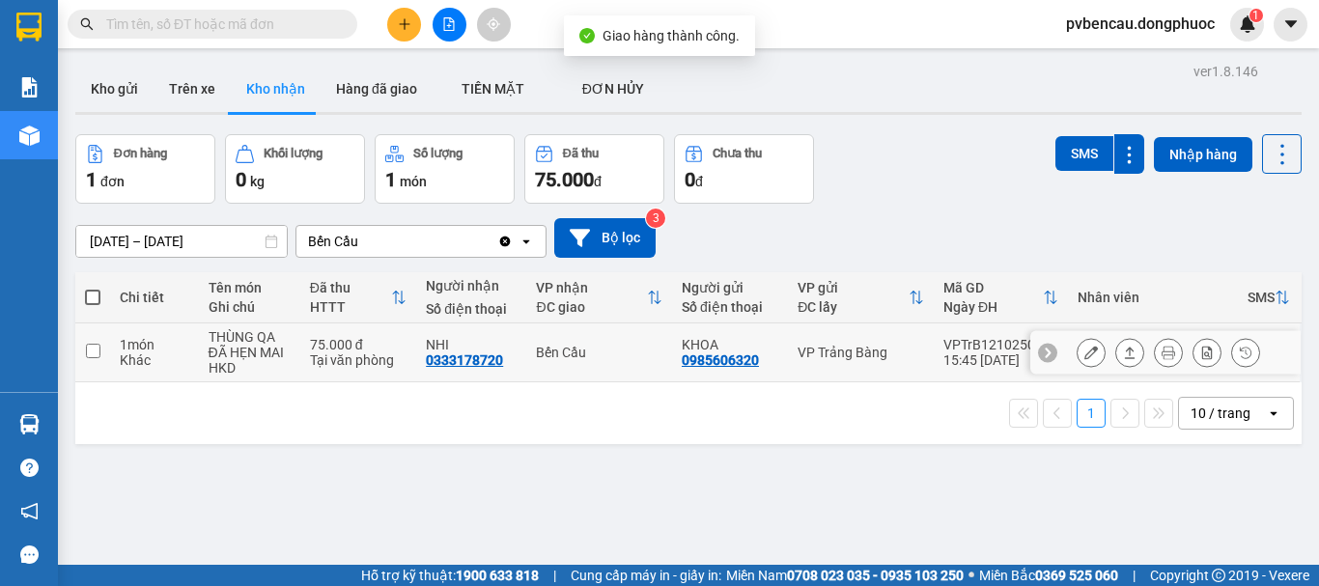
click at [357, 352] on div "Tại văn phòng" at bounding box center [358, 359] width 97 height 15
checkbox input "true"
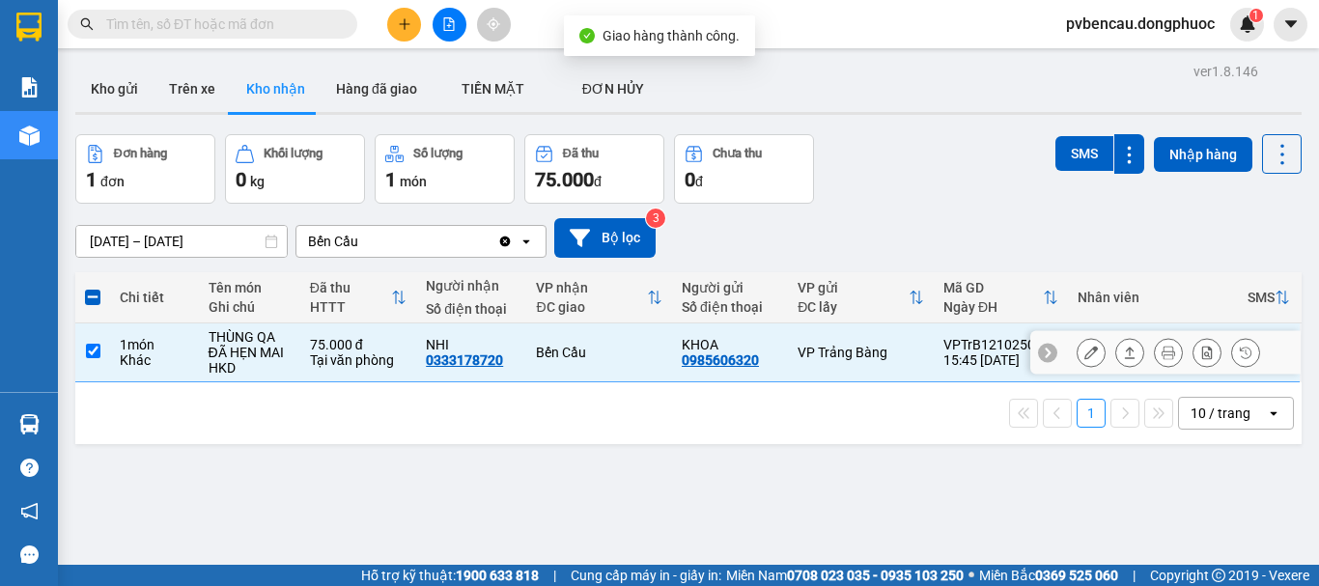
click at [1124, 351] on button at bounding box center [1129, 353] width 27 height 34
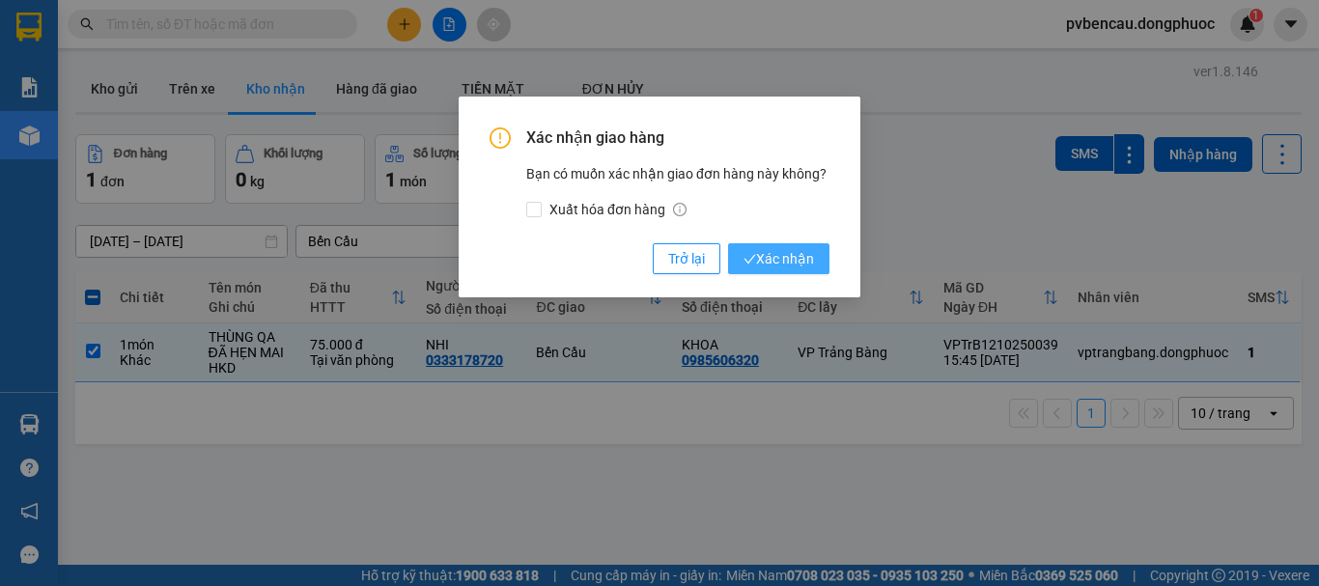
click at [803, 248] on span "Xác nhận" at bounding box center [778, 258] width 70 height 21
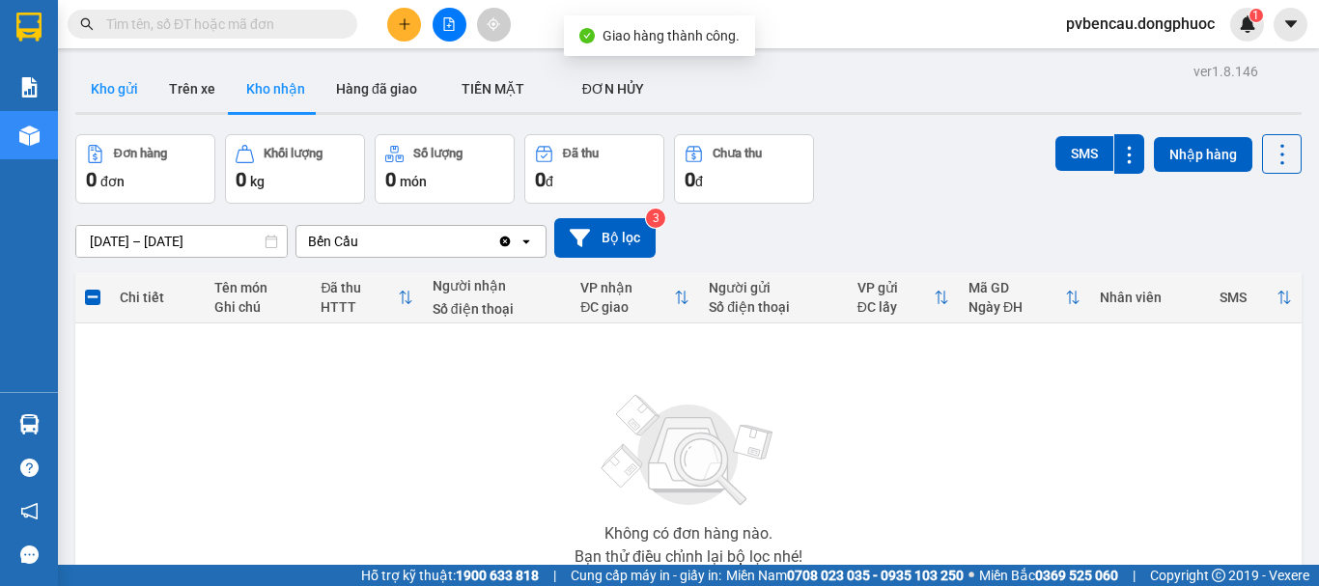
click at [120, 100] on button "Kho gửi" at bounding box center [114, 89] width 78 height 46
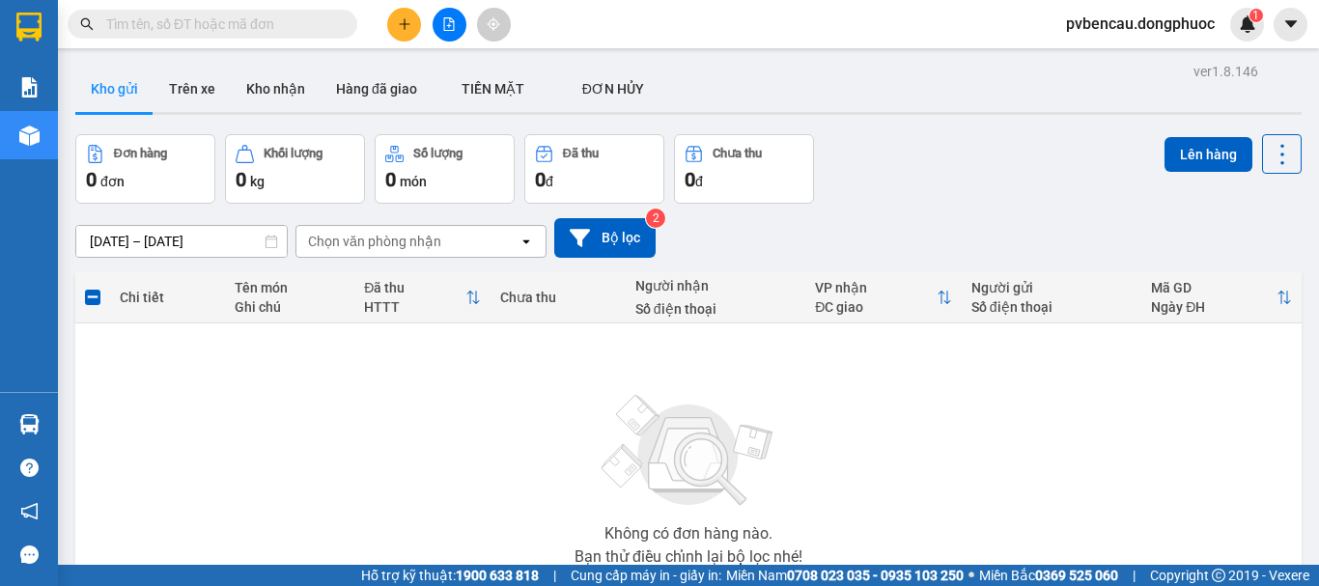
click at [120, 96] on button "Kho gửi" at bounding box center [114, 89] width 78 height 46
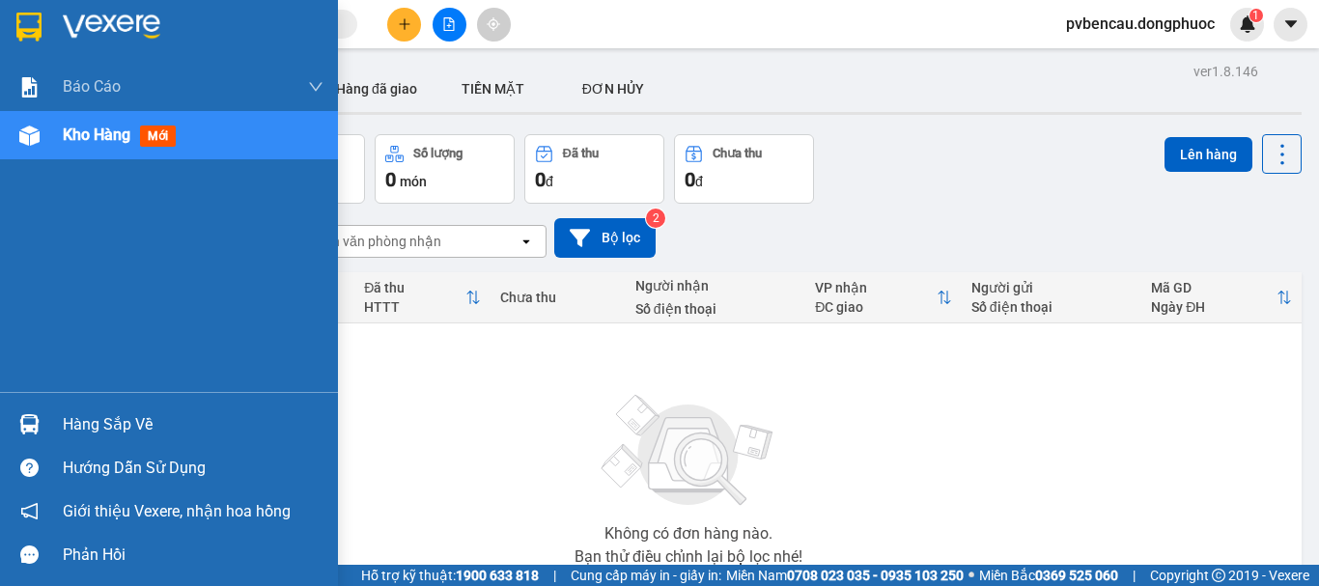
click at [36, 408] on div at bounding box center [30, 424] width 34 height 34
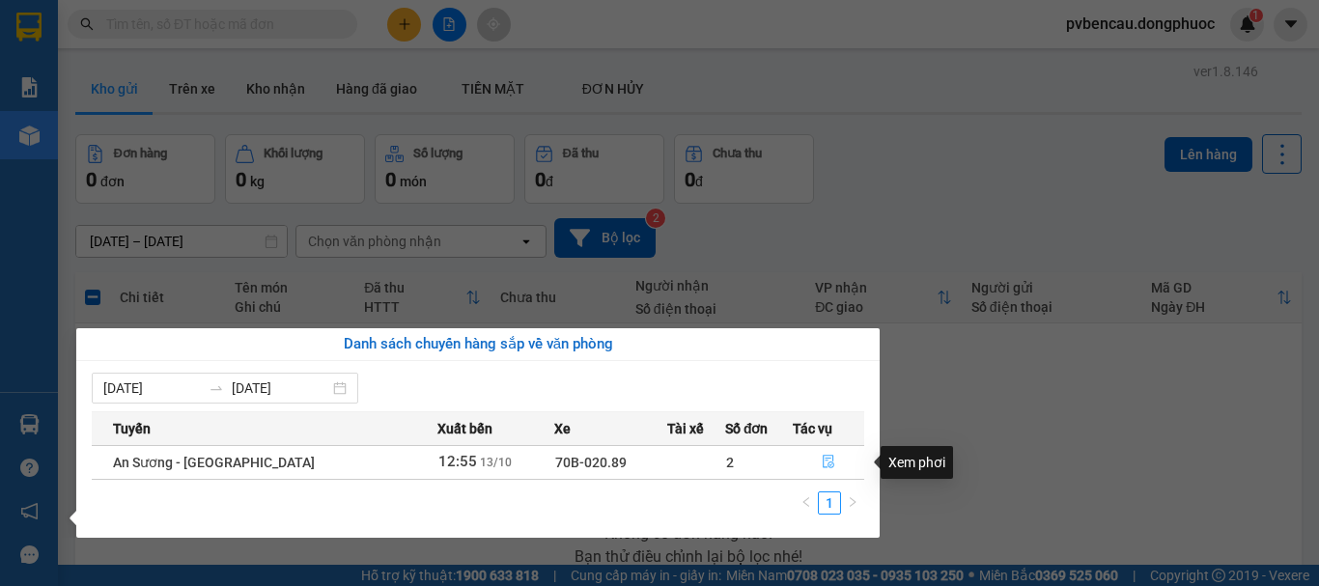
click at [822, 466] on icon "file-done" at bounding box center [829, 462] width 14 height 14
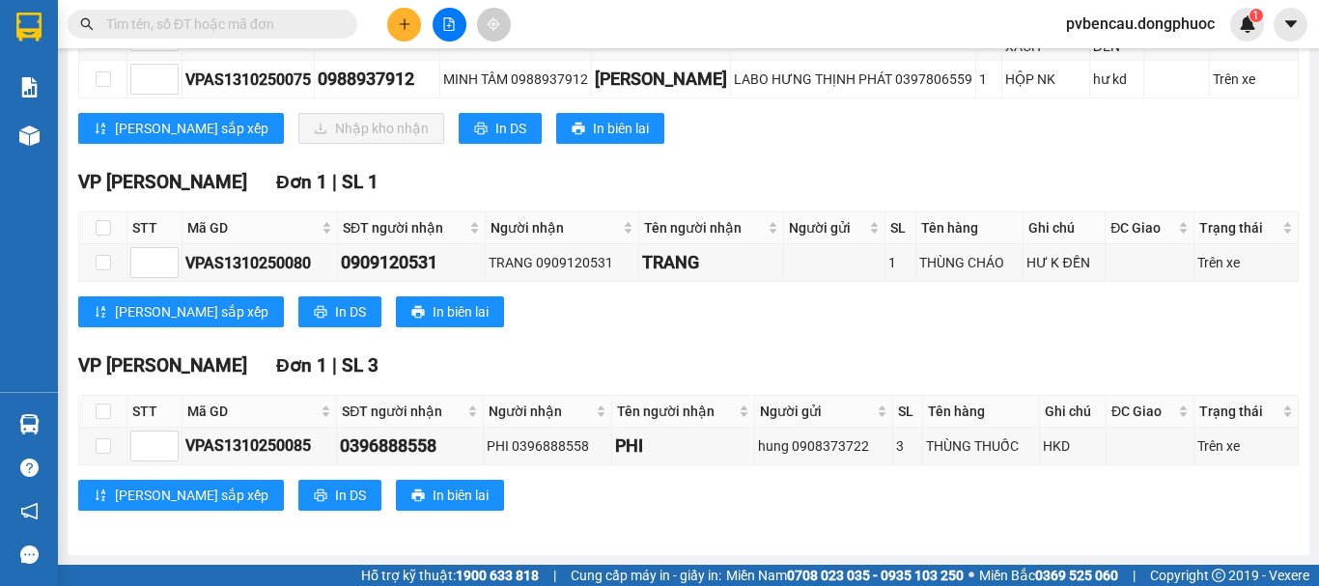
scroll to position [253, 0]
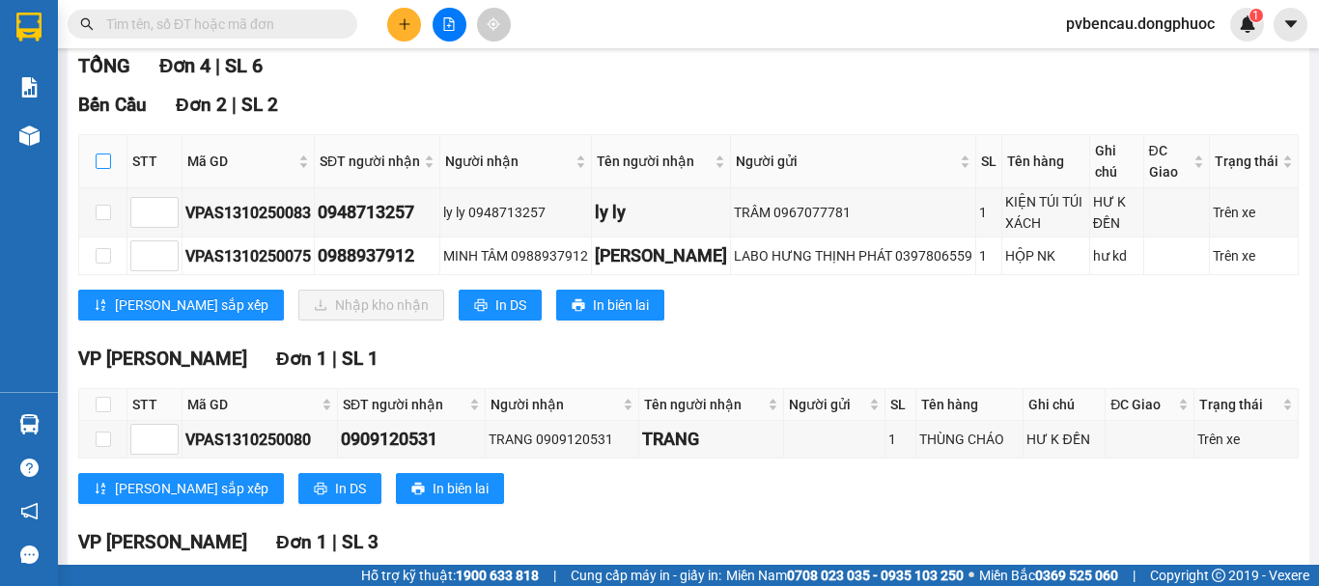
click at [102, 169] on input "checkbox" at bounding box center [103, 161] width 15 height 15
checkbox input "true"
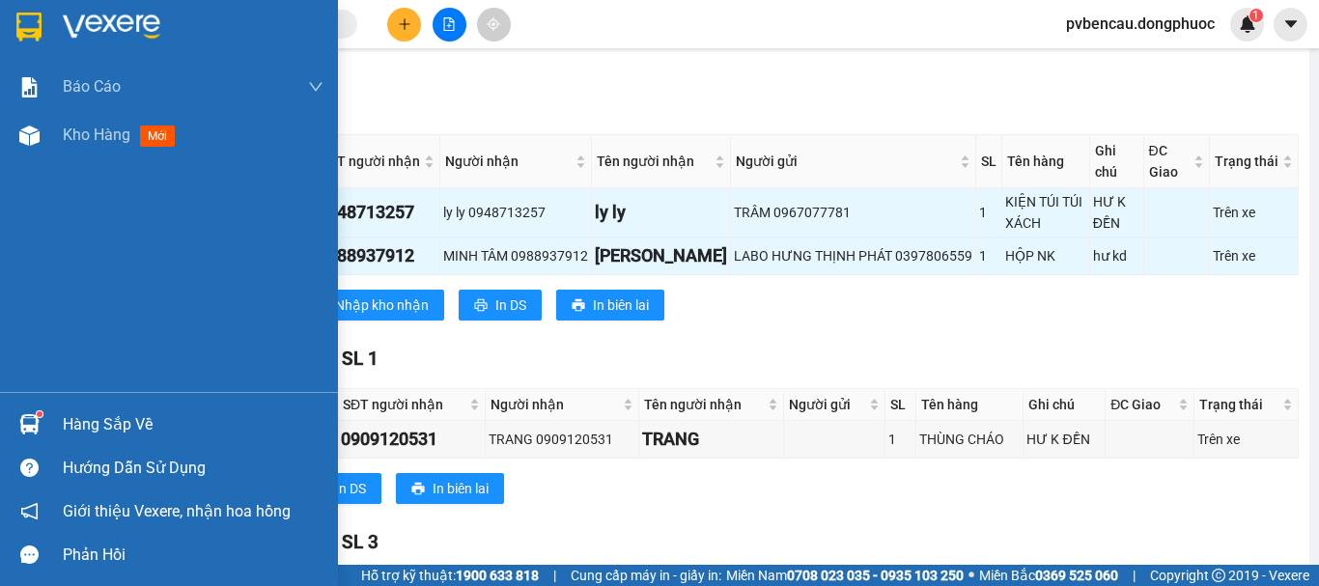
click at [6, 427] on div "Hàng sắp về" at bounding box center [169, 424] width 338 height 43
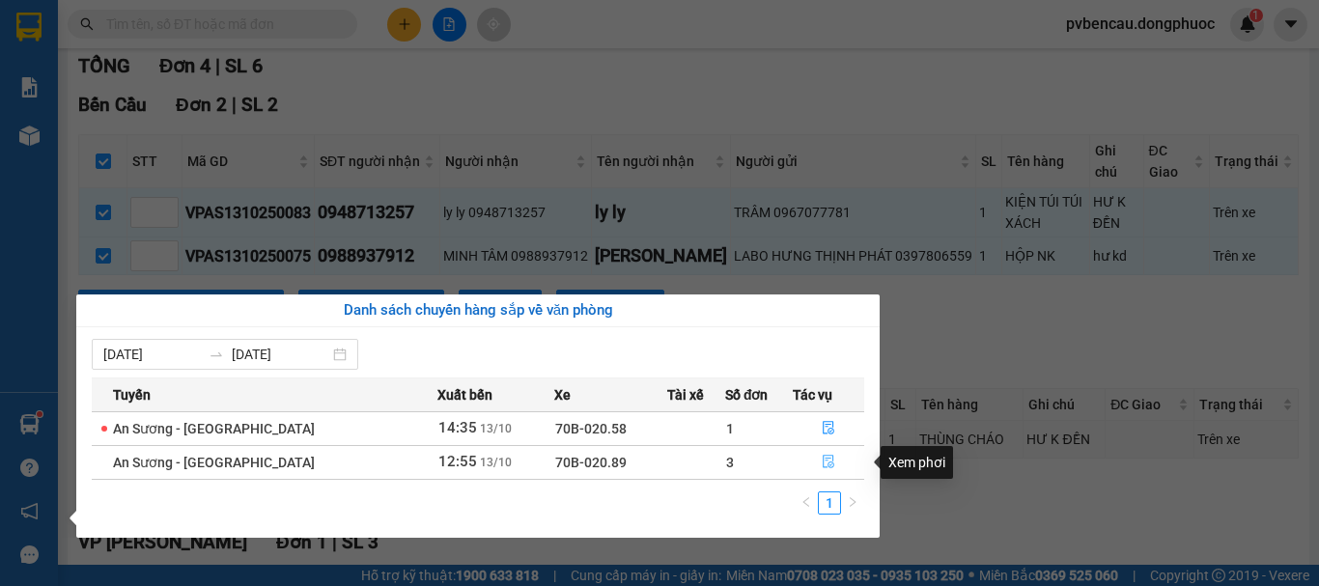
click at [823, 461] on icon "file-done" at bounding box center [829, 462] width 14 height 14
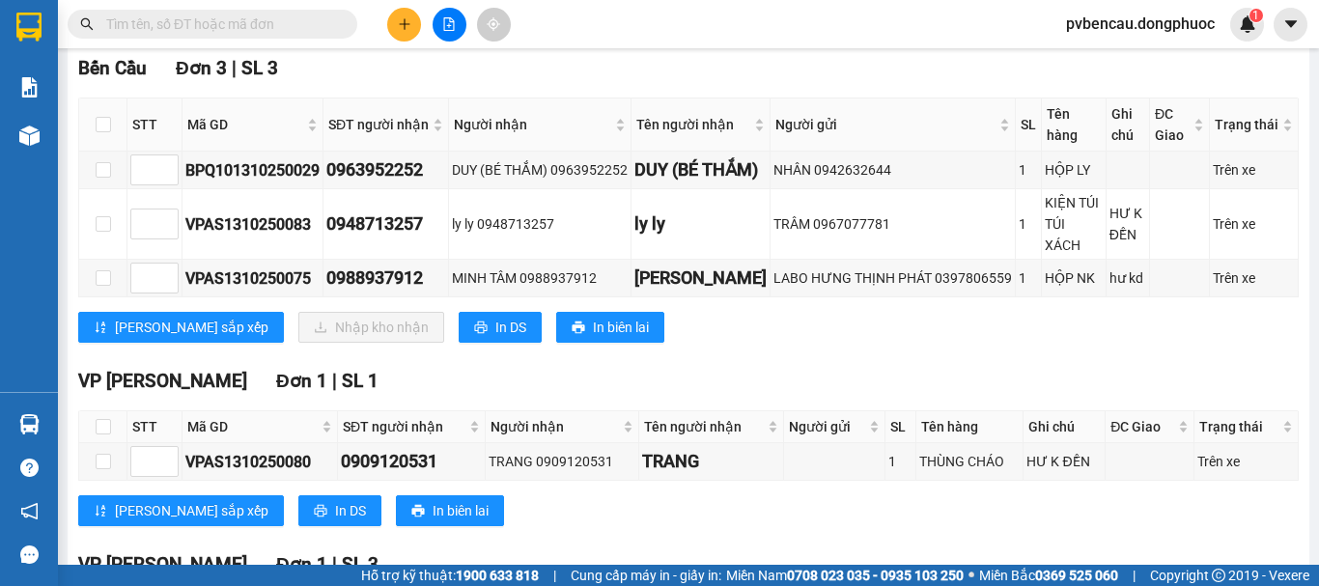
scroll to position [483, 0]
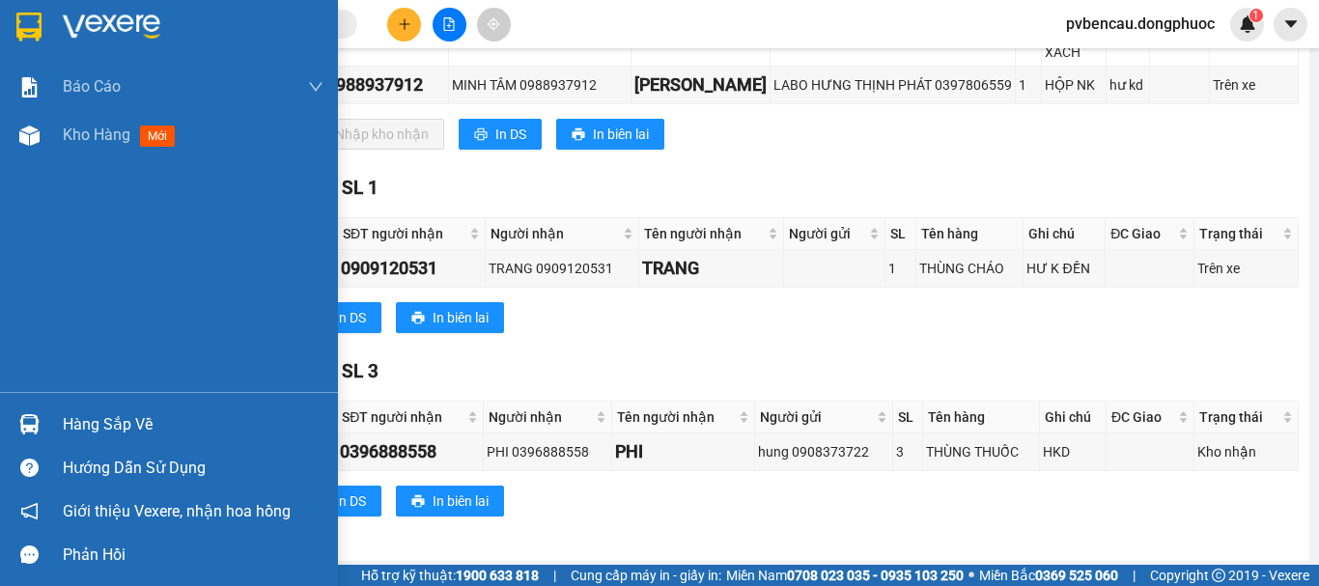
click at [34, 414] on img at bounding box center [29, 424] width 20 height 20
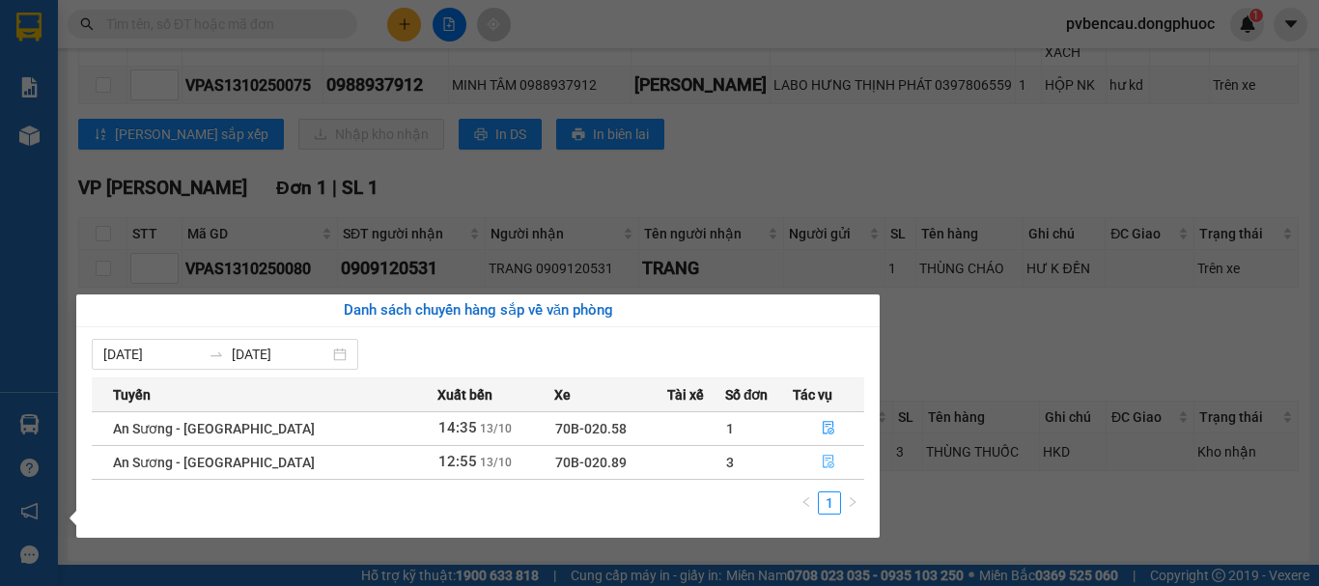
click at [823, 463] on icon "file-done" at bounding box center [829, 463] width 12 height 14
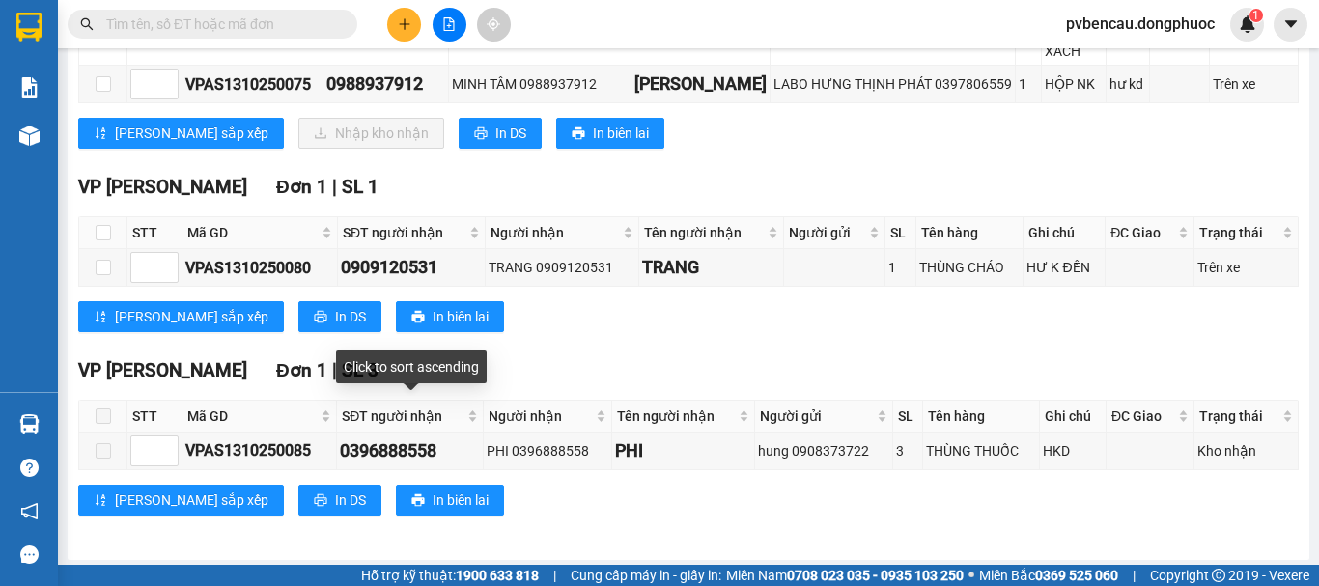
scroll to position [194, 0]
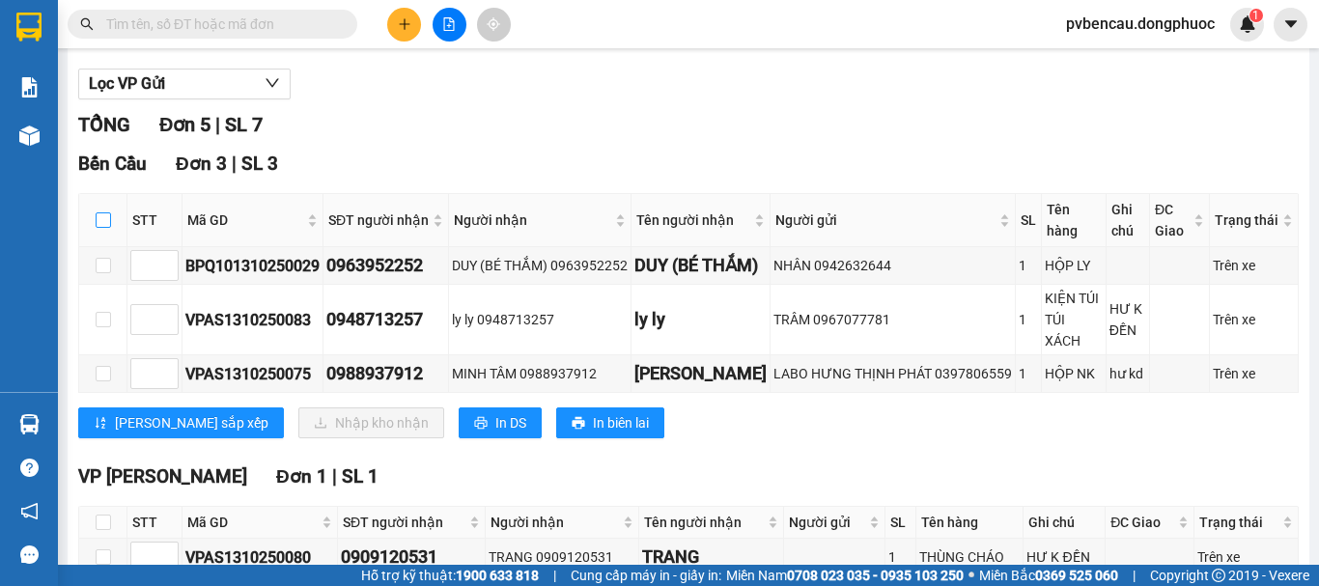
click at [102, 228] on input "checkbox" at bounding box center [103, 219] width 15 height 15
checkbox input "true"
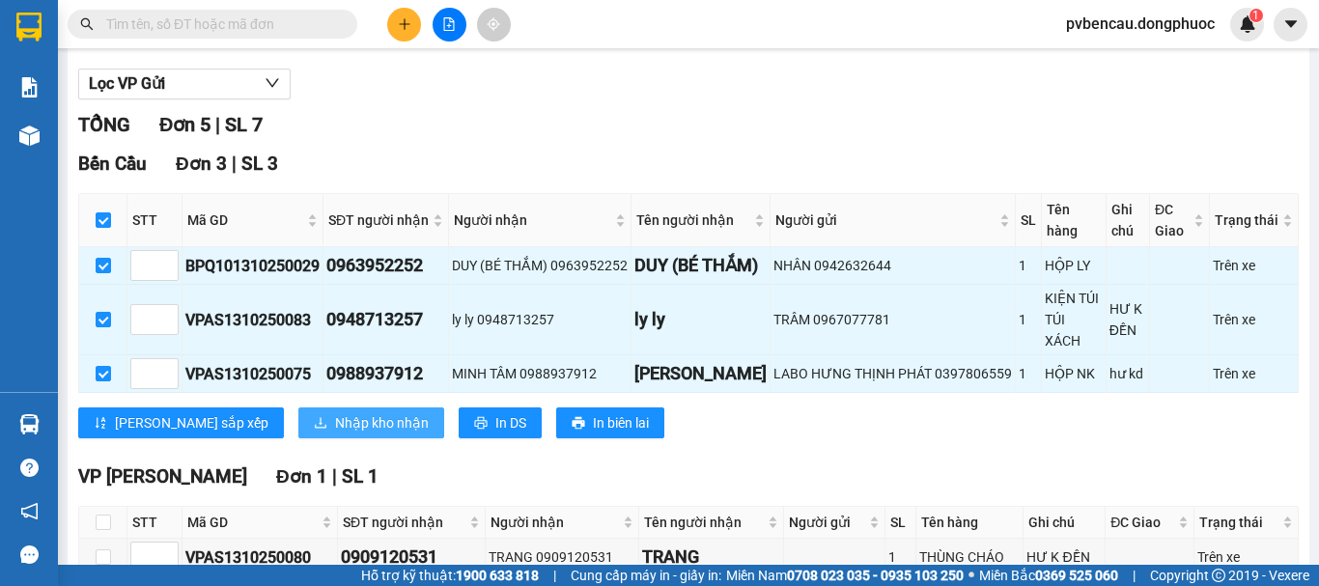
click at [335, 420] on span "Nhập kho nhận" at bounding box center [382, 422] width 94 height 21
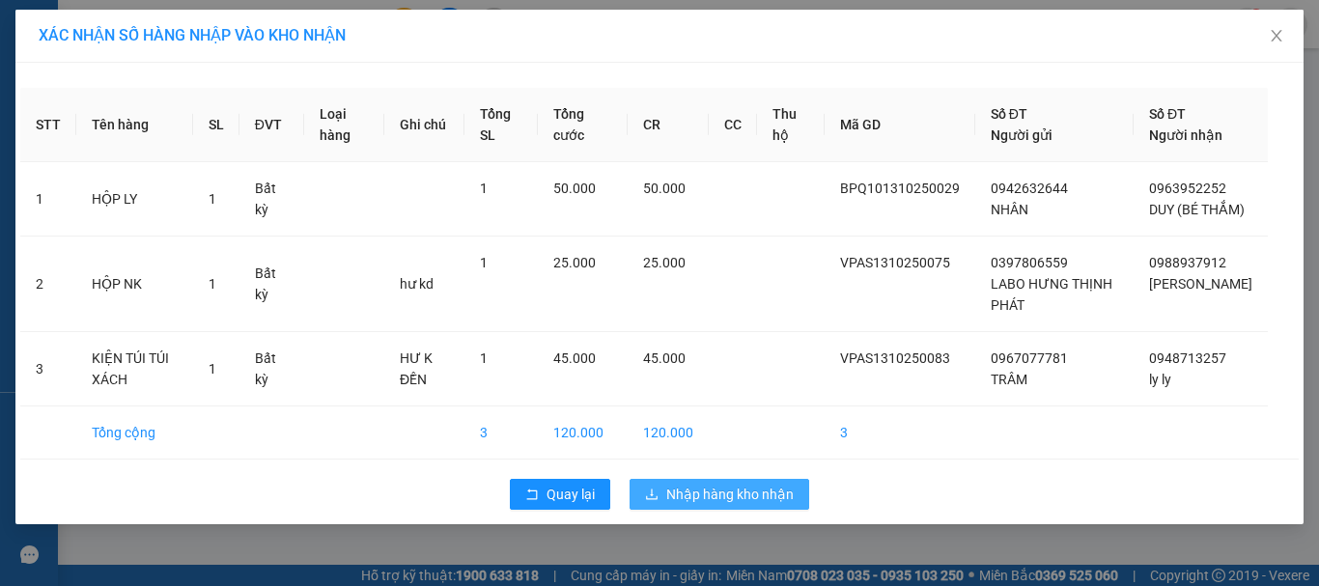
click at [724, 505] on span "Nhập hàng kho nhận" at bounding box center [729, 494] width 127 height 21
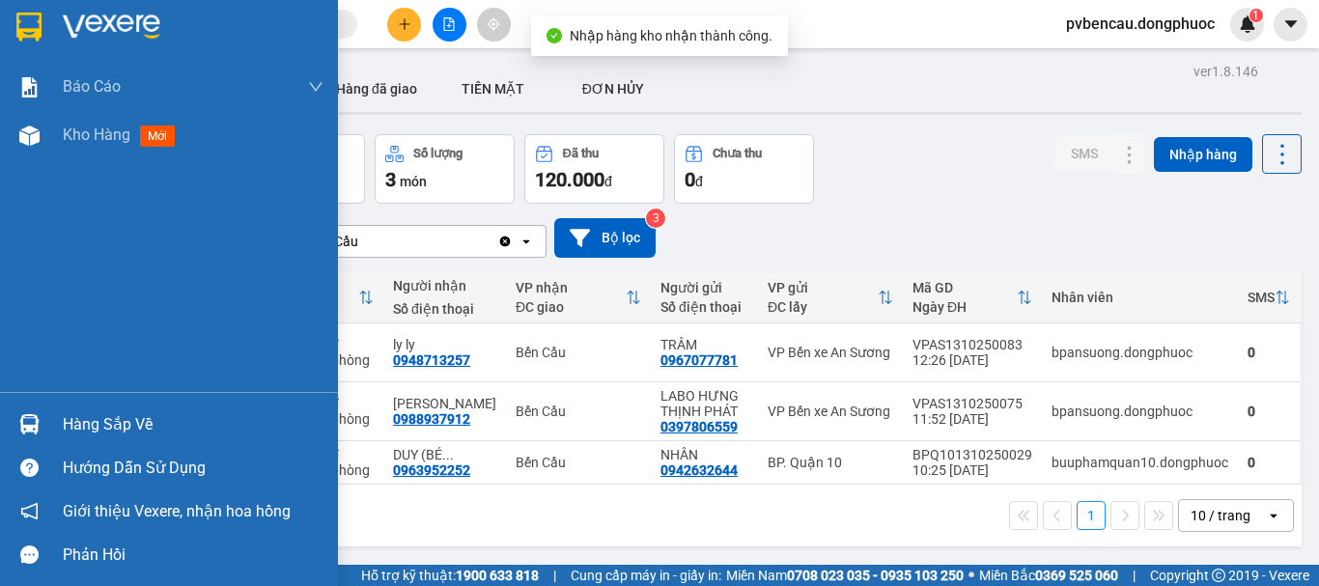
click at [50, 425] on div "Hàng sắp về" at bounding box center [169, 424] width 338 height 43
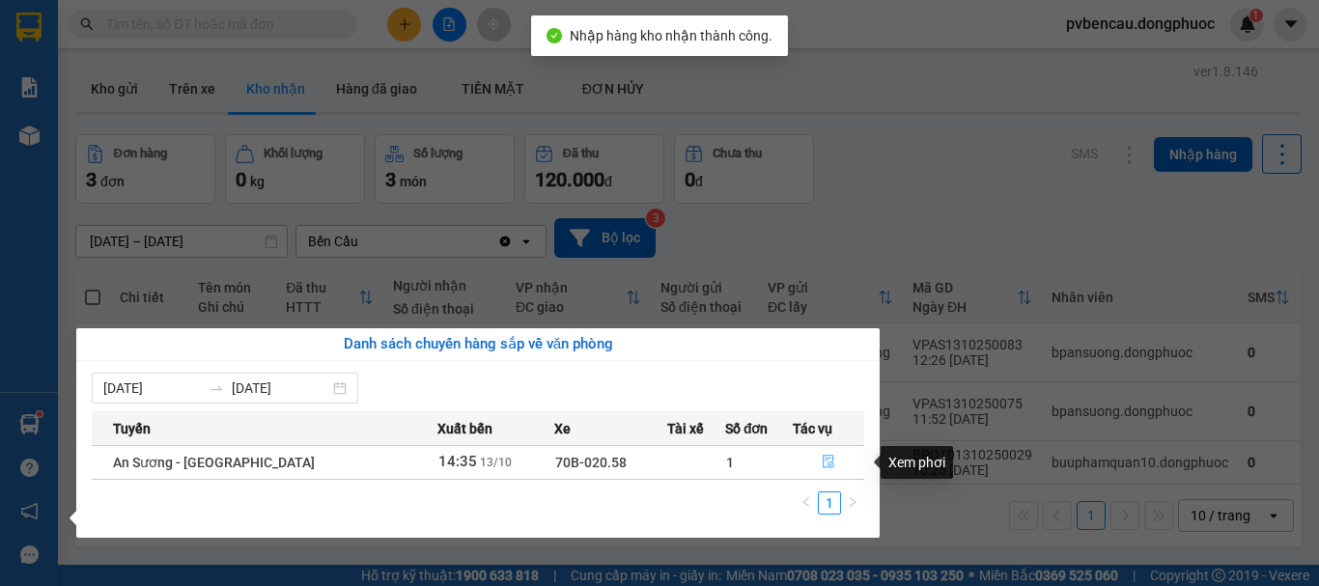
click at [817, 463] on button "button" at bounding box center [829, 462] width 70 height 31
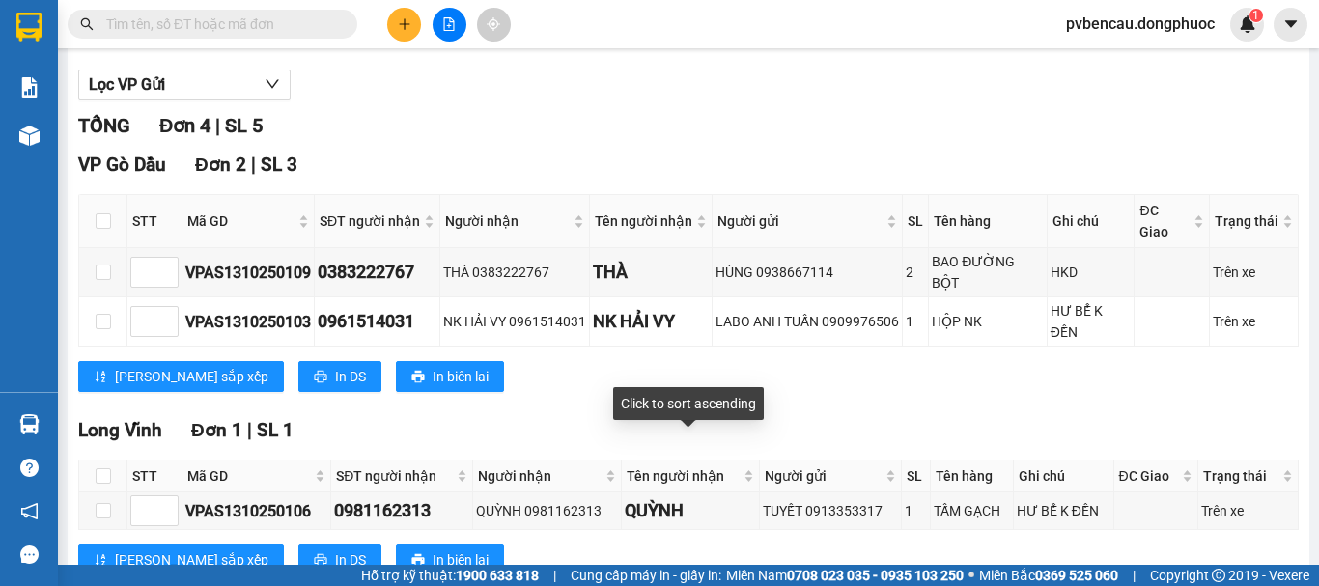
scroll to position [446, 0]
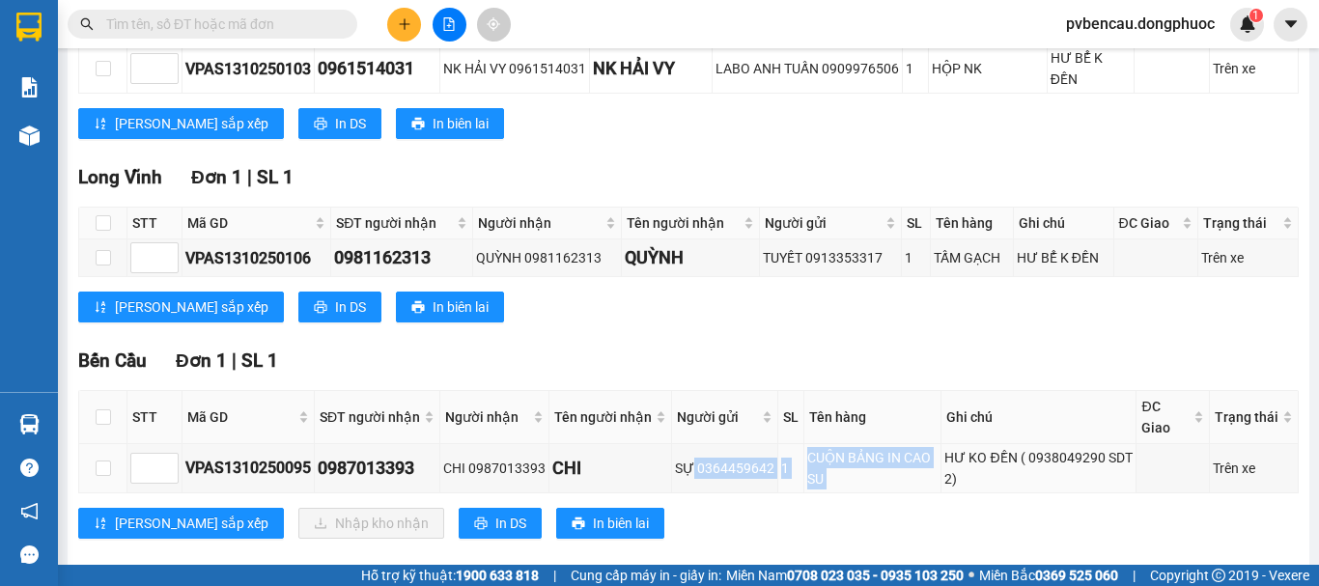
drag, startPoint x: 682, startPoint y: 435, endPoint x: 982, endPoint y: 473, distance: 302.6
click at [937, 444] on tr "VPAS1310250095 0987013393 CHI 0987013393 CHI SỰ 0364459642 1 CUỘN BẢNG IN CAO S…" at bounding box center [688, 468] width 1219 height 49
click at [988, 508] on div "[PERSON_NAME] sắp xếp Nhập kho nhận In DS In biên lai" at bounding box center [688, 523] width 1220 height 31
click at [364, 347] on div "Bến Cầu Đơn 1 | SL 1" at bounding box center [688, 361] width 1220 height 29
click at [408, 18] on icon "plus" at bounding box center [405, 24] width 14 height 14
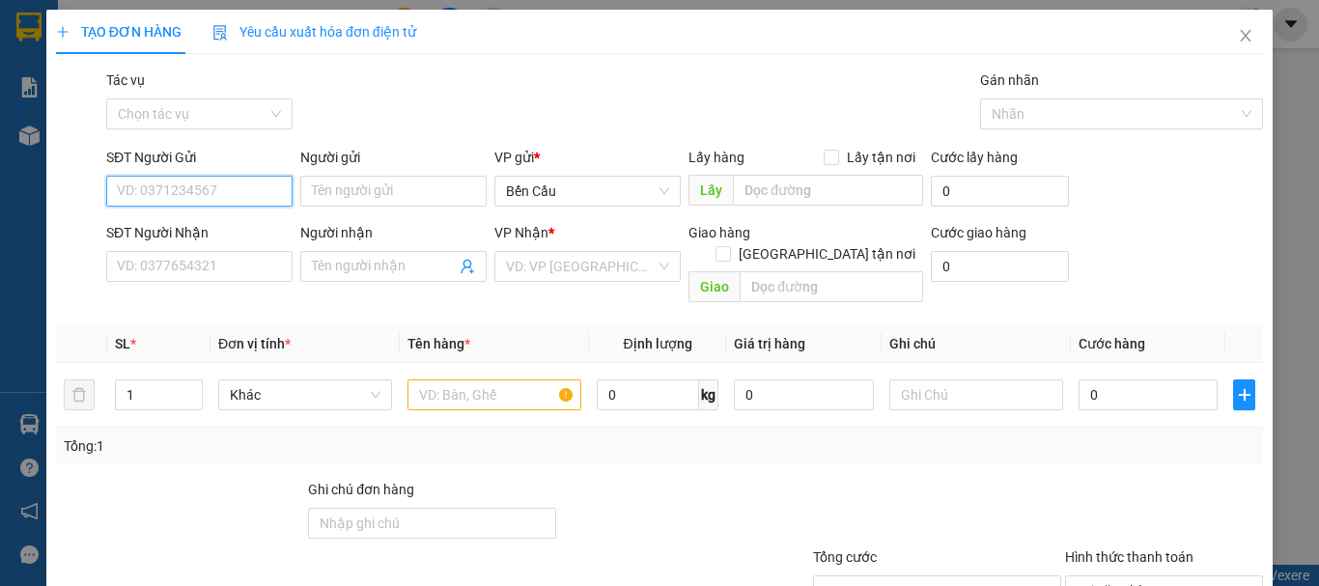
click at [214, 185] on input "SĐT Người Gửi" at bounding box center [199, 191] width 186 height 31
click at [182, 222] on div "0868981103 - khoa 9" at bounding box center [197, 229] width 161 height 21
type input "0868981103"
type input "khoa 9"
type input "0707197001"
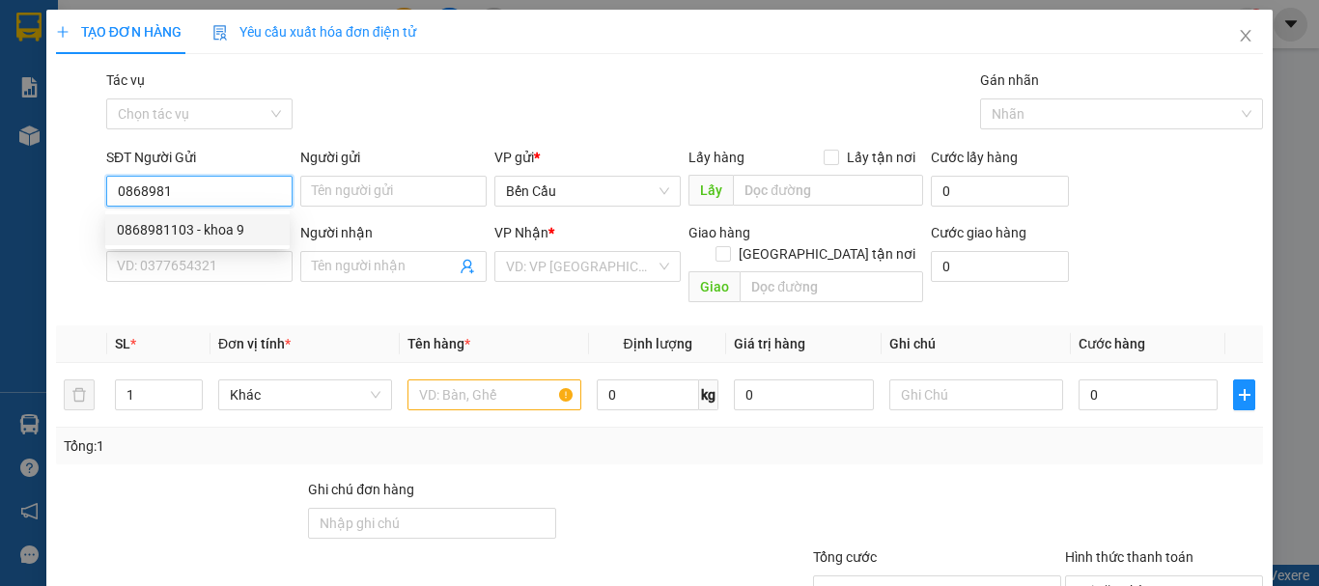
type input "labo ANZ"
type input "Kdb"
type input "30.000"
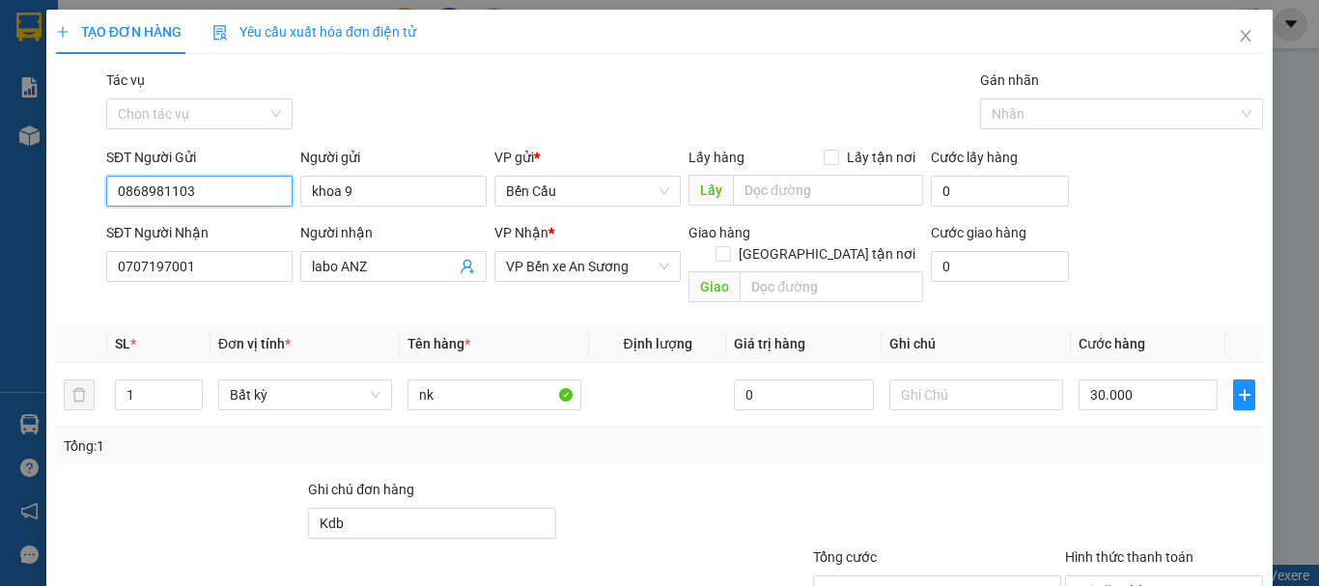
scroll to position [128, 0]
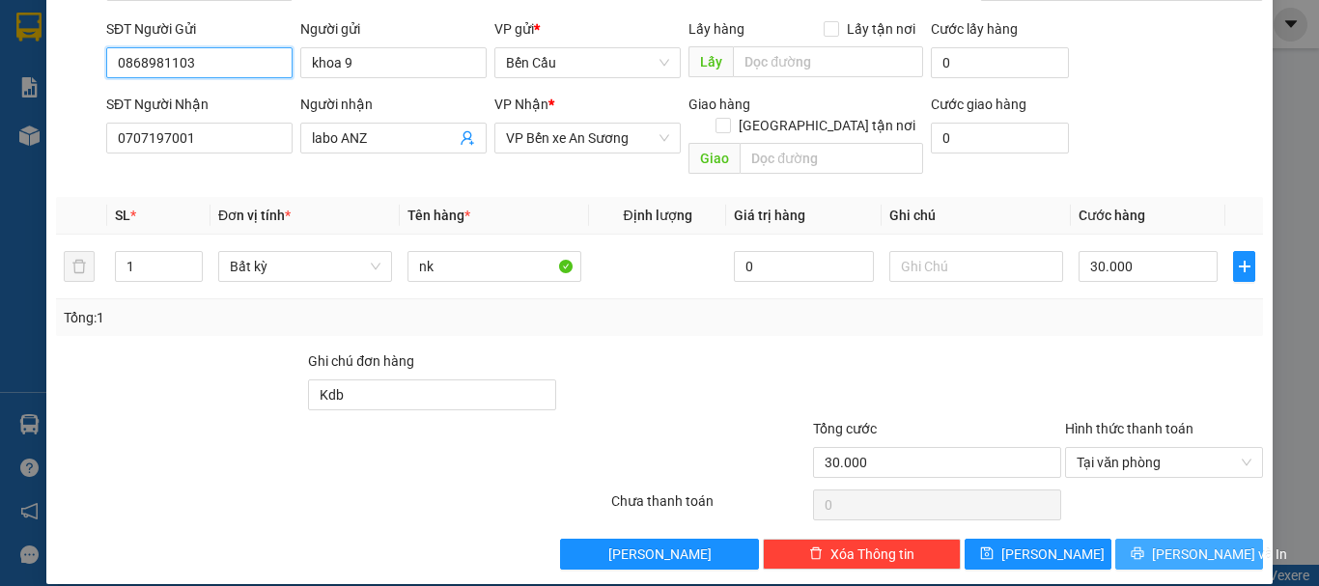
type input "0868981103"
click at [1177, 544] on span "[PERSON_NAME] và In" at bounding box center [1219, 554] width 135 height 21
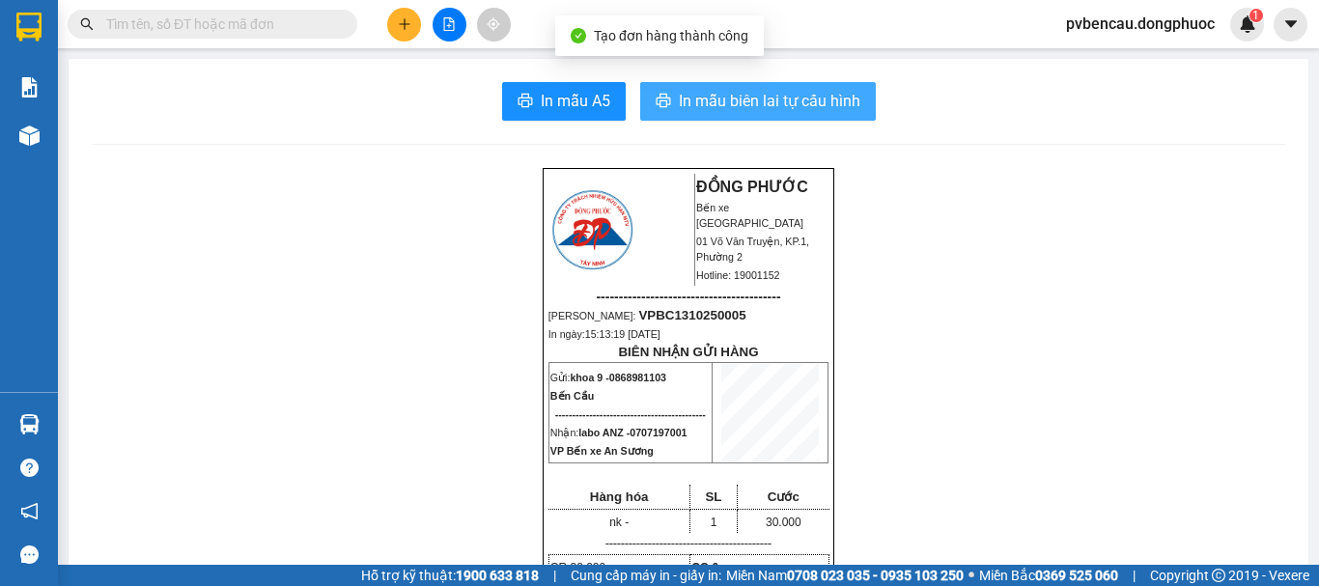
click at [679, 103] on span "In mẫu biên lai tự cấu hình" at bounding box center [769, 101] width 181 height 24
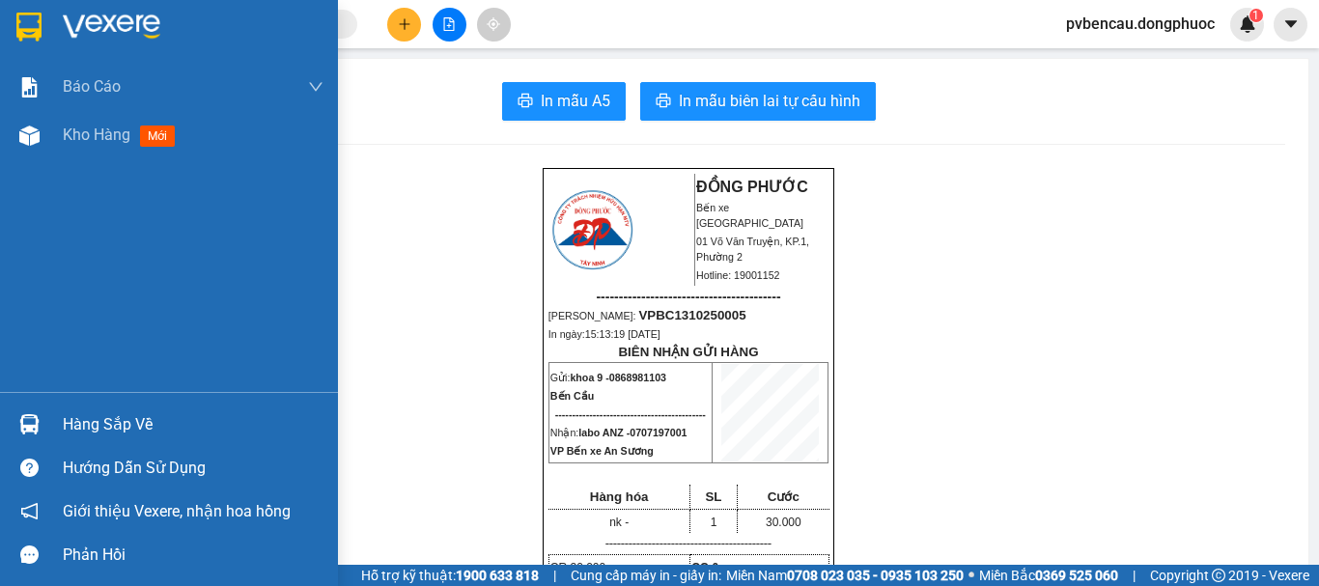
drag, startPoint x: 45, startPoint y: 150, endPoint x: 301, endPoint y: 259, distance: 278.1
click at [44, 150] on div at bounding box center [30, 136] width 34 height 34
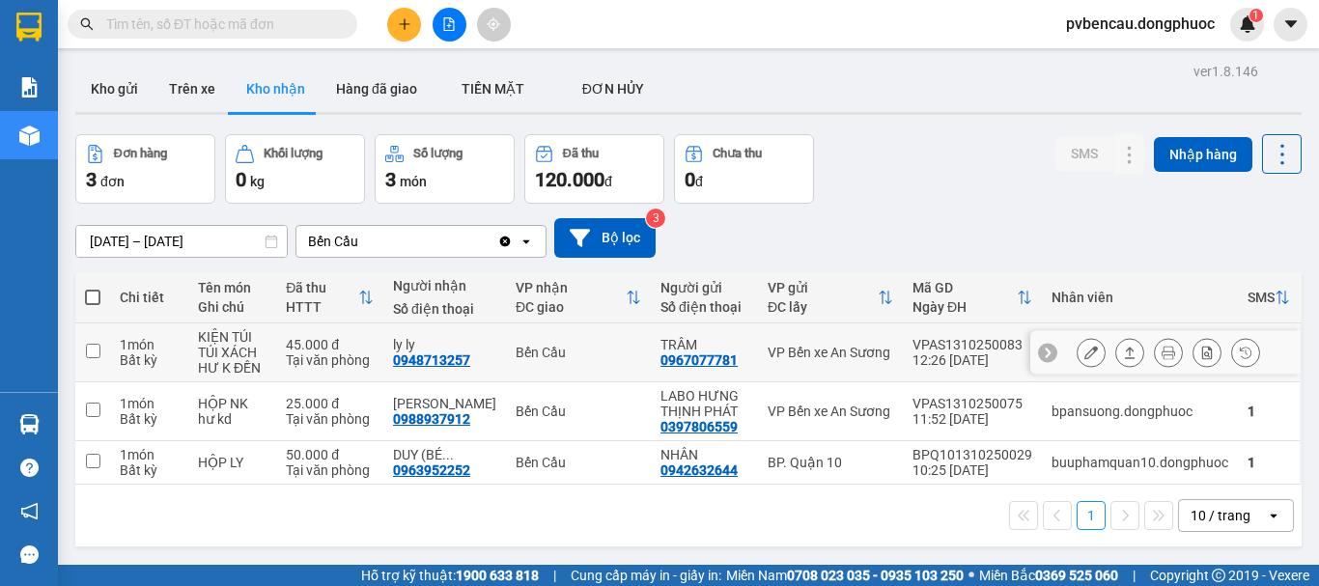
click at [274, 354] on td "KIỆN TÚI TÚI XÁCH HƯ K ĐỀN" at bounding box center [232, 352] width 88 height 59
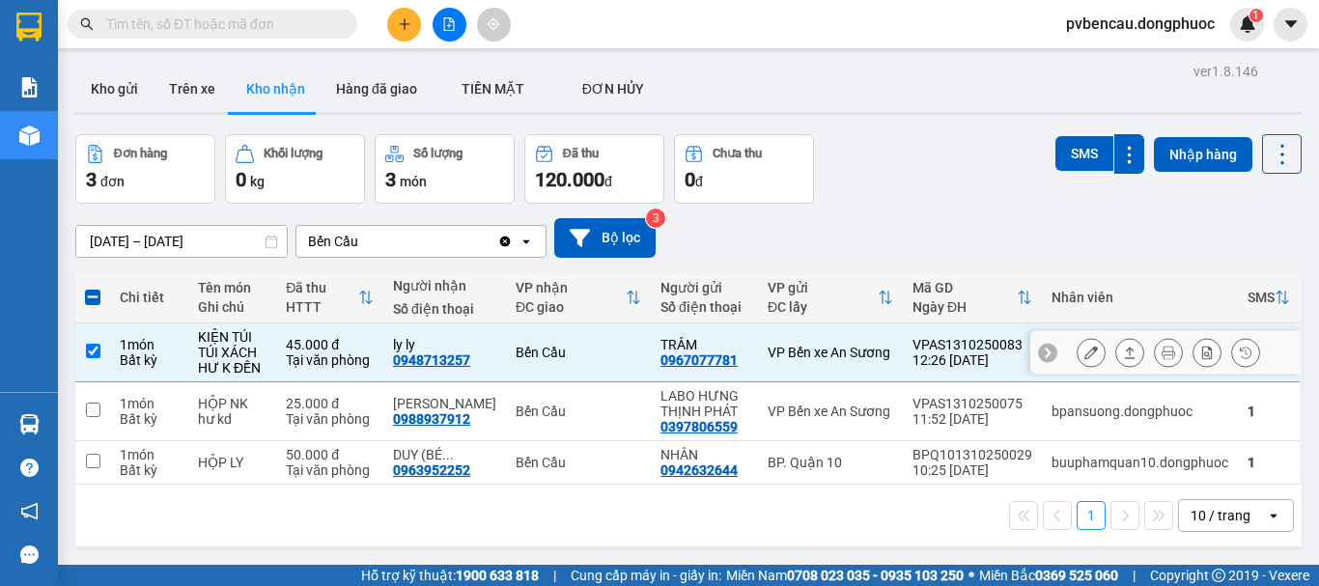
click at [274, 354] on td "KIỆN TÚI TÚI XÁCH HƯ K ĐỀN" at bounding box center [232, 352] width 88 height 59
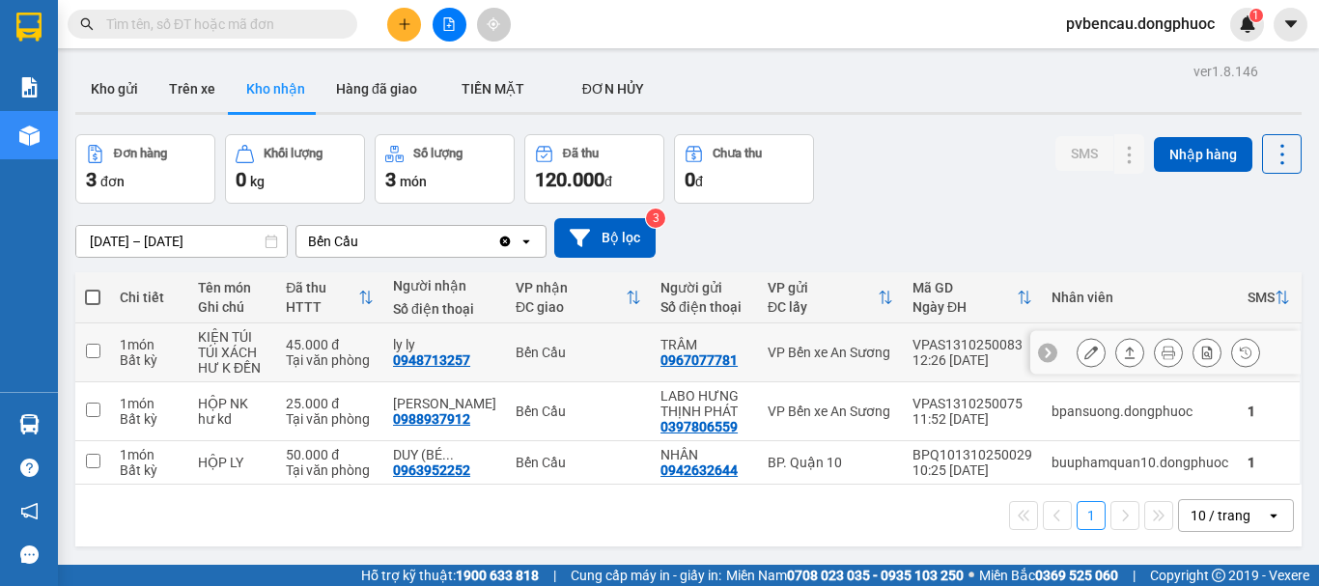
click at [299, 354] on div "Tại văn phòng" at bounding box center [330, 359] width 88 height 15
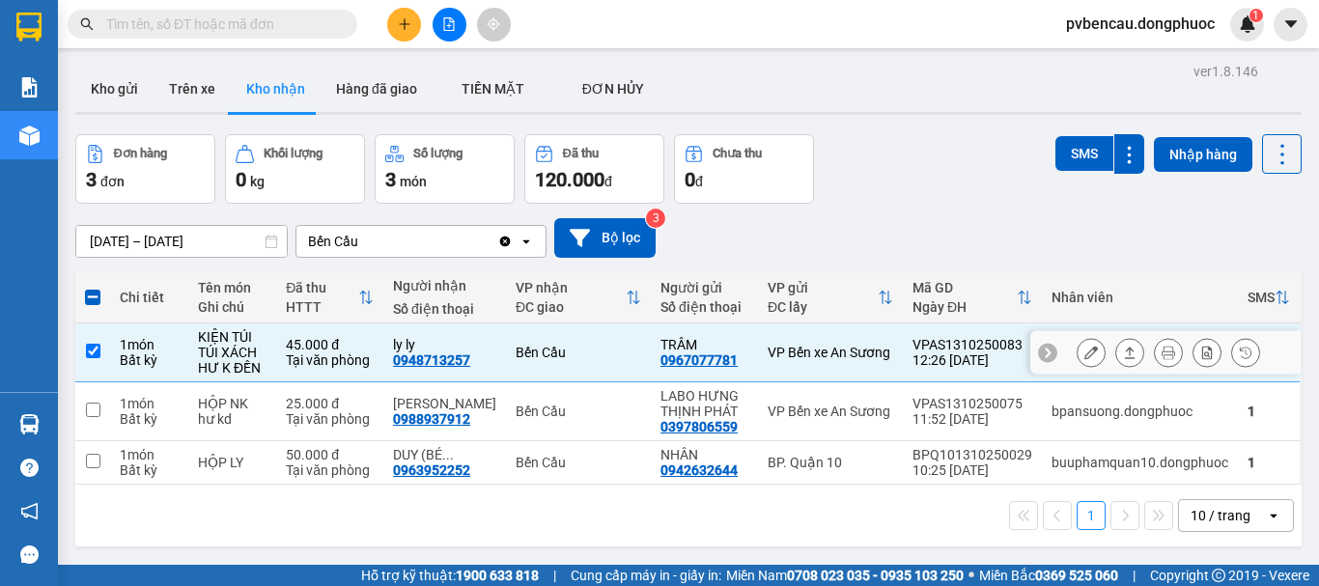
click at [299, 354] on div "Tại văn phòng" at bounding box center [330, 359] width 88 height 15
checkbox input "false"
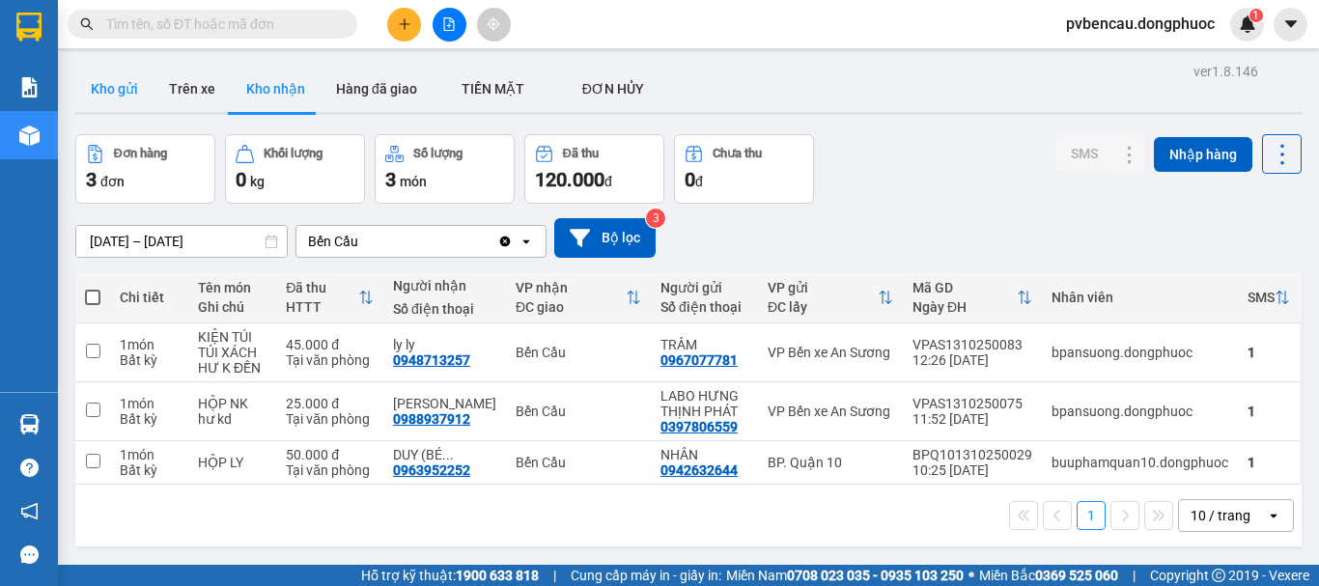
click at [135, 86] on button "Kho gửi" at bounding box center [114, 89] width 78 height 46
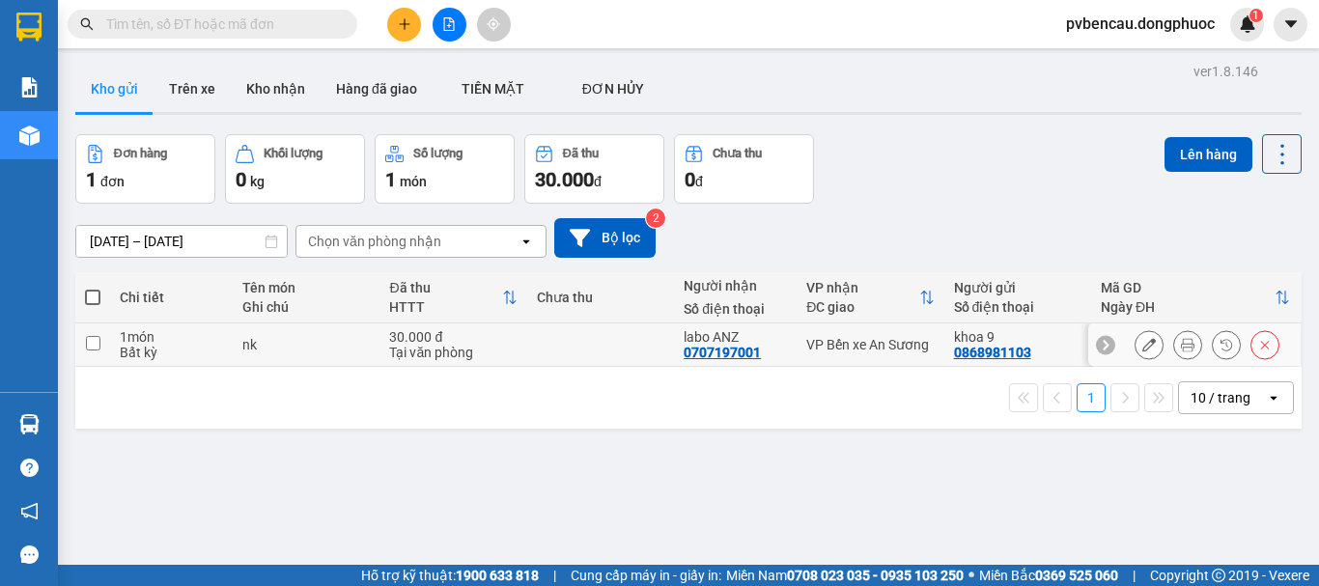
click at [399, 332] on div "30.000 đ" at bounding box center [452, 336] width 127 height 15
checkbox input "true"
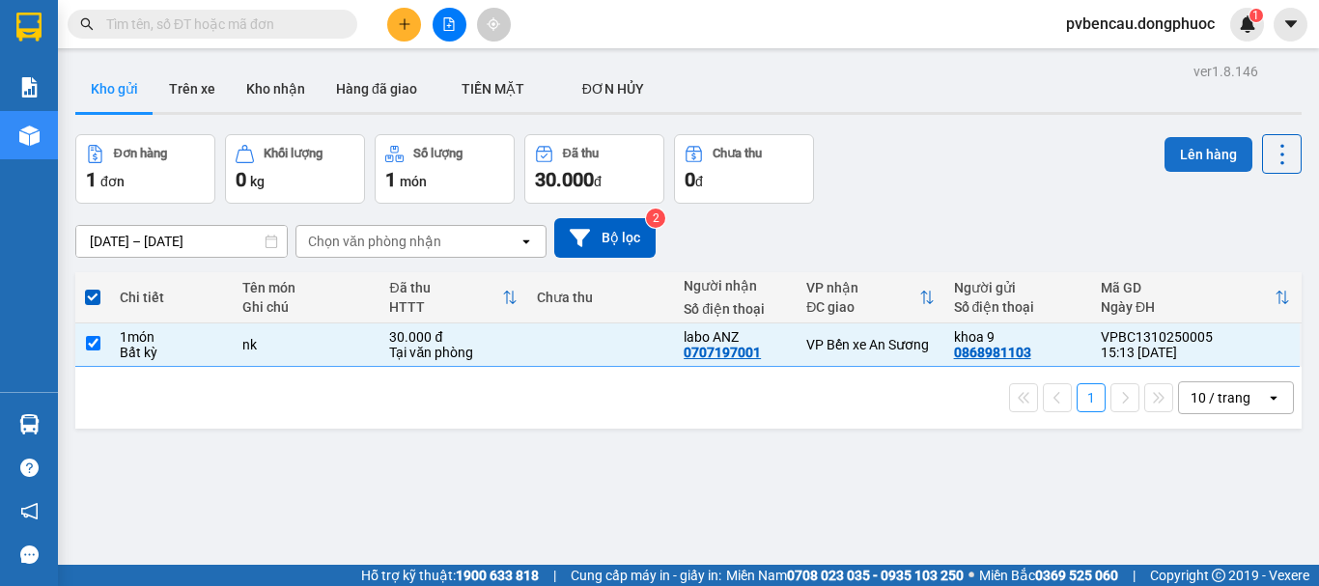
click at [1212, 154] on button "Lên hàng" at bounding box center [1208, 154] width 88 height 35
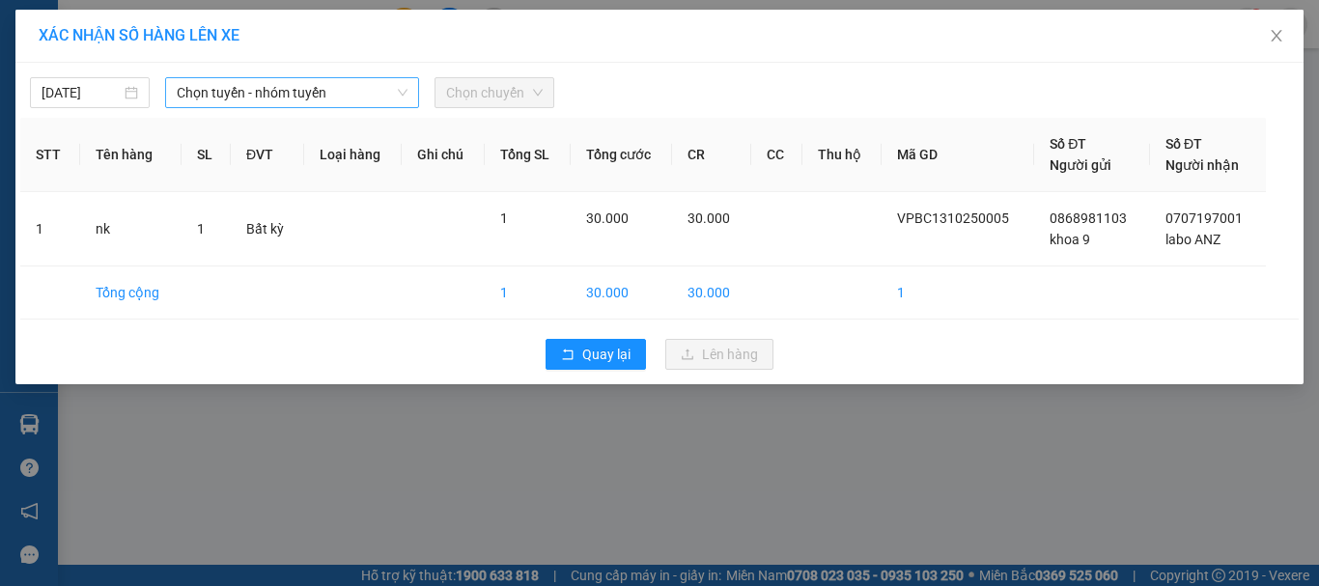
click at [230, 99] on span "Chọn tuyến - nhóm tuyến" at bounding box center [292, 92] width 231 height 29
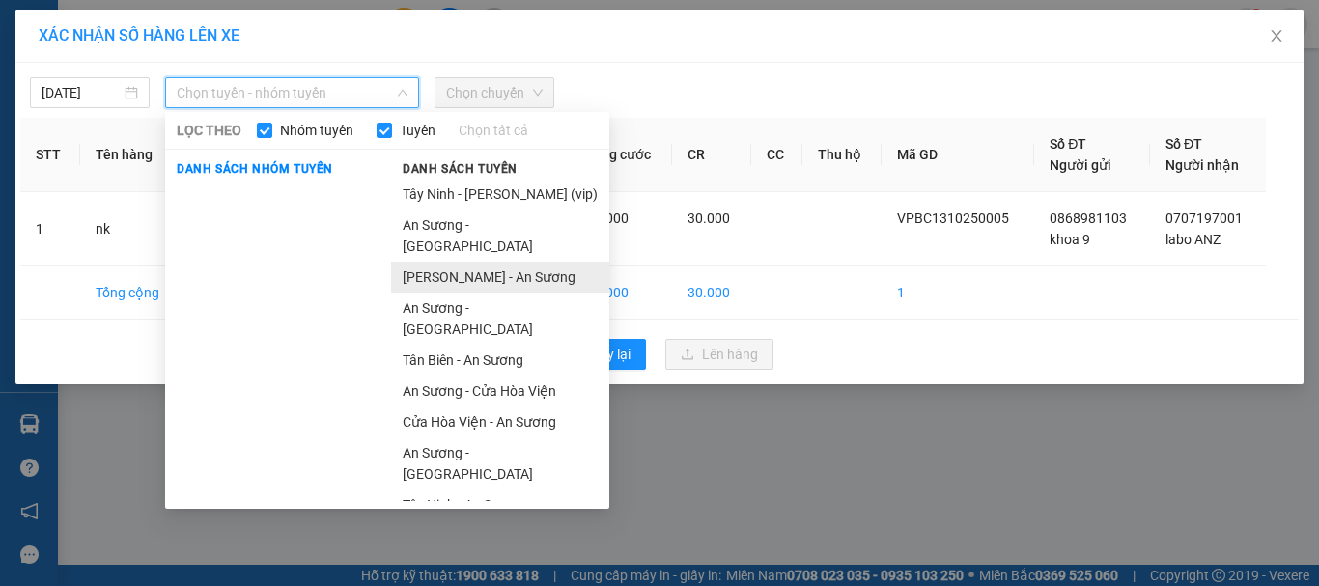
click at [466, 262] on li "[PERSON_NAME] - An Sương" at bounding box center [500, 277] width 218 height 31
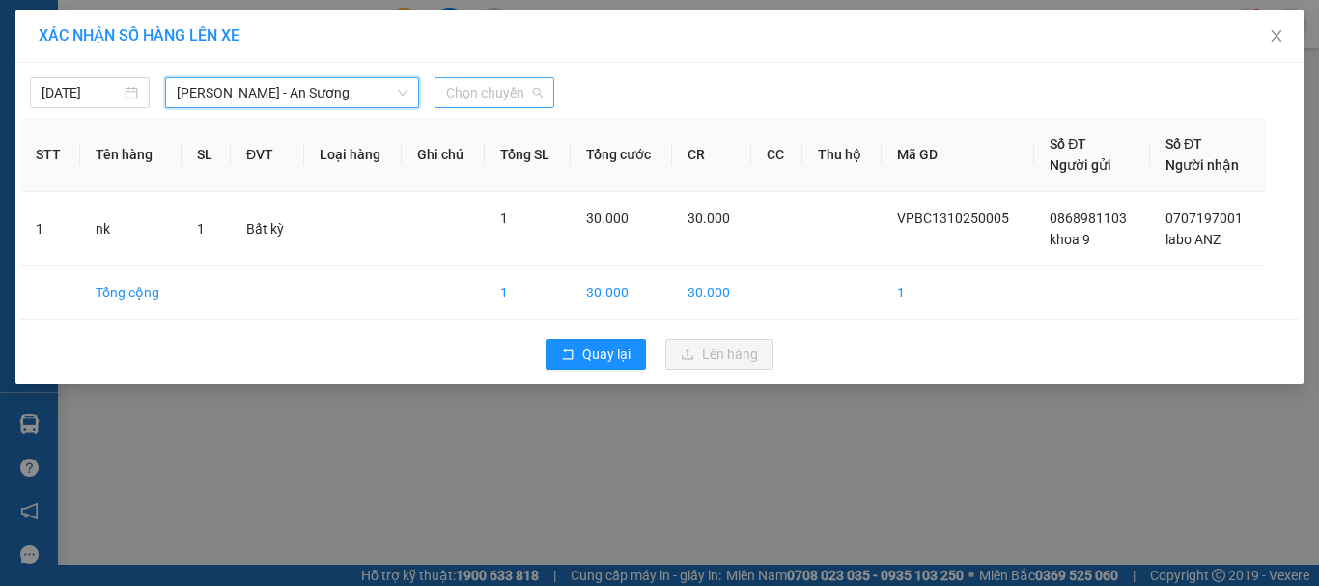
drag, startPoint x: 500, startPoint y: 78, endPoint x: 508, endPoint y: 98, distance: 20.8
click at [500, 80] on span "Chọn chuyến" at bounding box center [494, 92] width 97 height 29
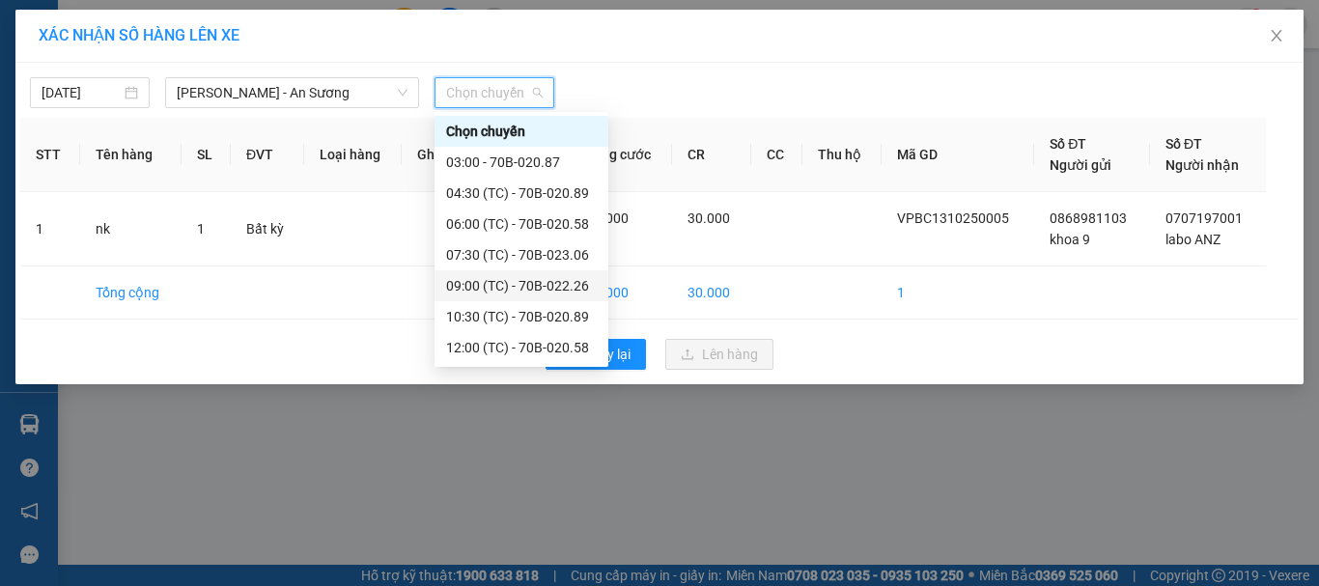
scroll to position [93, 0]
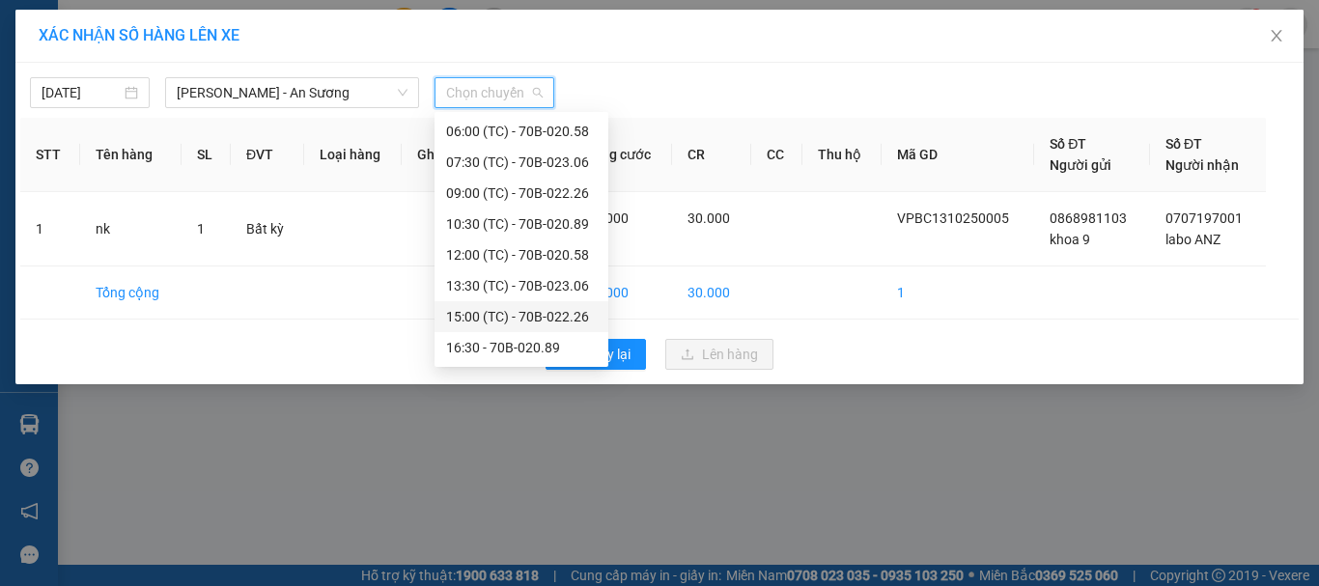
click at [554, 318] on div "15:00 (TC) - 70B-022.26" at bounding box center [521, 316] width 151 height 21
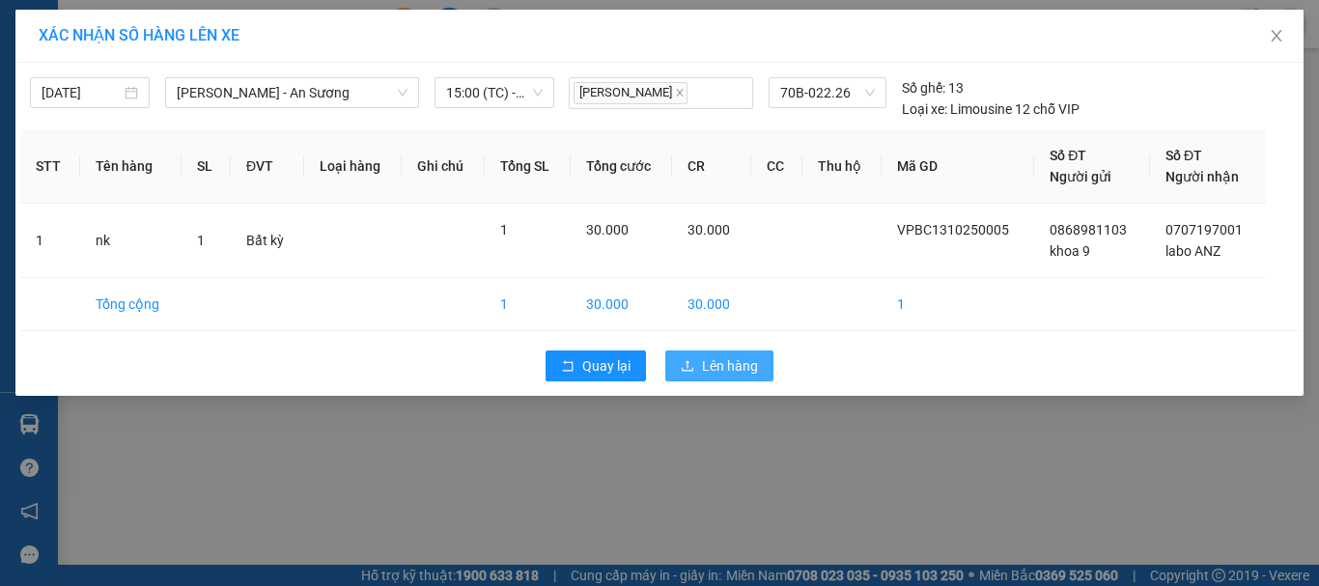
click at [727, 366] on span "Lên hàng" at bounding box center [730, 365] width 56 height 21
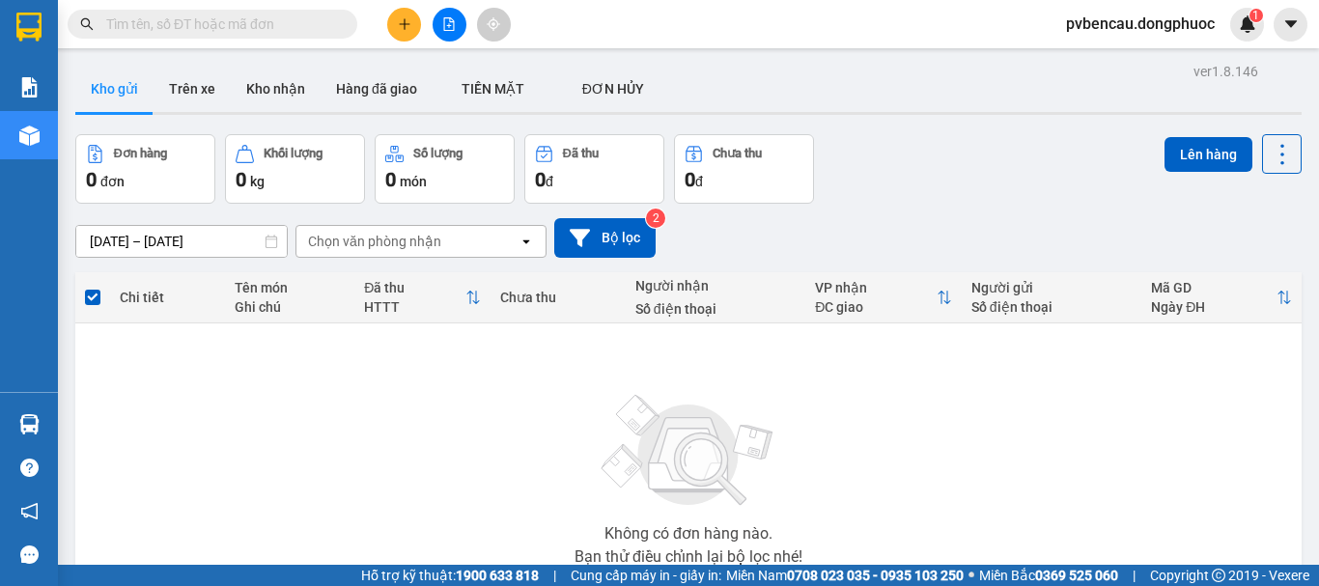
drag, startPoint x: 270, startPoint y: 438, endPoint x: 280, endPoint y: 440, distance: 9.8
click at [278, 440] on div "Không có đơn hàng nào. Bạn thử điều chỉnh lại bộ lọc nhé!" at bounding box center [688, 474] width 1207 height 290
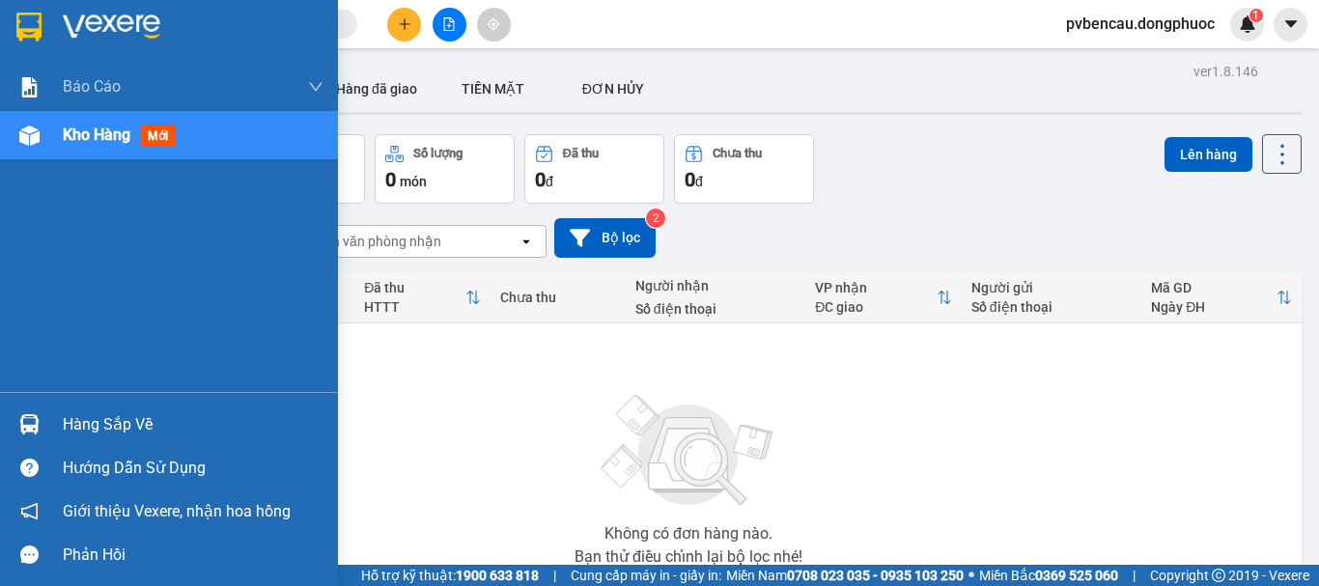
click at [37, 416] on img at bounding box center [29, 424] width 20 height 20
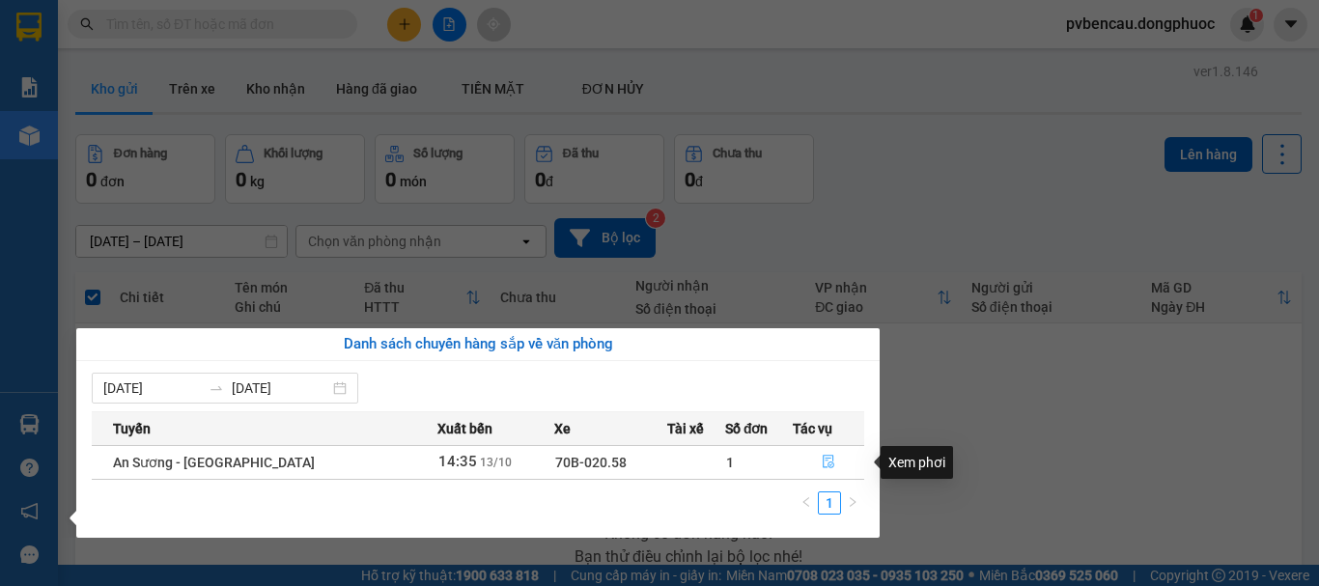
click at [815, 460] on button "button" at bounding box center [829, 462] width 70 height 31
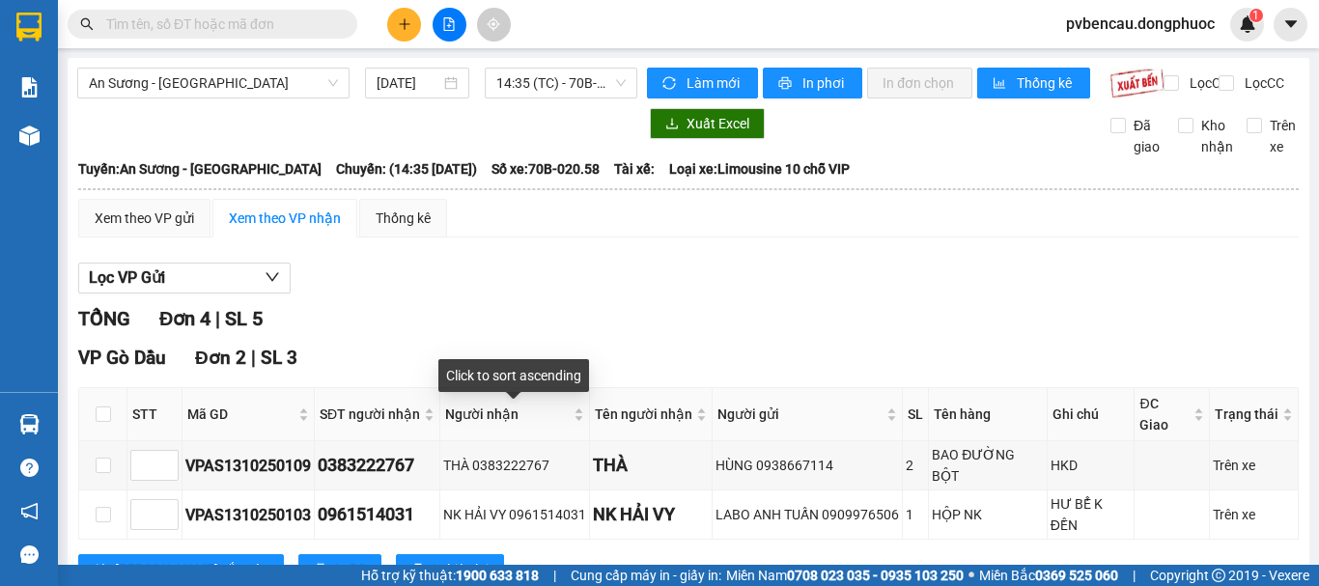
scroll to position [446, 0]
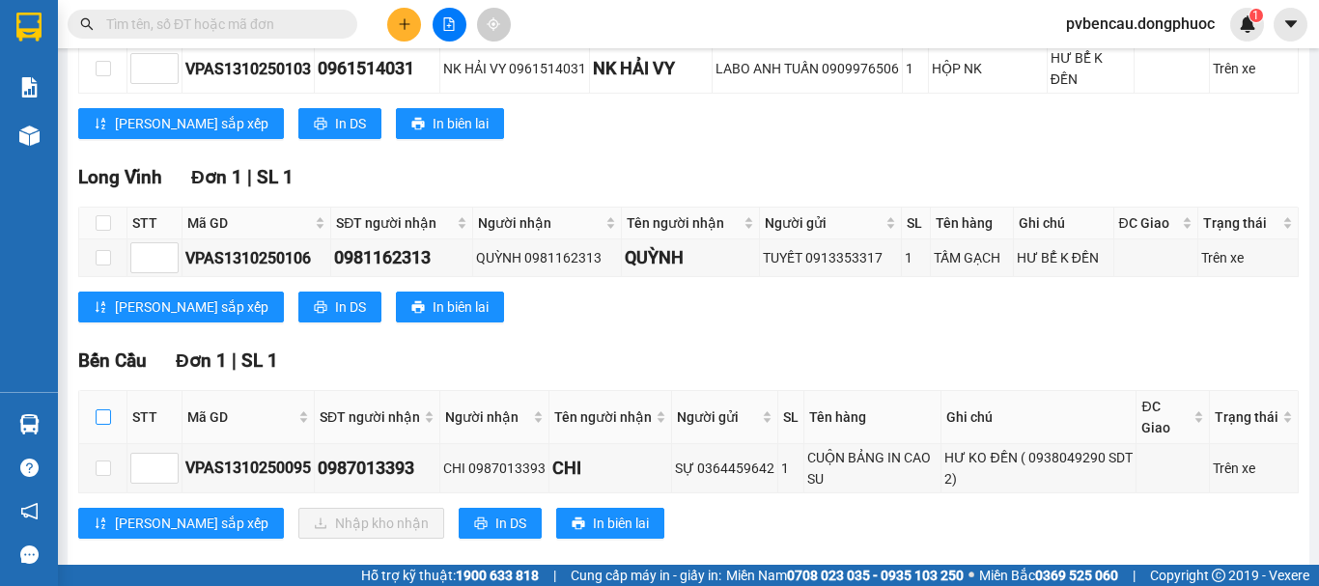
click at [98, 409] on input "checkbox" at bounding box center [103, 416] width 15 height 15
checkbox input "true"
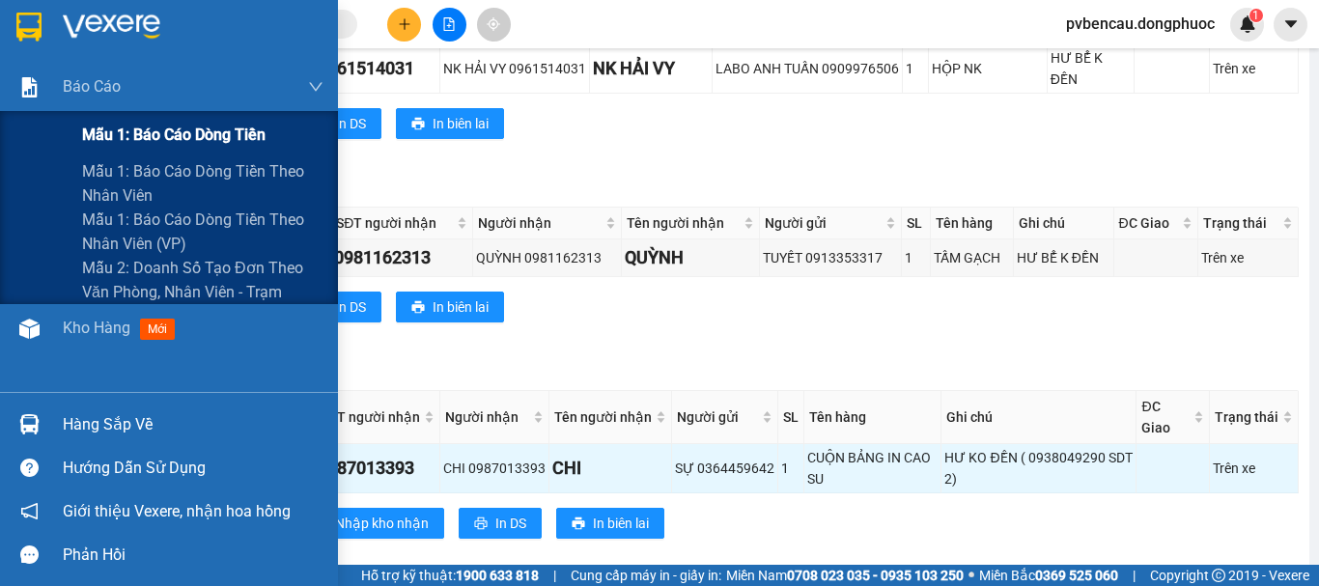
click at [161, 127] on span "Mẫu 1: Báo cáo dòng tiền" at bounding box center [173, 135] width 183 height 24
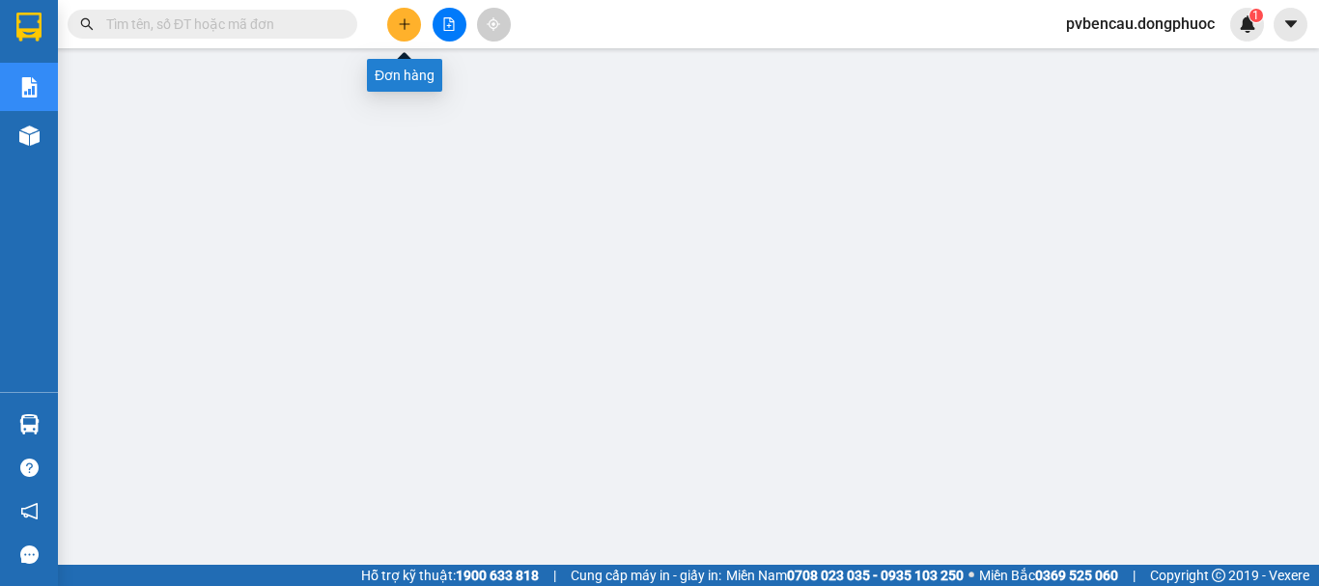
click at [403, 22] on icon "plus" at bounding box center [405, 24] width 14 height 14
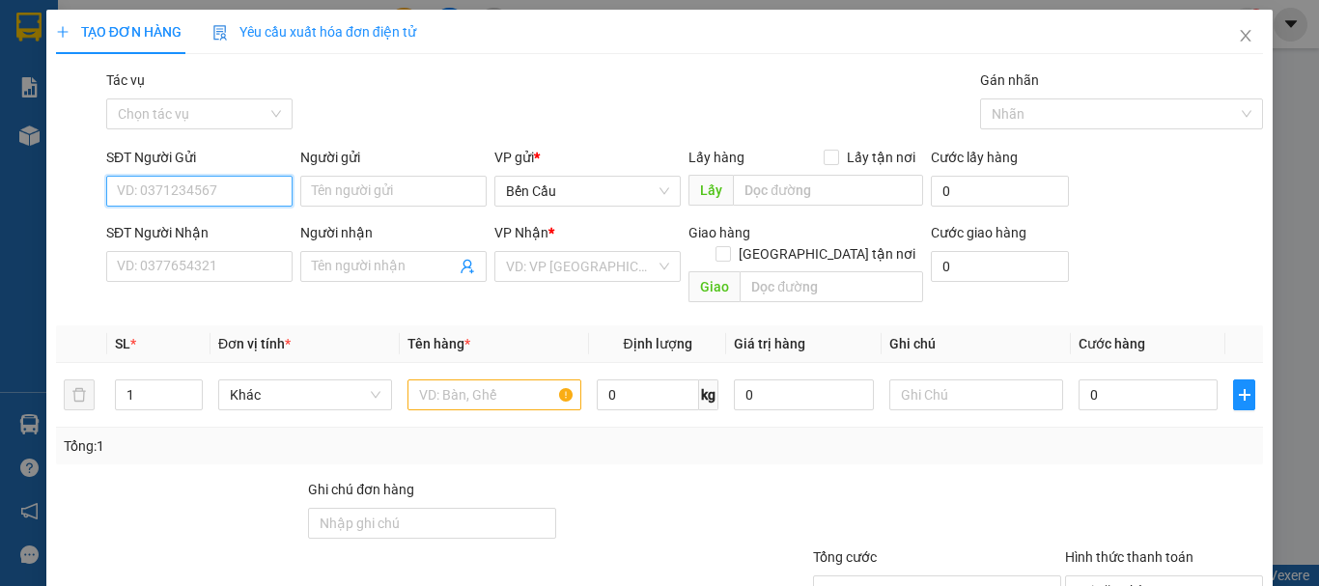
click at [229, 195] on input "SĐT Người Gửi" at bounding box center [199, 191] width 186 height 31
click at [193, 193] on input "SĐT Người Gửi" at bounding box center [199, 191] width 186 height 31
click at [174, 187] on input "SĐT Người Gửi" at bounding box center [199, 191] width 186 height 31
type input "0943666675"
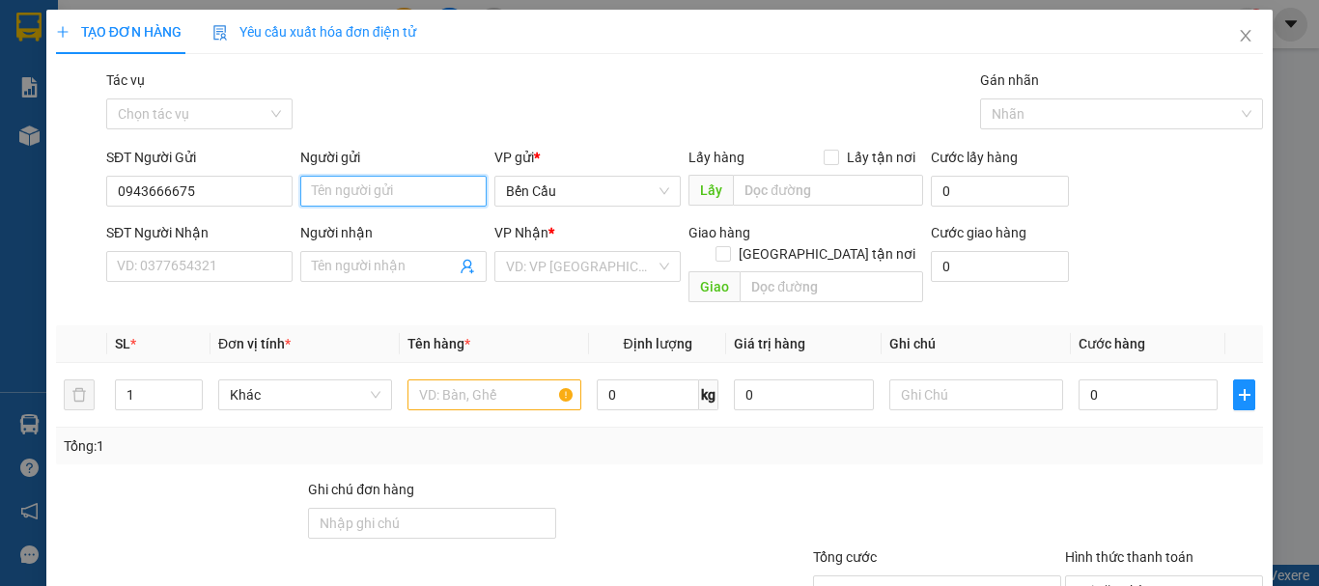
click at [359, 182] on input "Người gửi" at bounding box center [393, 191] width 186 height 31
type input "t"
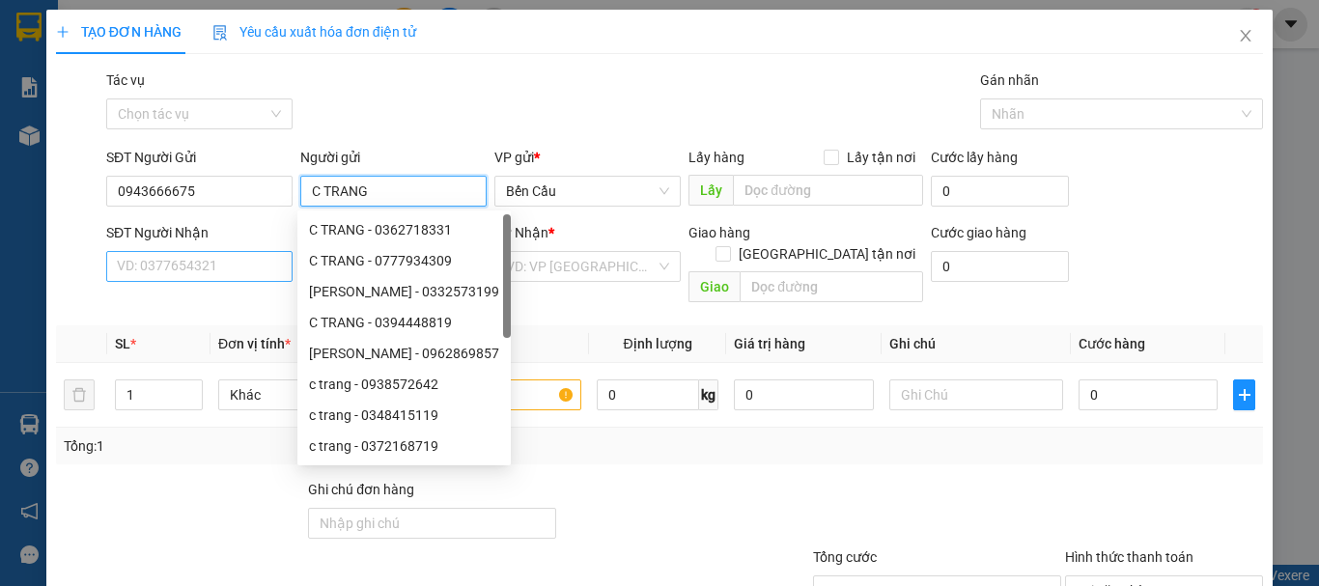
type input "C TRANG"
click at [131, 265] on input "SĐT Người Nhận" at bounding box center [199, 266] width 186 height 31
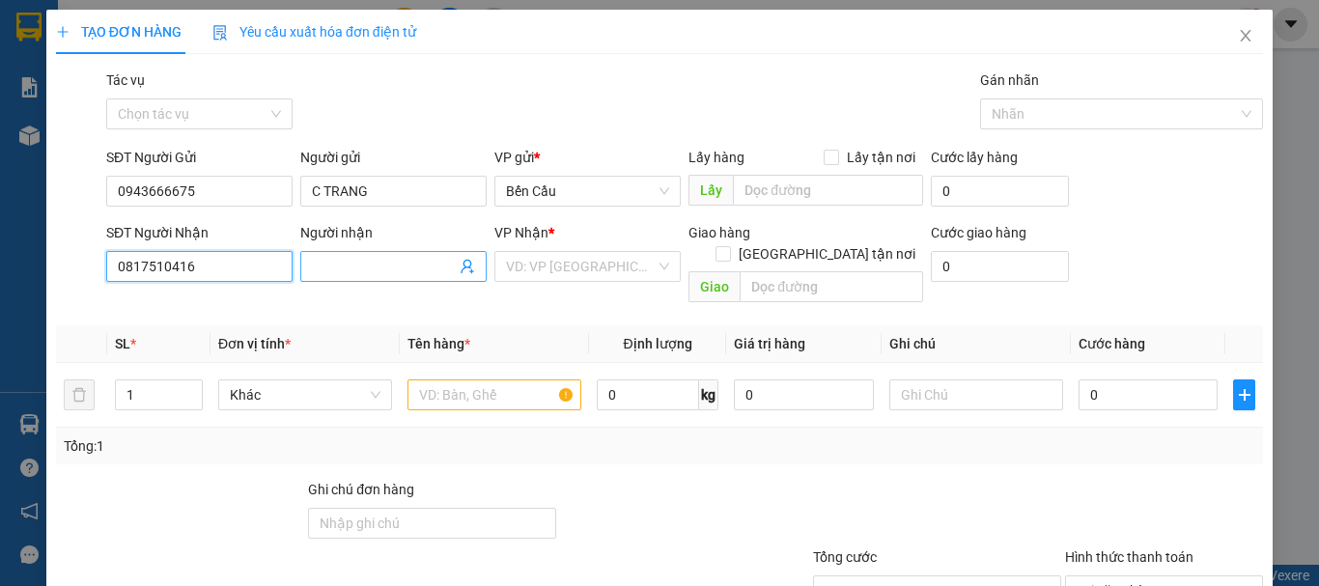
type input "0817510416"
click at [334, 262] on input "Người nhận" at bounding box center [384, 266] width 144 height 21
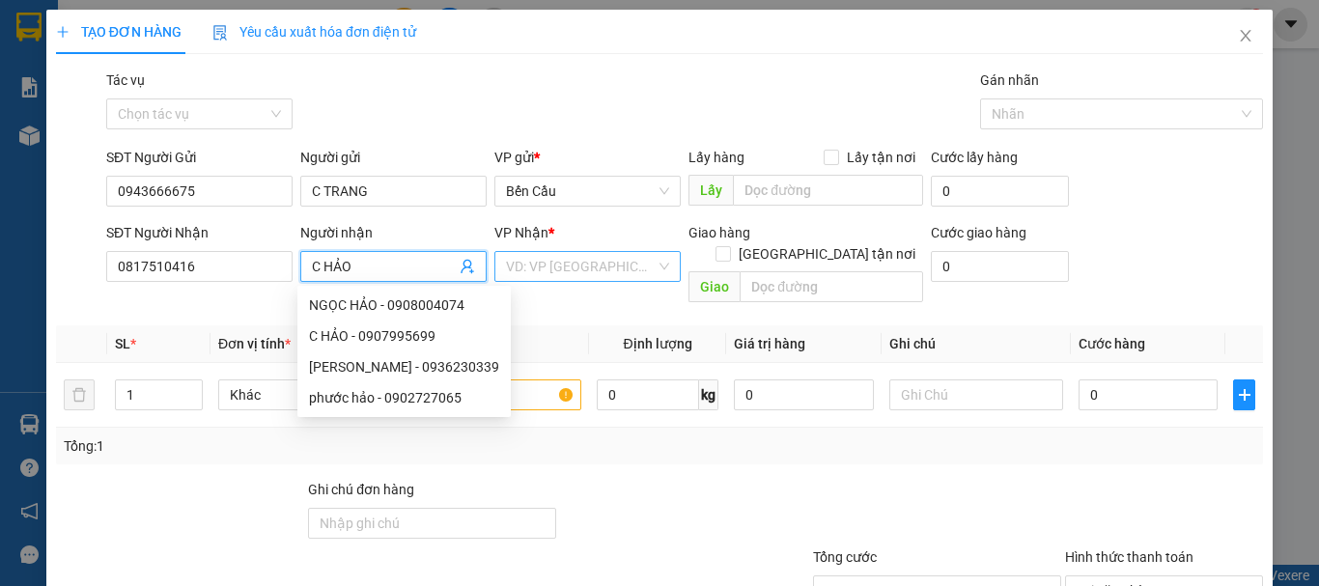
type input "C HẢO"
click at [562, 262] on input "search" at bounding box center [581, 266] width 150 height 29
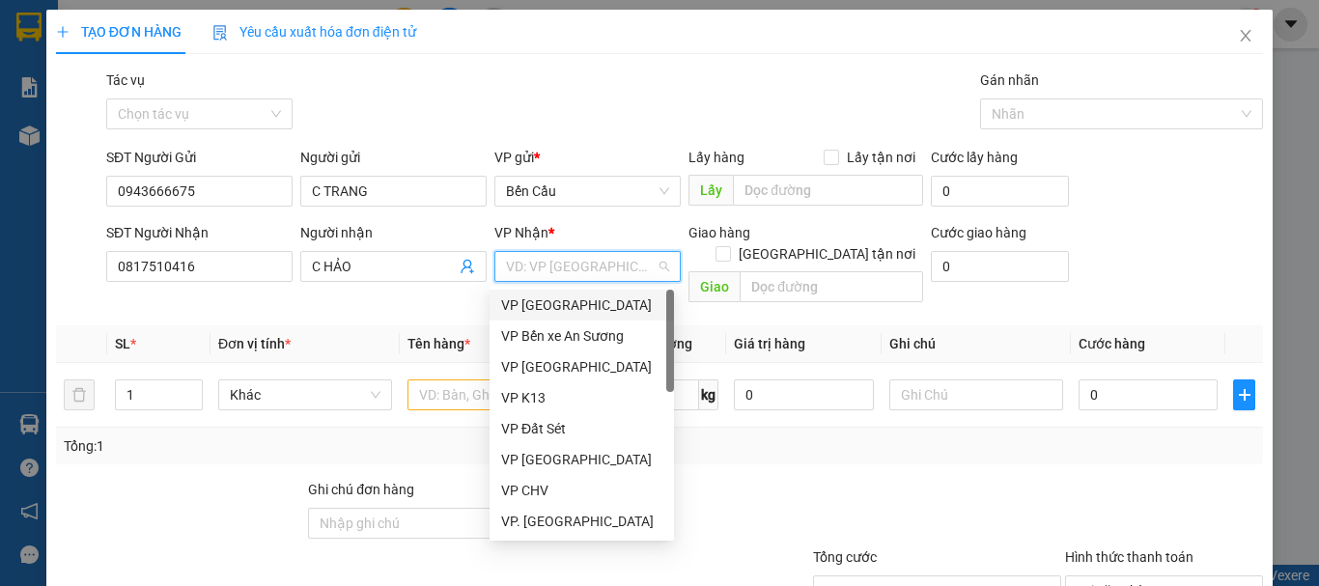
type input "A"
type input "Q"
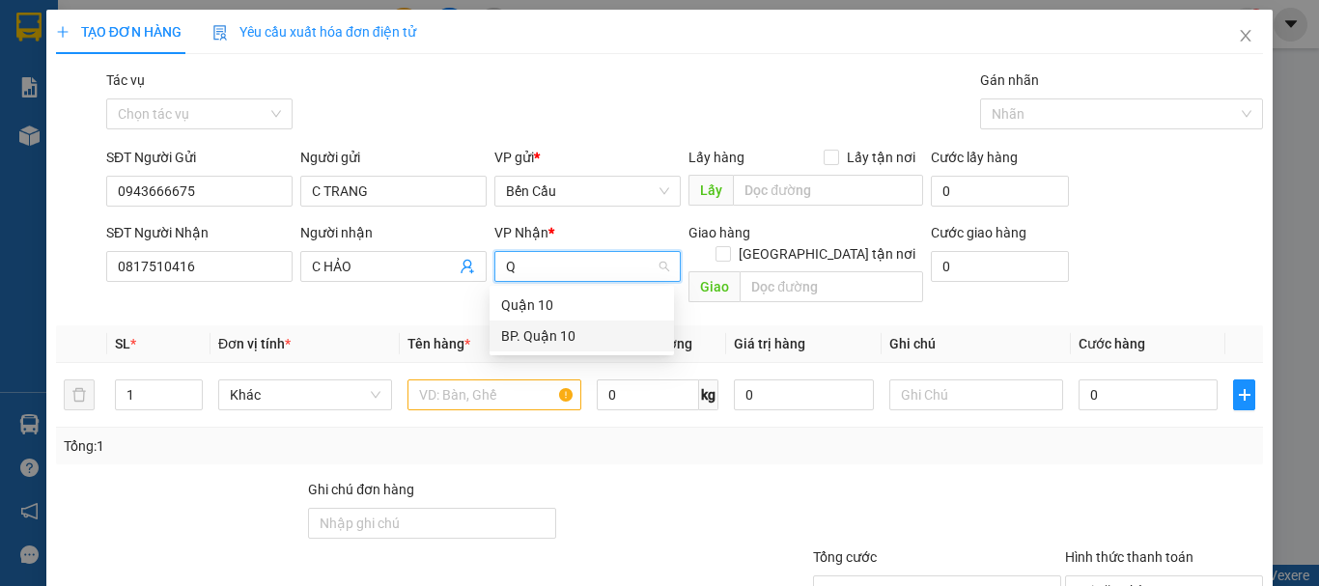
drag, startPoint x: 541, startPoint y: 337, endPoint x: 950, endPoint y: 417, distance: 417.1
click at [541, 336] on div "BP. Quận 10" at bounding box center [581, 335] width 161 height 21
click at [466, 379] on input "text" at bounding box center [494, 394] width 174 height 31
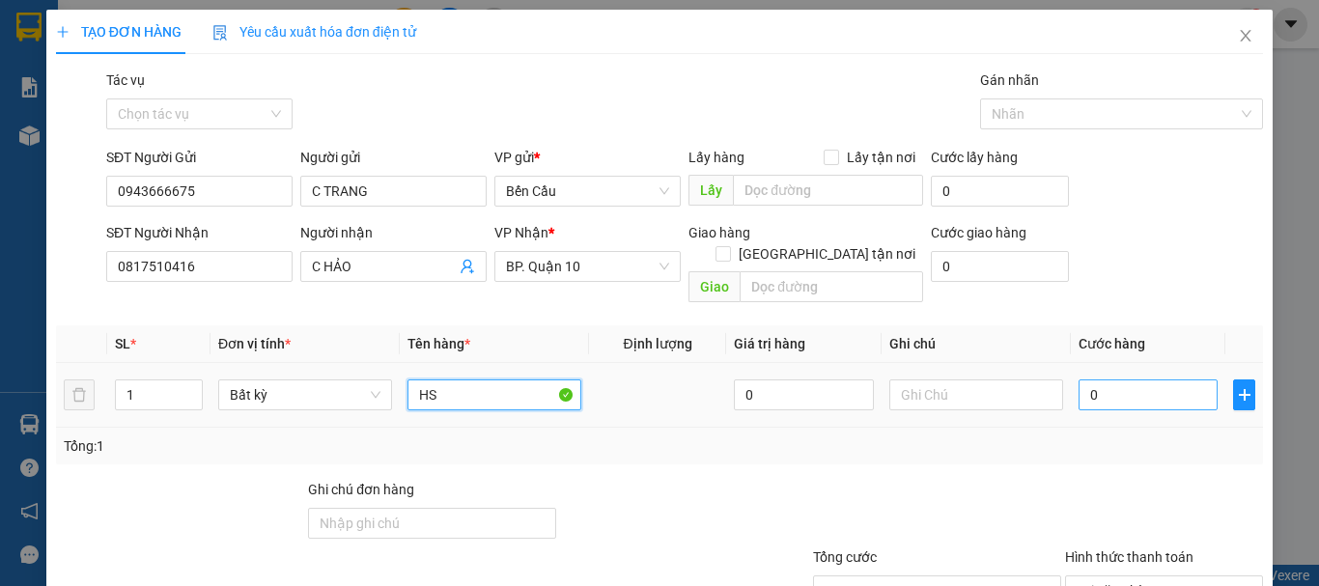
type input "HS"
click at [1146, 382] on input "0" at bounding box center [1147, 394] width 139 height 31
type input "5"
type input "50"
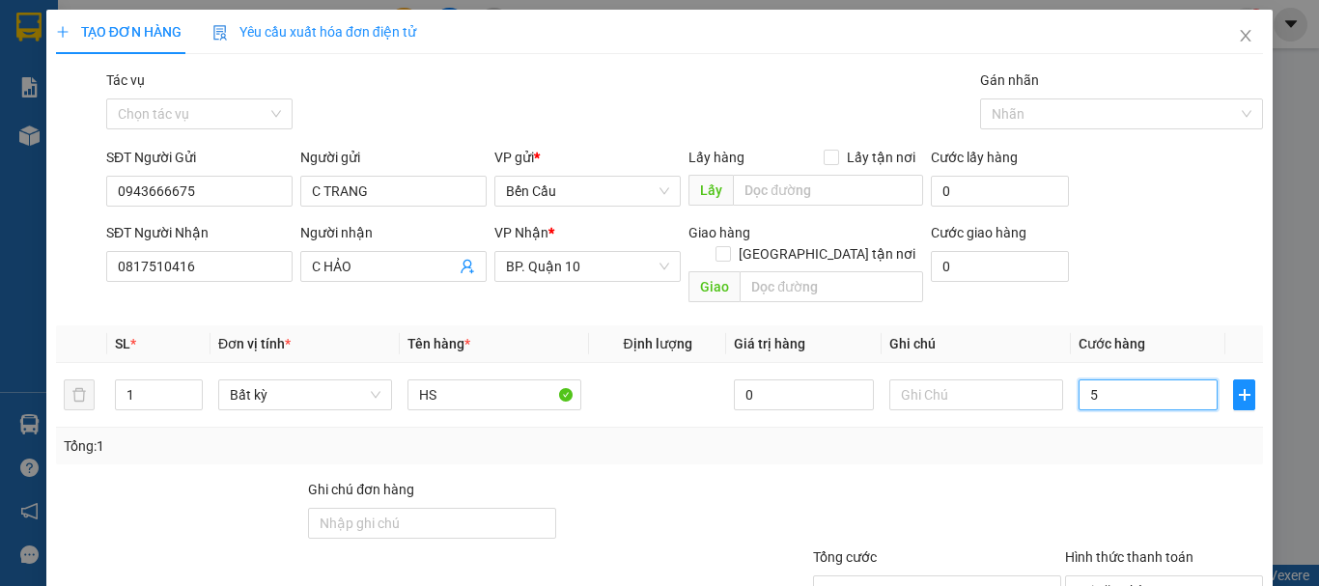
type input "50"
type input "50.000"
click at [1047, 447] on div "Transit Pickup Surcharge Ids Transit Deliver Surcharge Ids Transit Deliver Surc…" at bounding box center [659, 384] width 1207 height 628
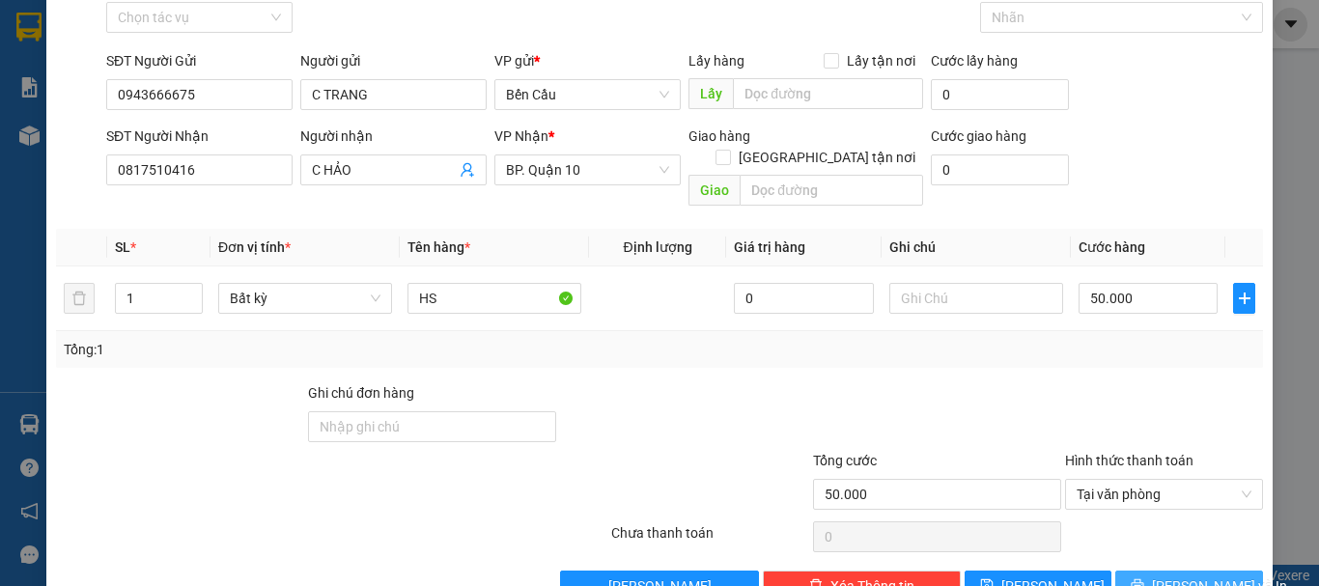
click at [1186, 575] on span "[PERSON_NAME] và In" at bounding box center [1219, 585] width 135 height 21
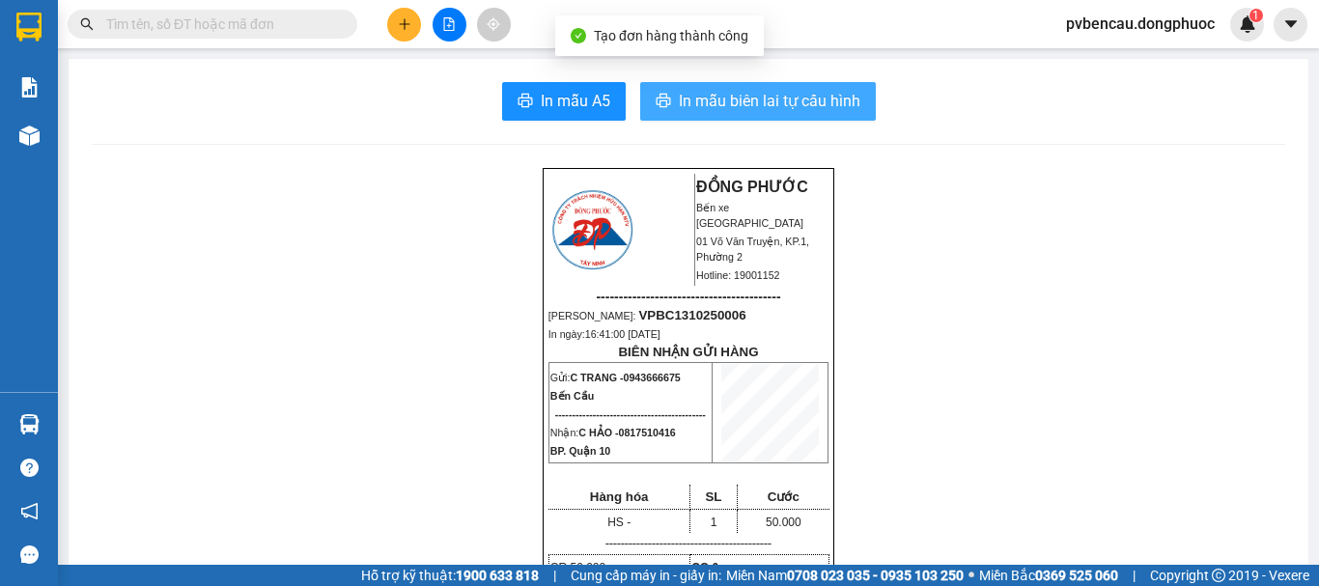
click at [768, 91] on span "In mẫu biên lai tự cấu hình" at bounding box center [769, 101] width 181 height 24
